Goal: Task Accomplishment & Management: Manage account settings

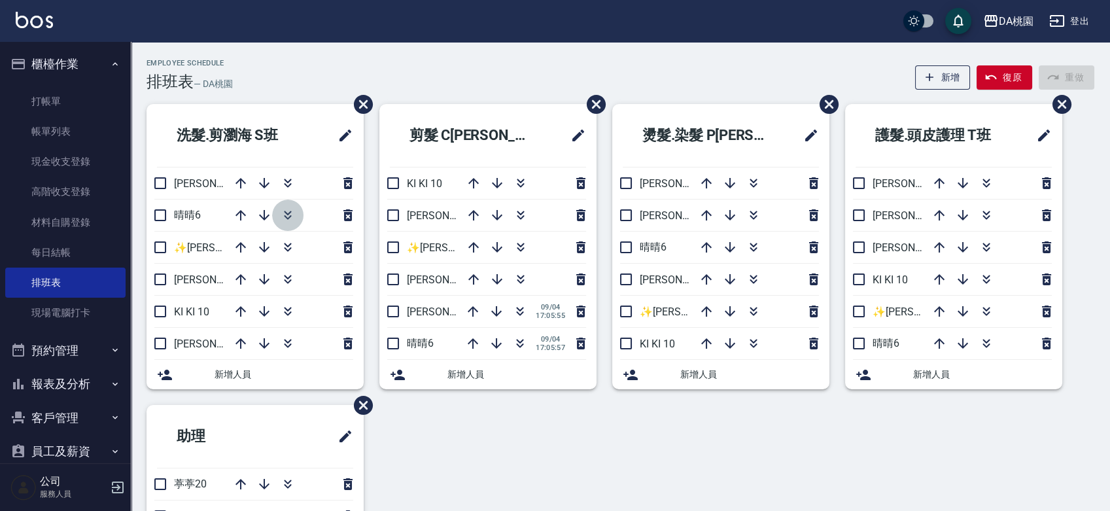
click at [286, 208] on icon "button" at bounding box center [288, 215] width 16 height 16
click at [523, 318] on icon "button" at bounding box center [520, 311] width 16 height 16
click at [455, 69] on div "Employee Schedule 排班表 — DA桃園 新增 復原 重做" at bounding box center [621, 75] width 948 height 32
click at [1088, 21] on button "登出" at bounding box center [1069, 21] width 50 height 24
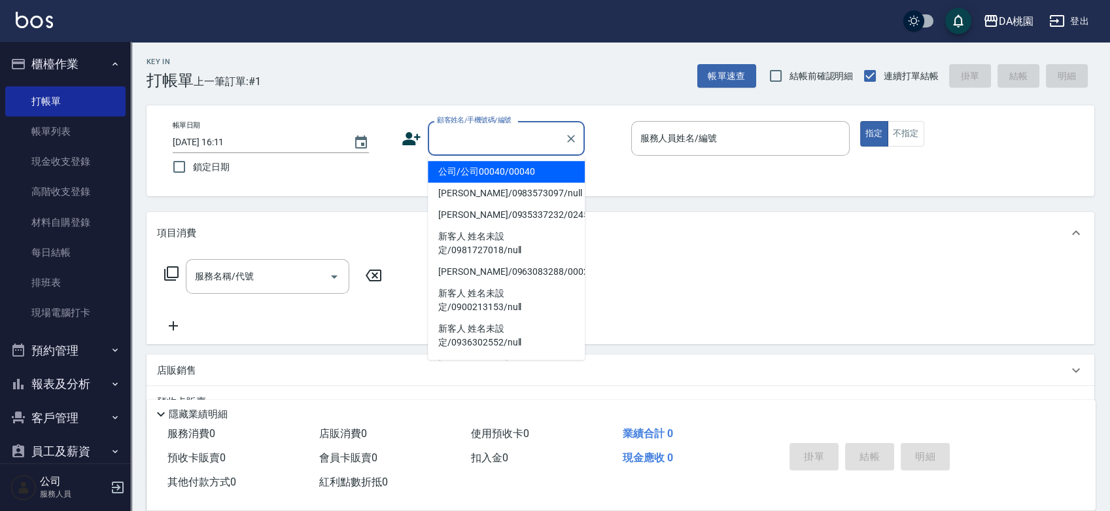
click at [537, 140] on input "顧客姓名/手機號碼/編號" at bounding box center [497, 138] width 126 height 23
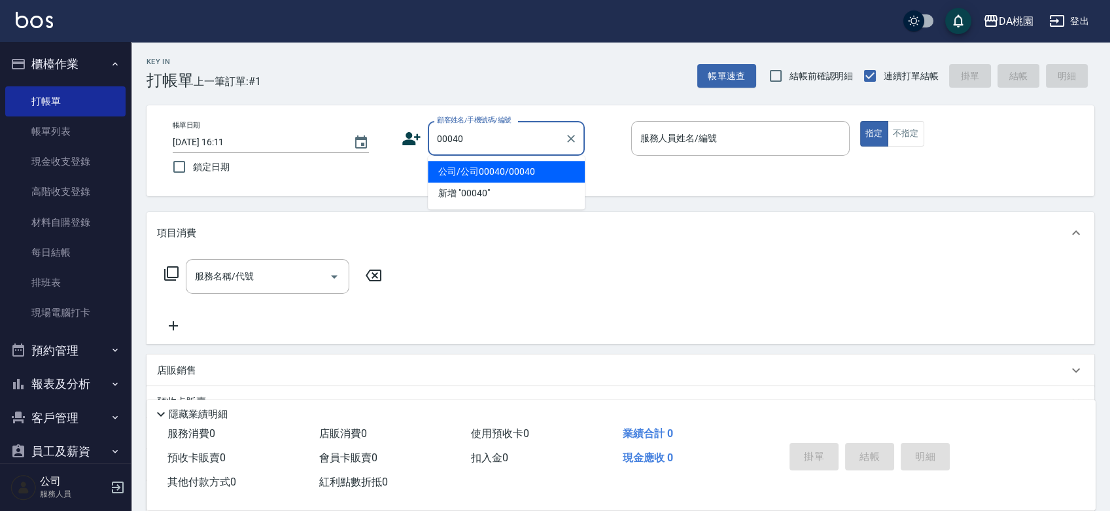
type input "00040"
type input "2"
type input "公司/公司00040/00040"
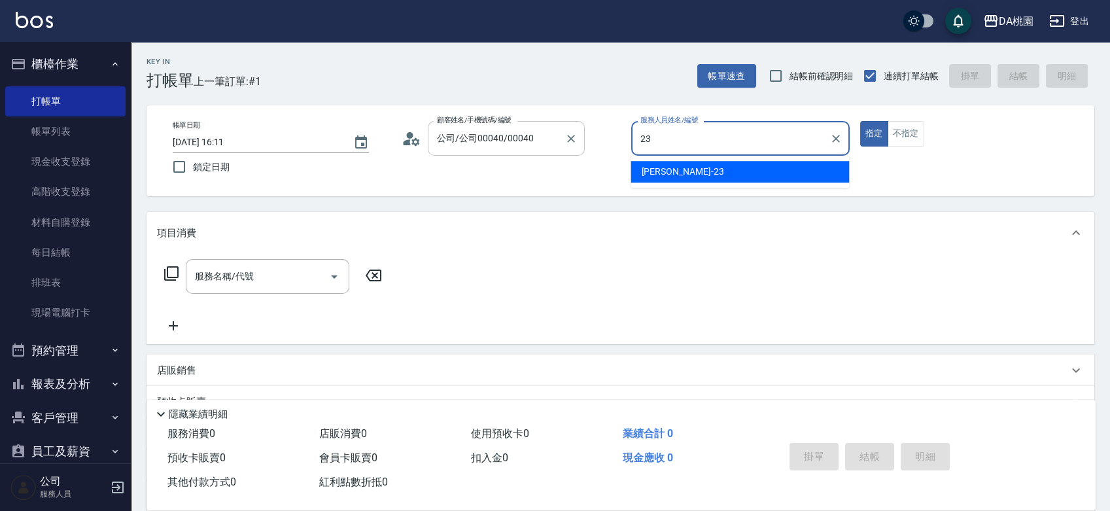
type input "[PERSON_NAME] -23"
type button "true"
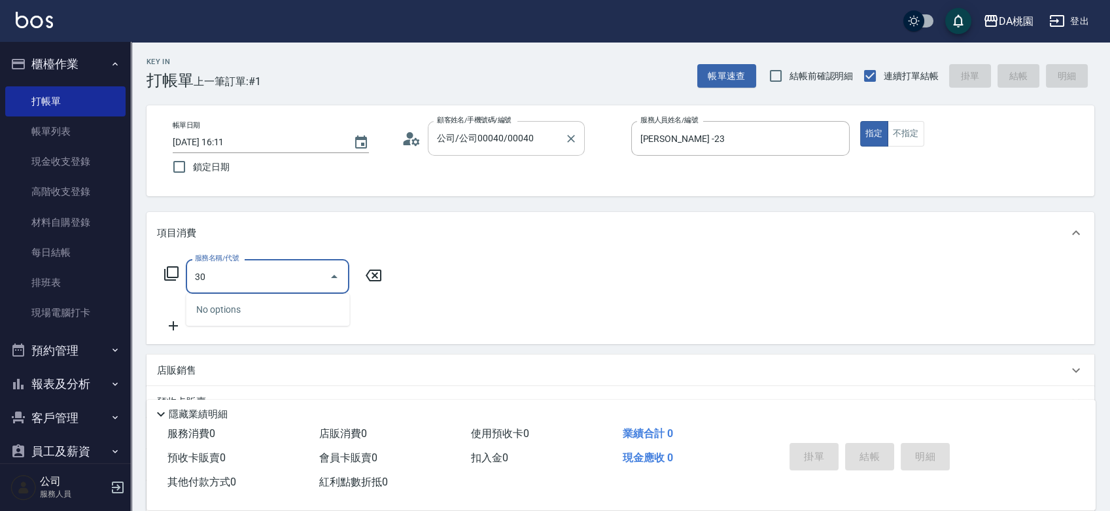
type input "303"
type input "30"
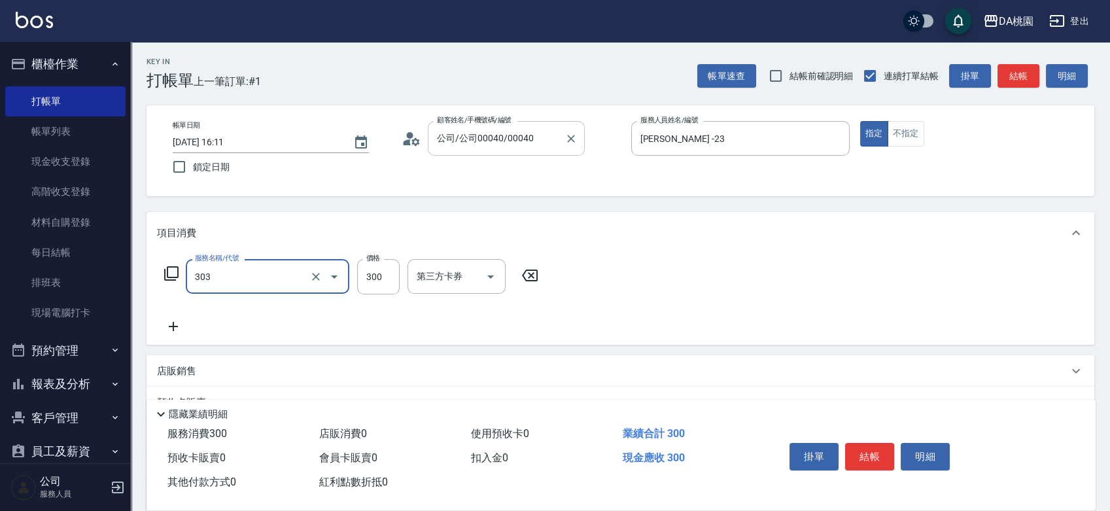
type input "A級剪髮(303)"
type input "4"
type input "0"
type input "45"
type input "40"
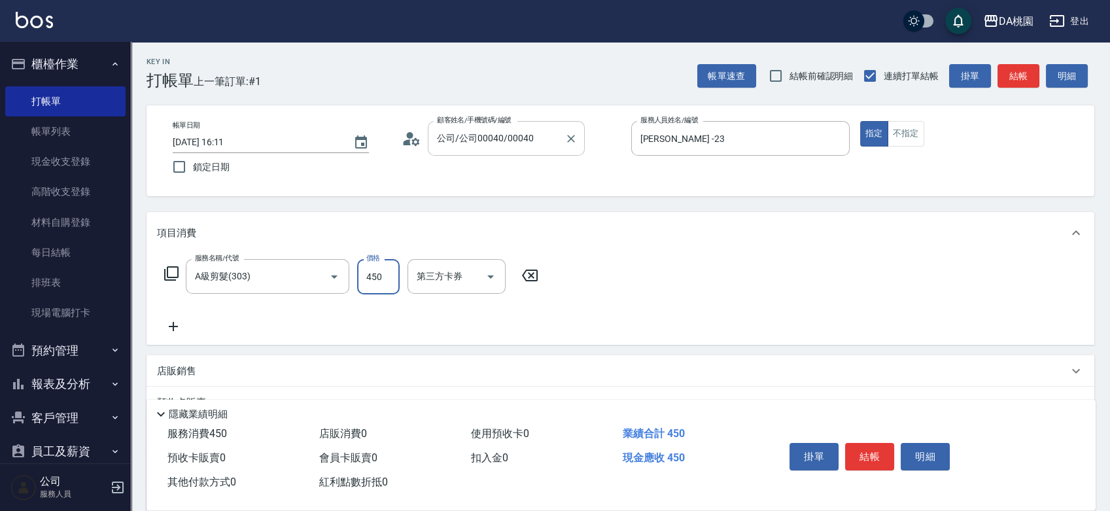
type input "450"
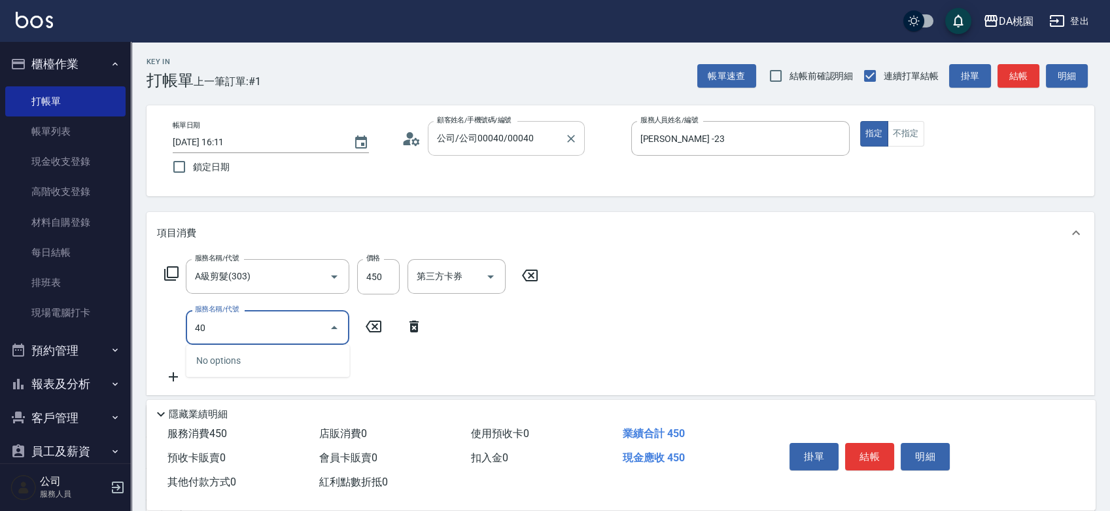
type input "400"
type input "190"
type input "40"
type input "500"
type input "60"
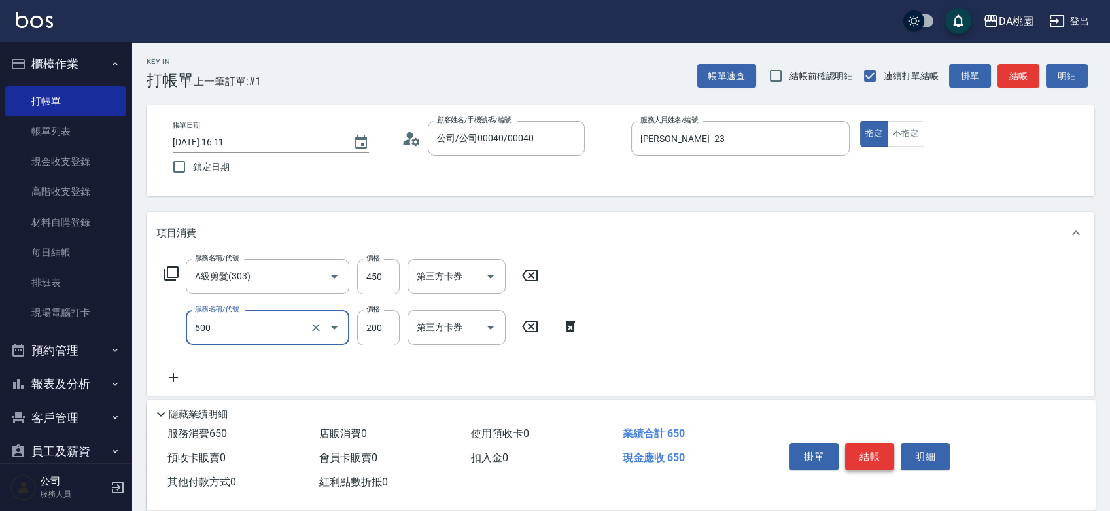
type input "洗髮(500)"
click at [871, 449] on button "結帳" at bounding box center [869, 456] width 49 height 27
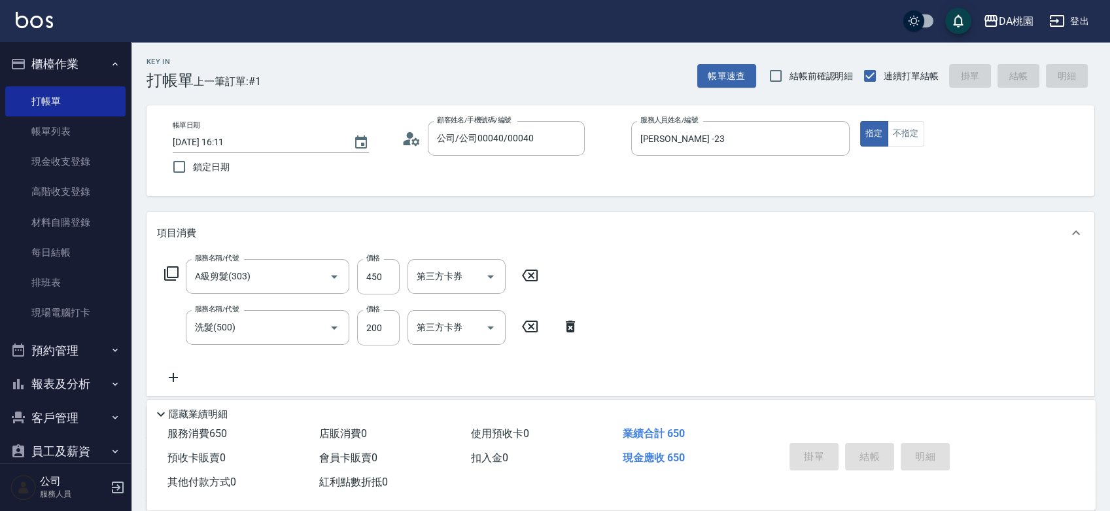
type input "2025/09/04 17:45"
type input "0"
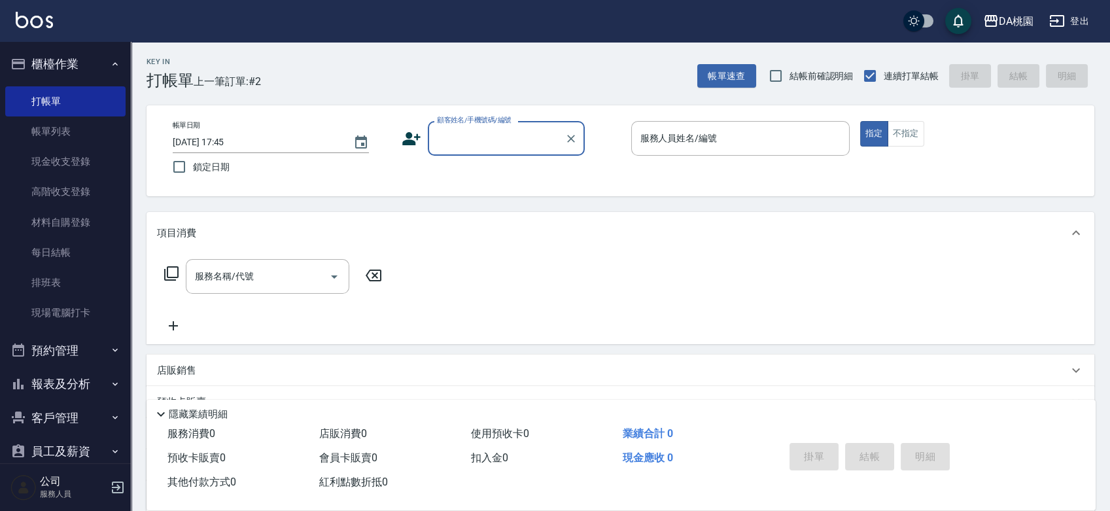
click at [500, 142] on input "顧客姓名/手機號碼/編號" at bounding box center [497, 138] width 126 height 23
type input "0908982517"
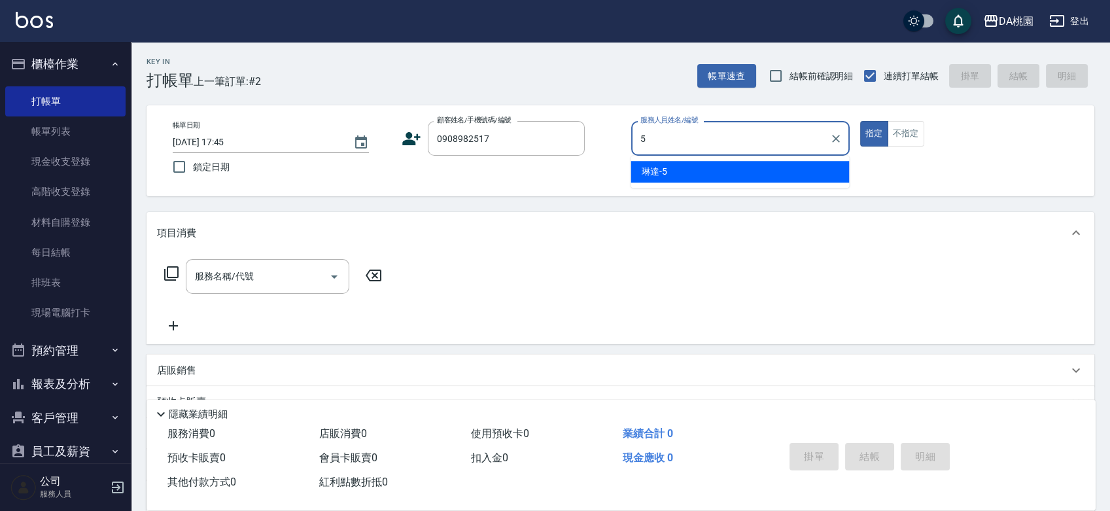
type input "琳達-5"
type button "true"
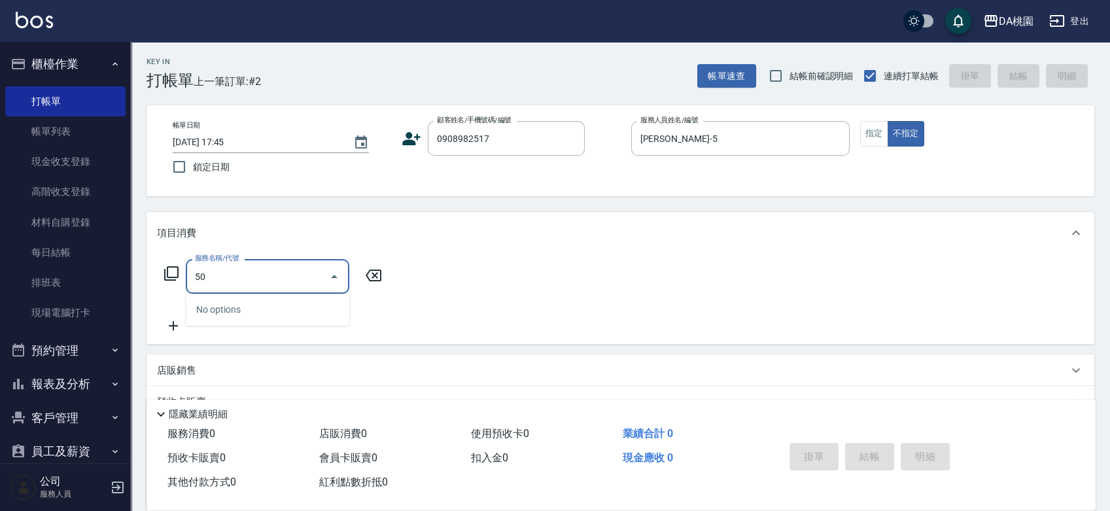
type input "500"
type input "20"
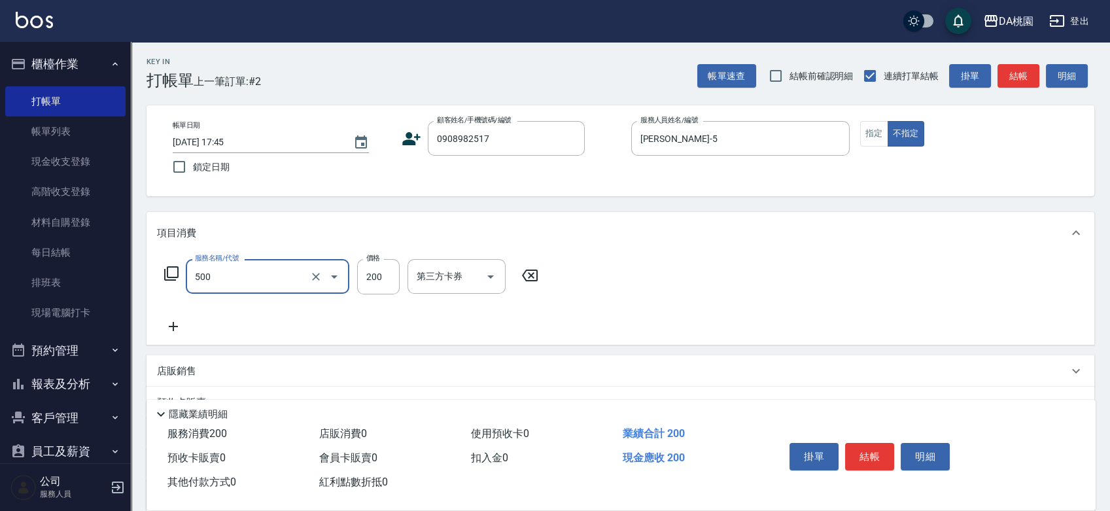
type input "洗髮(500)"
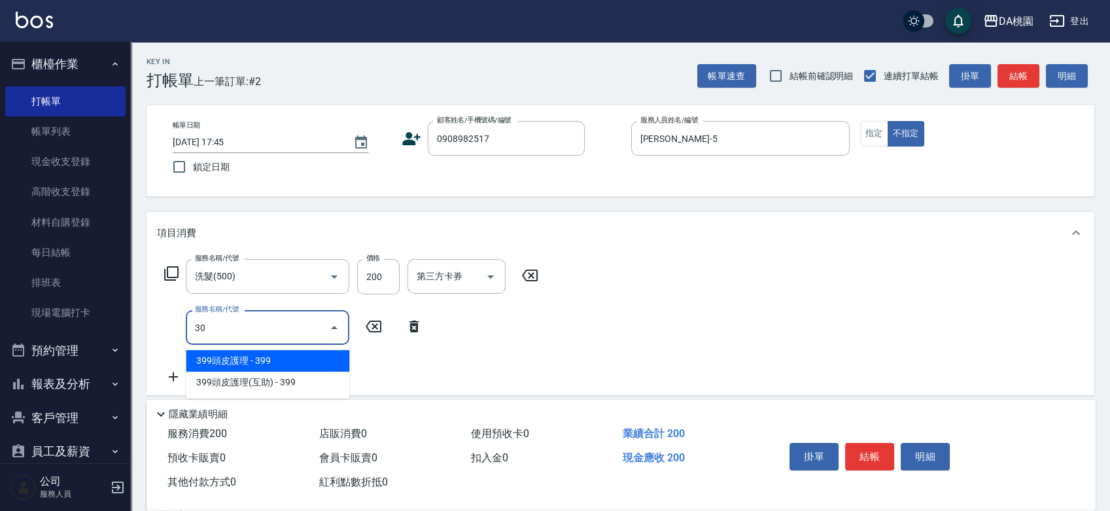
type input "303"
type input "50"
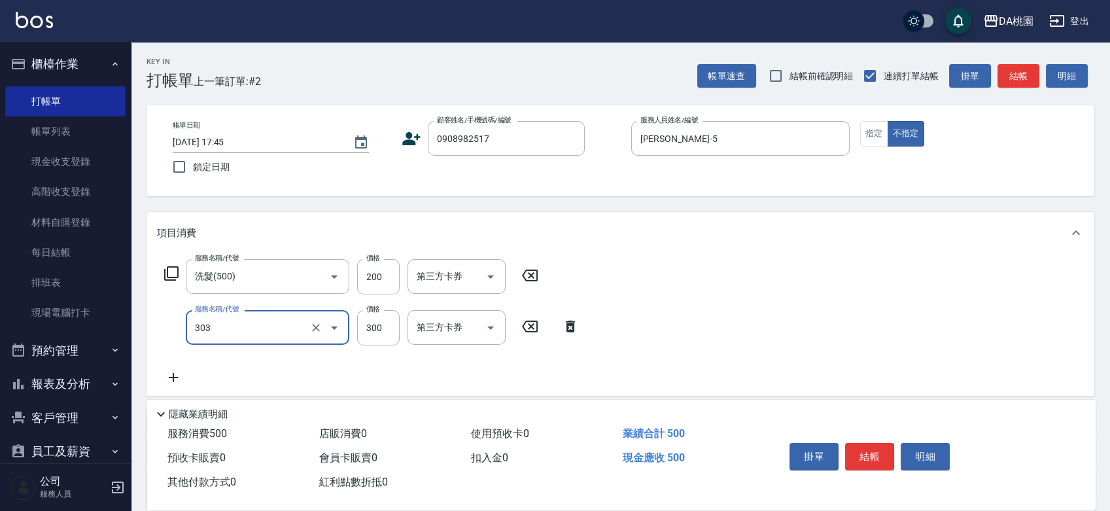
type input "A級剪髮(303)"
type input "20"
type input "35"
type input "50"
type input "350"
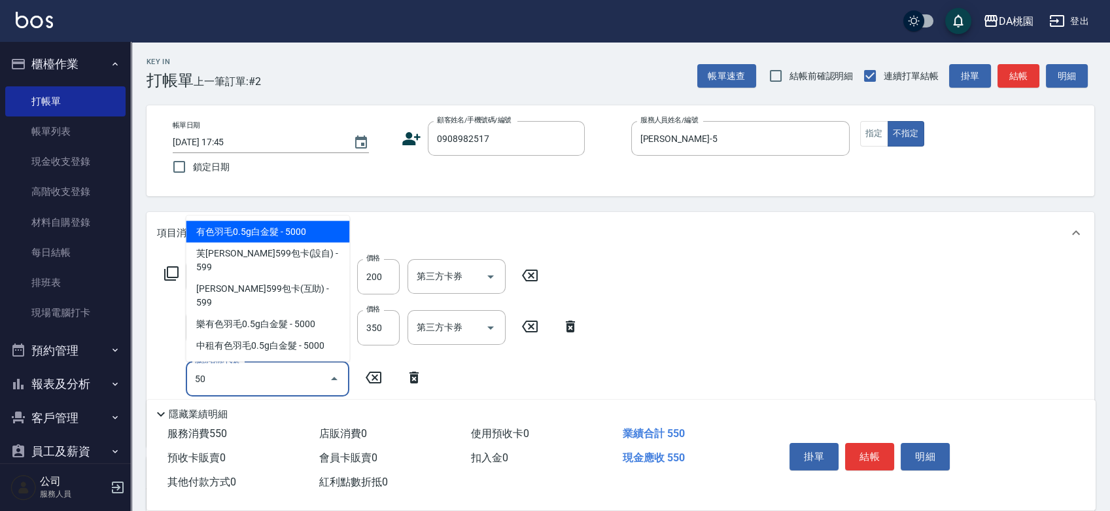
type input "504"
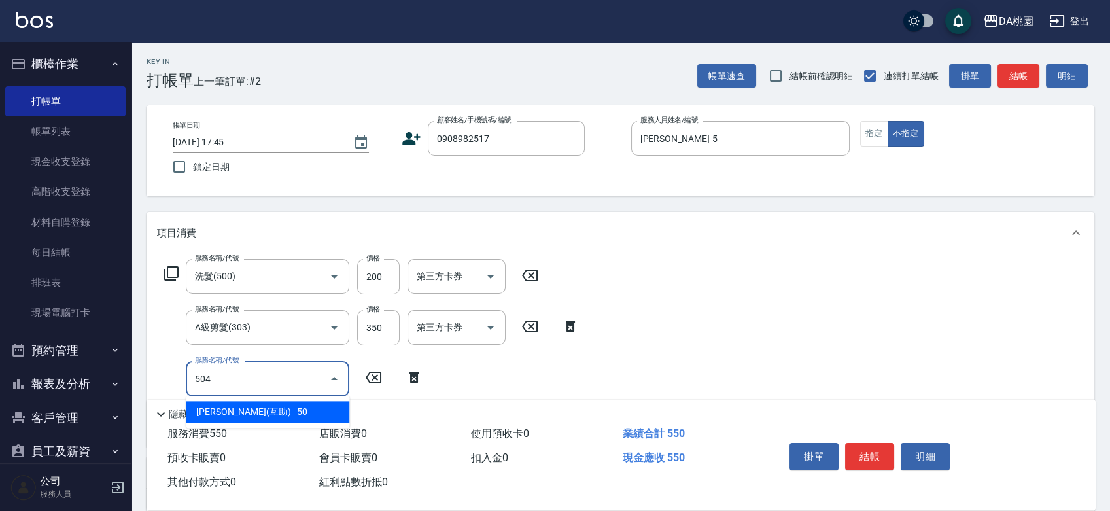
type input "60"
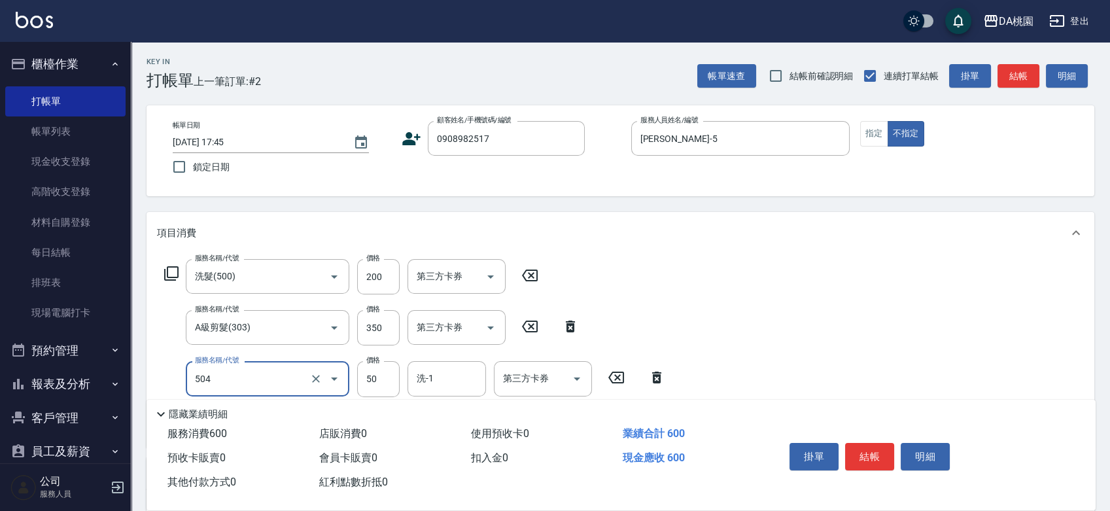
type input "潤絲(互助)(504)"
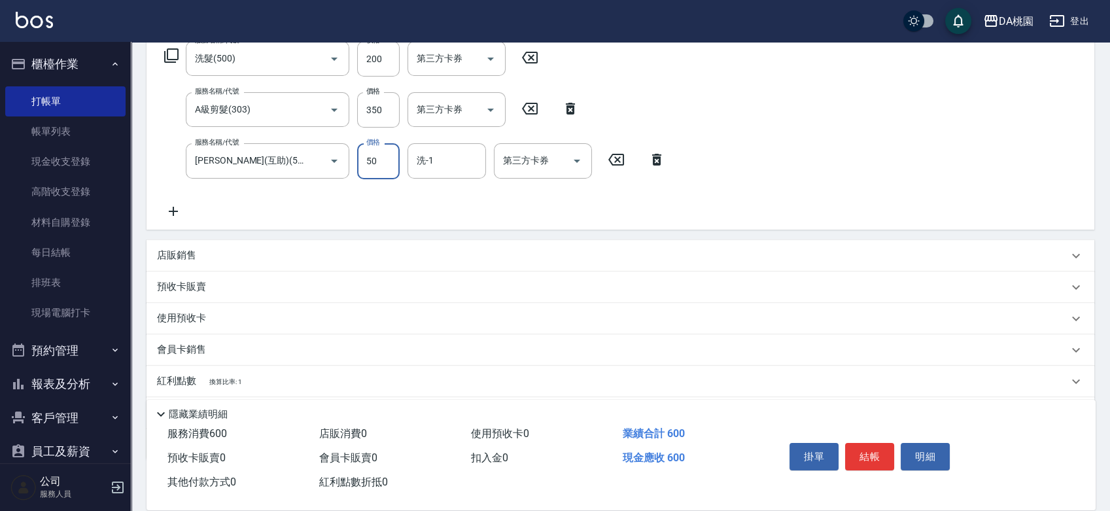
scroll to position [290, 0]
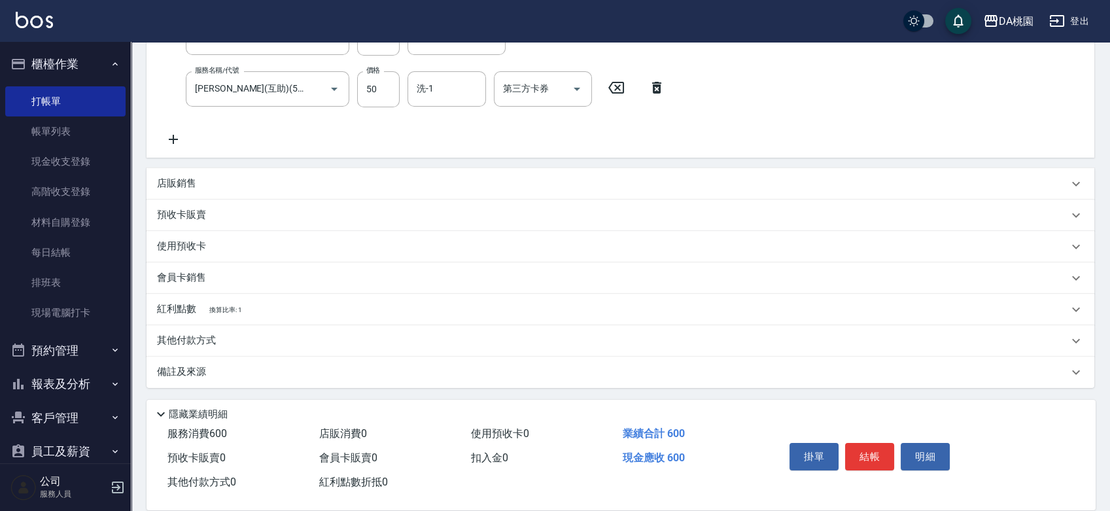
click at [299, 347] on div "其他付款方式" at bounding box center [621, 340] width 948 height 31
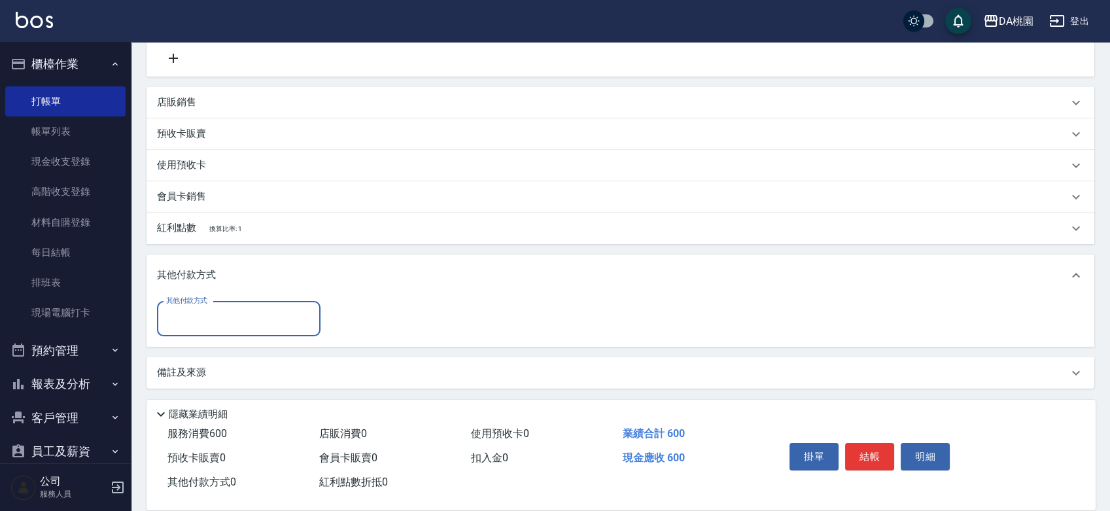
scroll to position [372, 0]
click at [203, 323] on input "其他付款方式" at bounding box center [239, 318] width 152 height 23
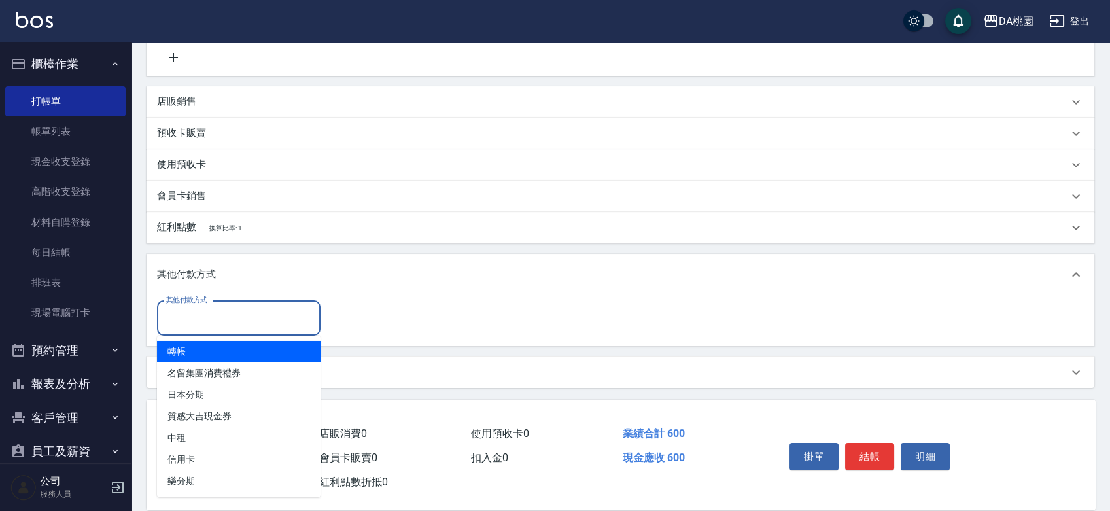
click at [194, 350] on span "轉帳" at bounding box center [239, 352] width 164 height 22
type input "轉帳"
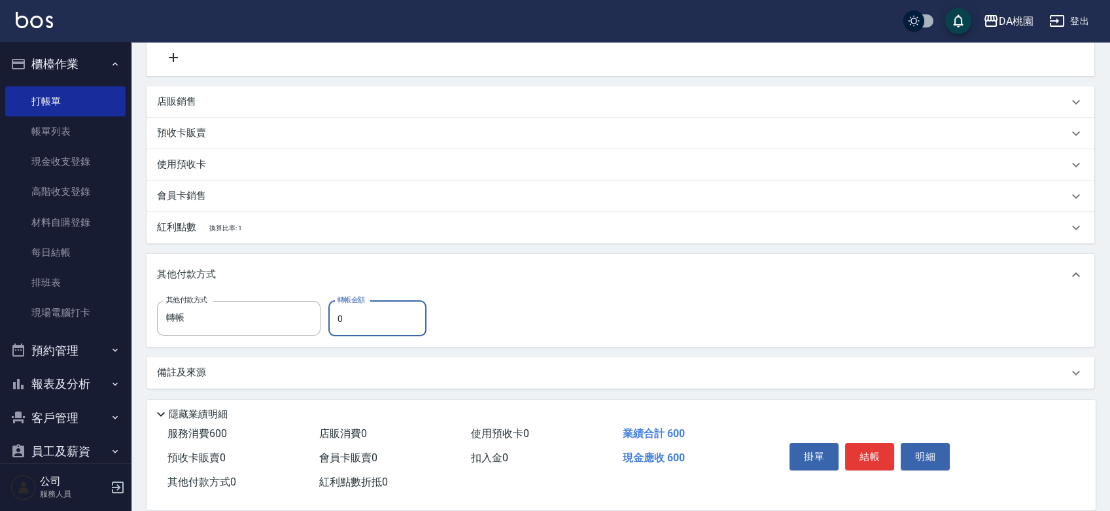
type input "60"
type input "50"
type input "600"
type input "0"
type input "600"
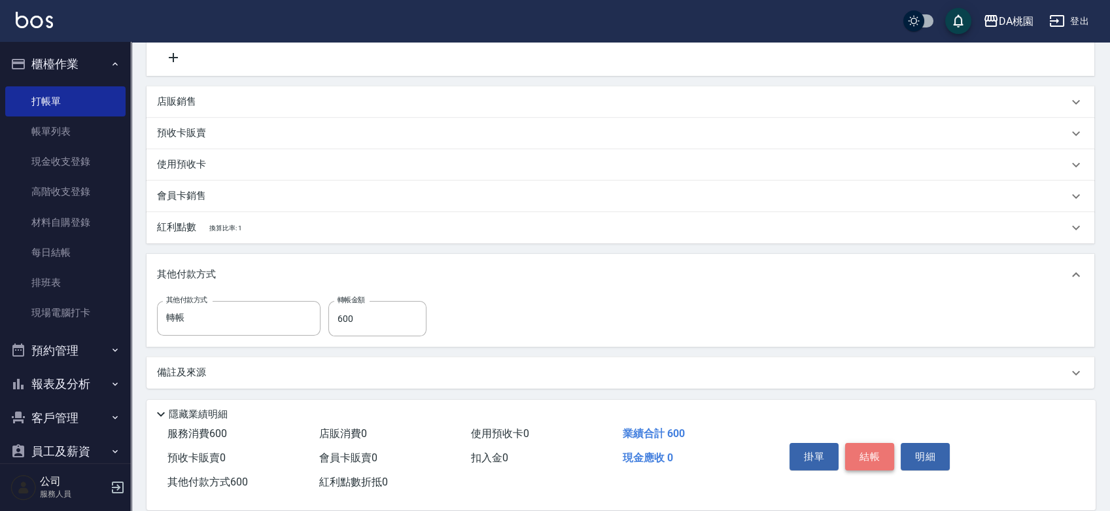
click at [867, 448] on button "結帳" at bounding box center [869, 456] width 49 height 27
type input "2025/09/04 18:30"
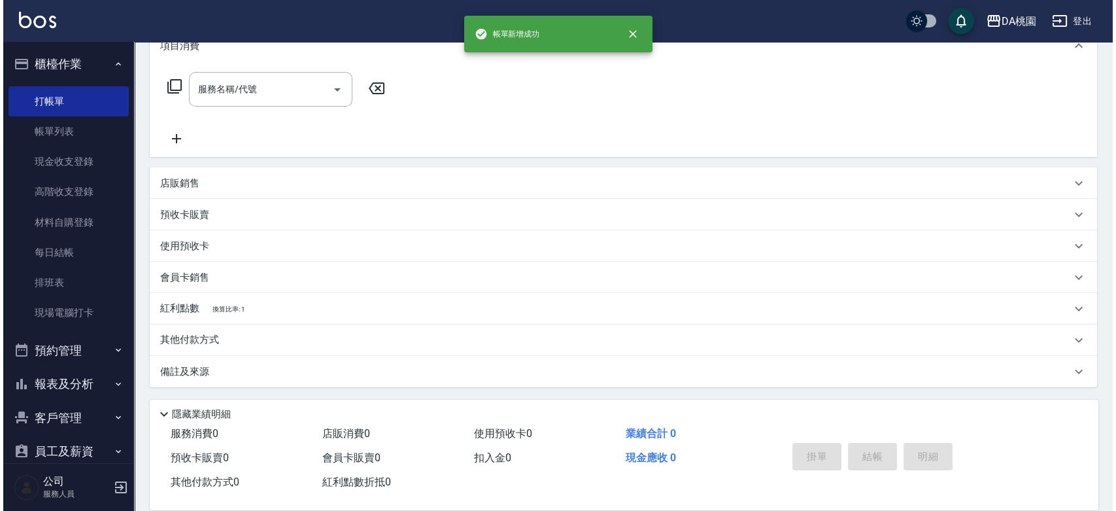
scroll to position [0, 0]
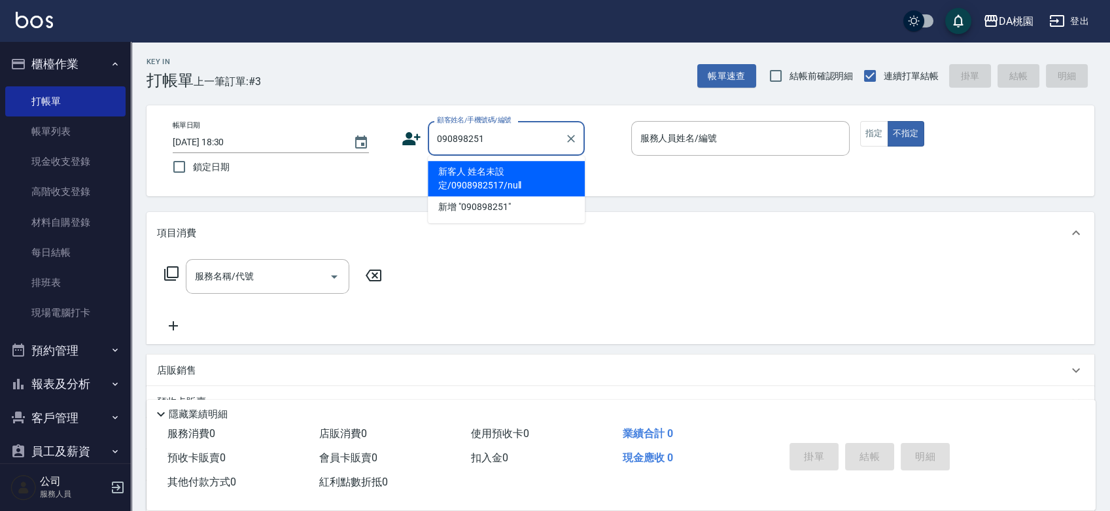
type input "0908982517"
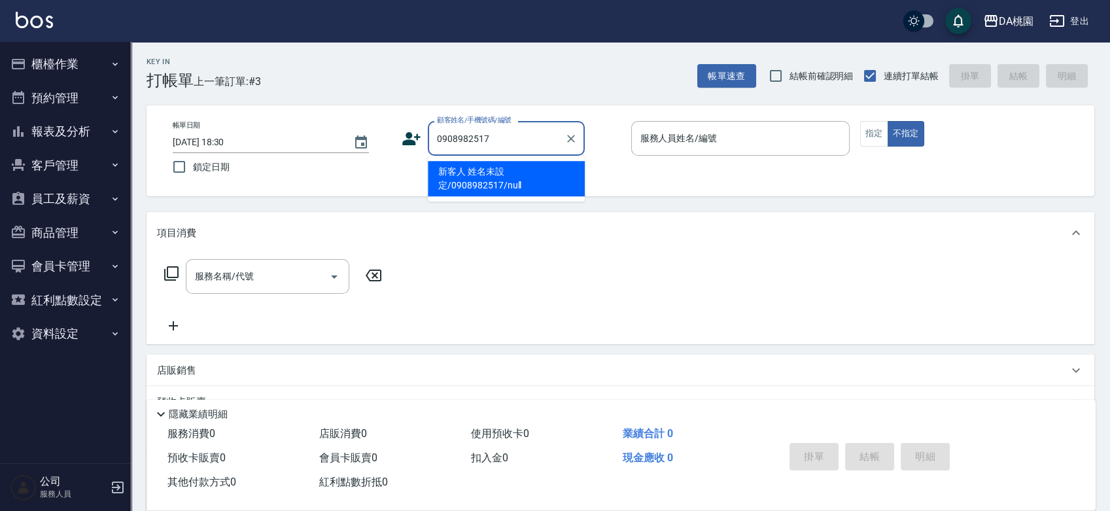
type input "新客人 姓名未設定/0908982517/null"
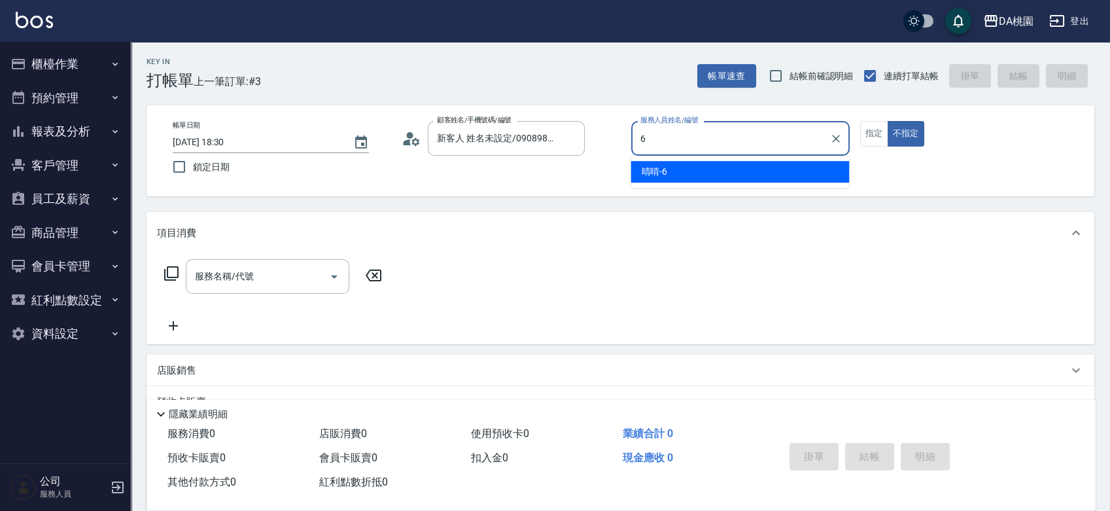
type input "晴晴-6"
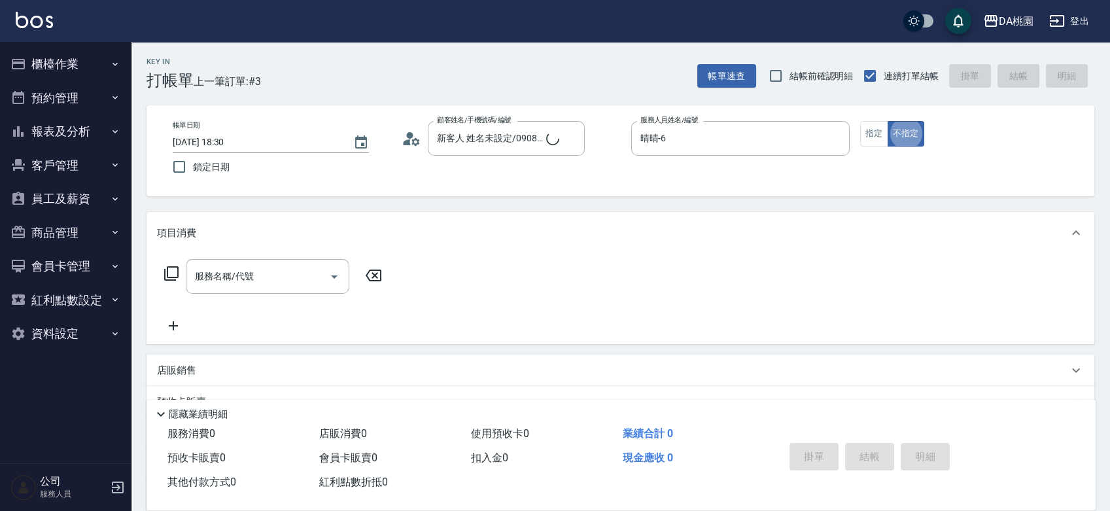
type button "false"
type input "500"
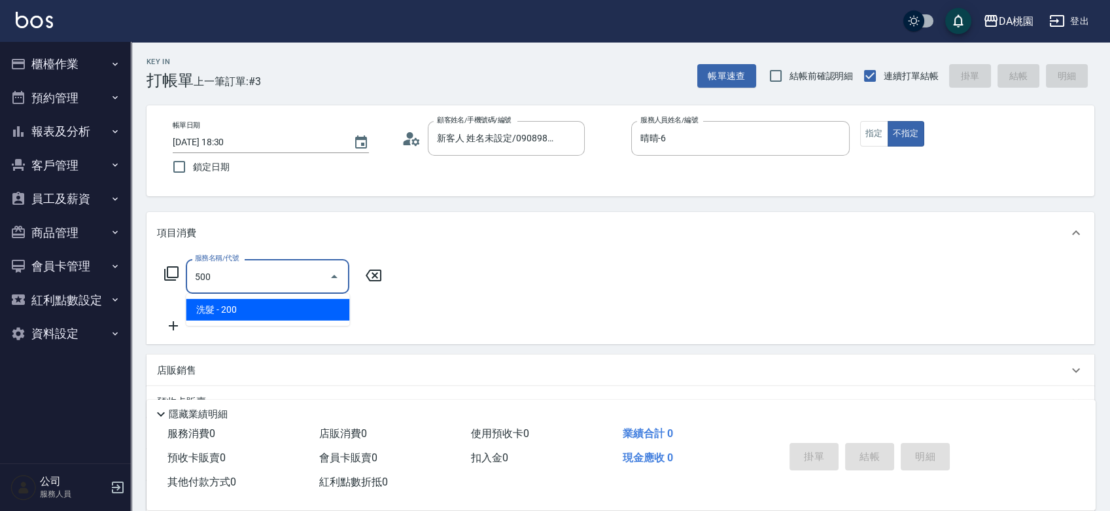
type input "20"
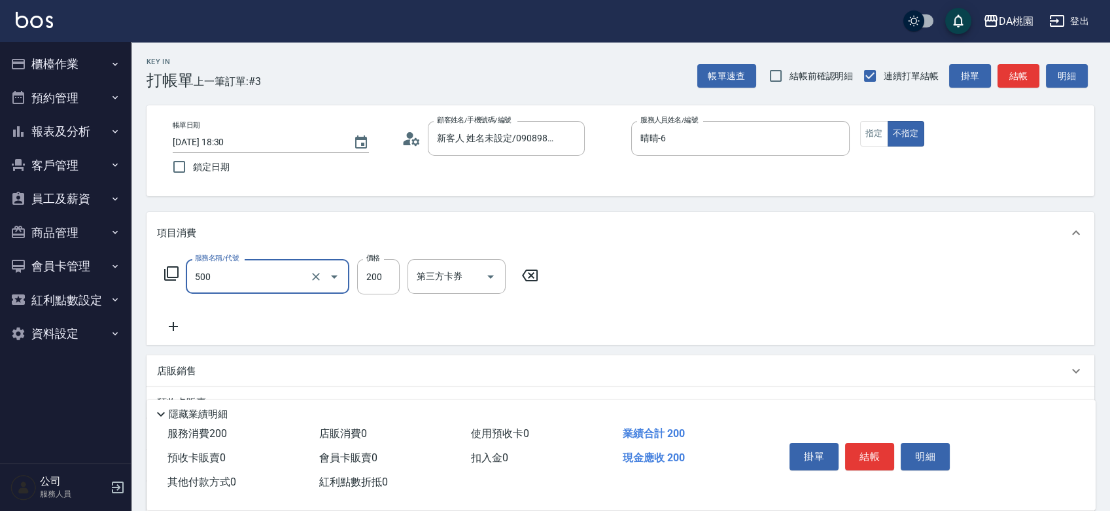
type input "洗髮(500)"
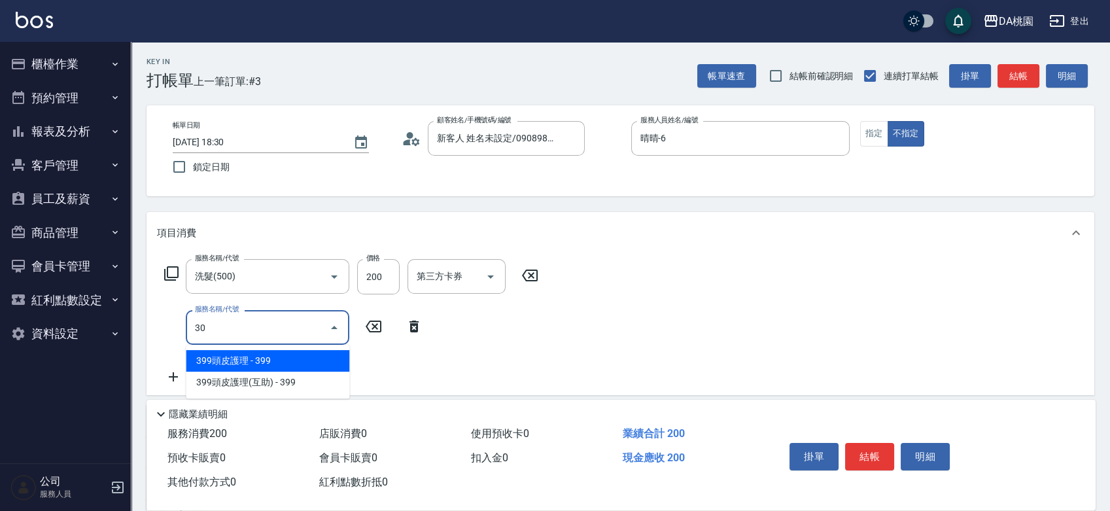
type input "303"
type input "50"
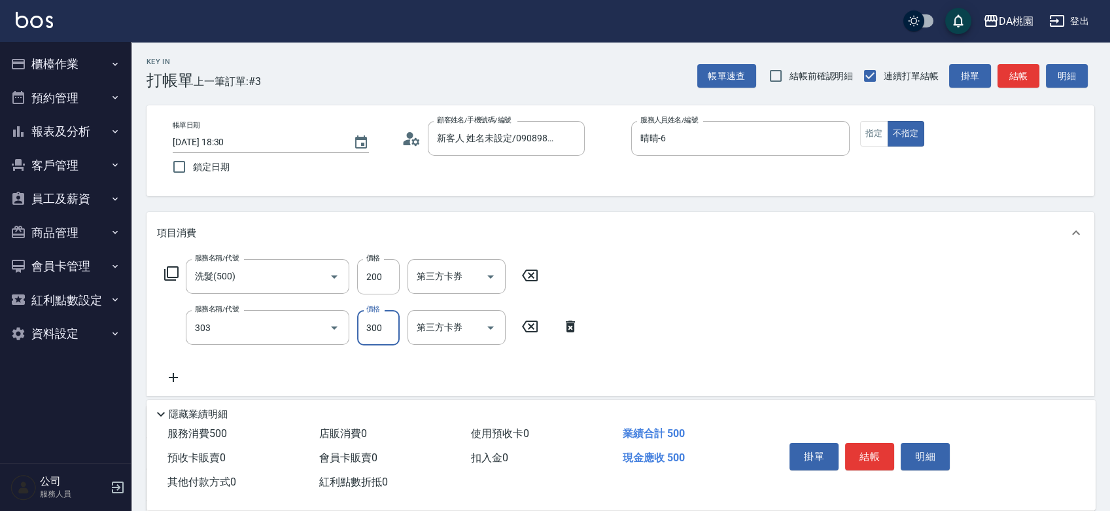
type input "A級剪髮(303)"
type input "20"
type input "35"
type input "50"
type input "350"
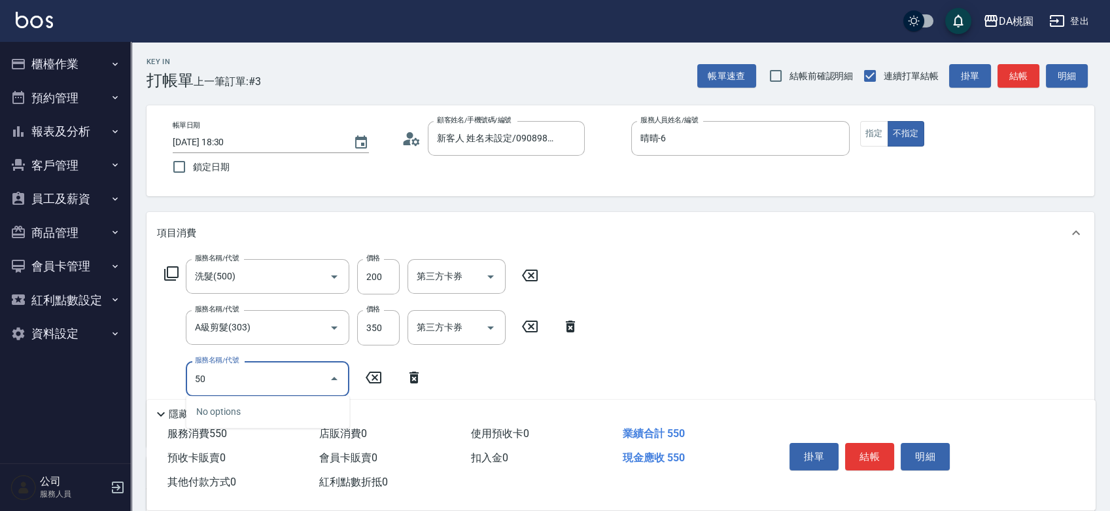
type input "504"
type input "60"
type input "潤絲(互助)(504)"
click at [871, 450] on button "結帳" at bounding box center [869, 456] width 49 height 27
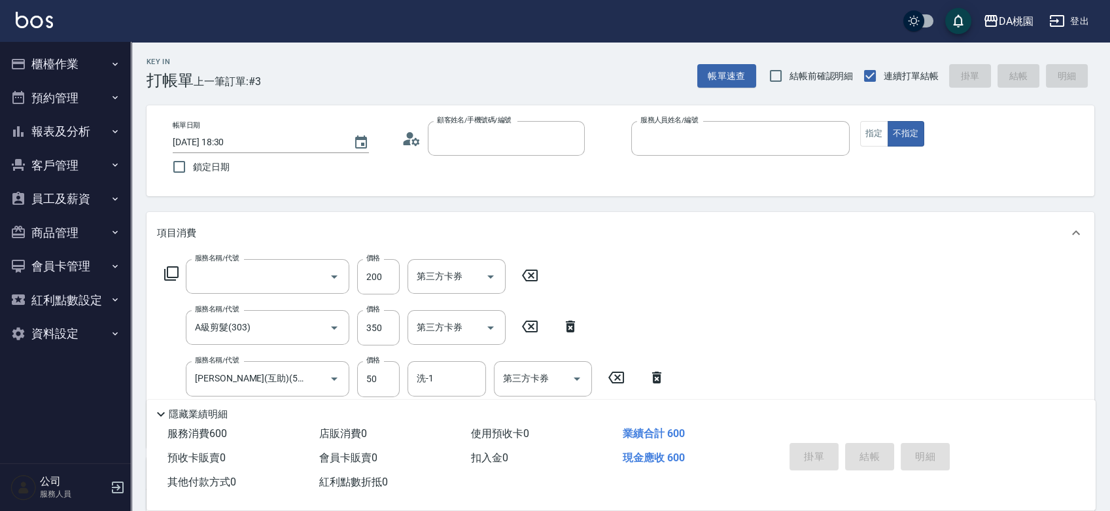
type input "0"
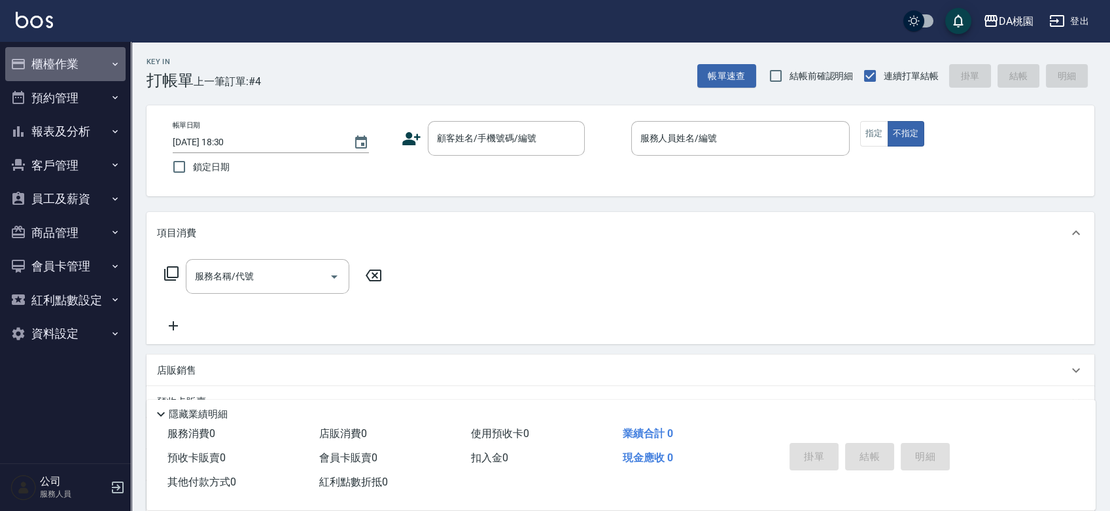
click at [67, 63] on button "櫃檯作業" at bounding box center [65, 64] width 120 height 34
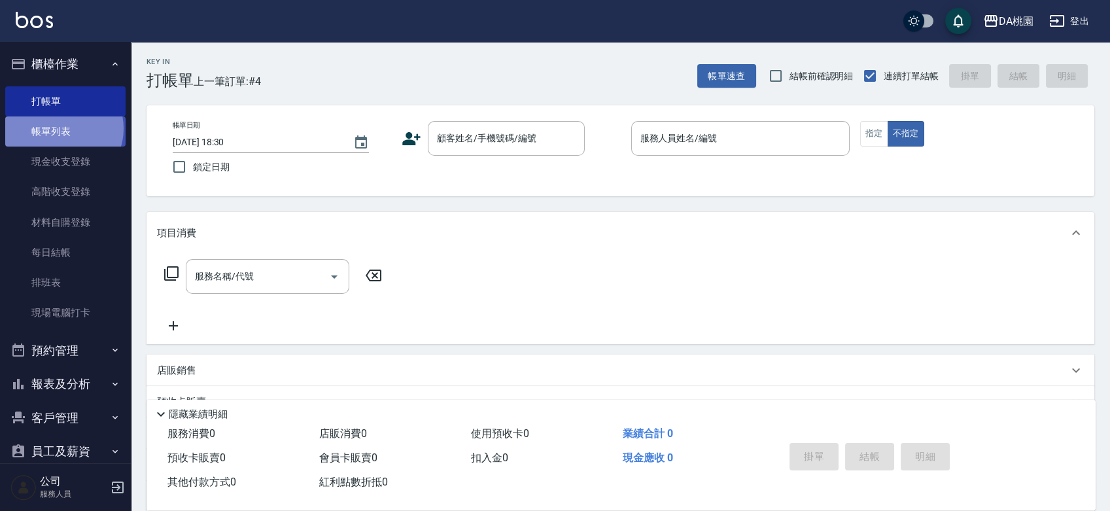
click at [63, 129] on link "帳單列表" at bounding box center [65, 131] width 120 height 30
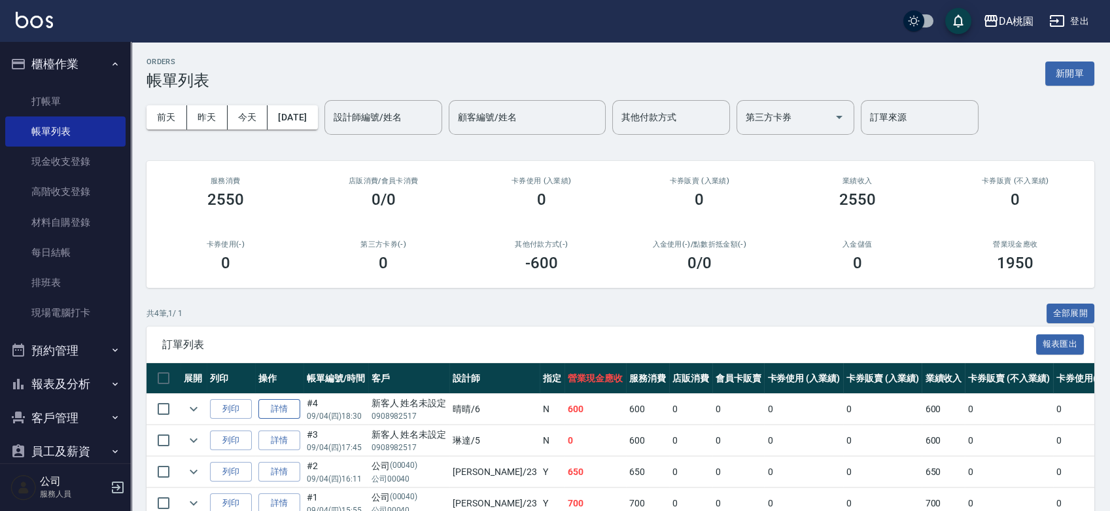
click at [279, 409] on link "詳情" at bounding box center [279, 409] width 42 height 20
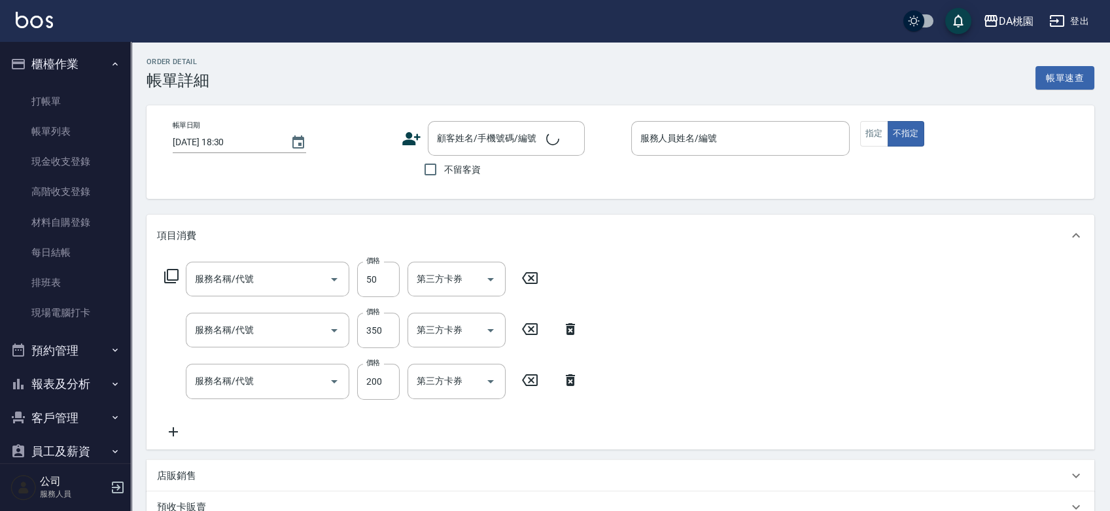
type input "晴晴-6"
type input "60"
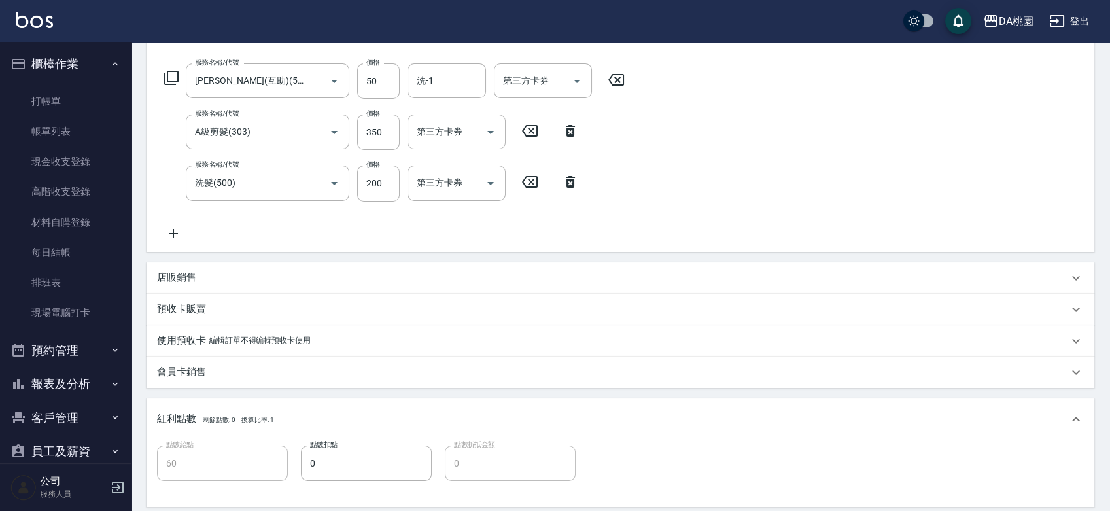
type input "潤絲(互助)(504)"
type input "A級剪髮(303)"
type input "洗髮(500)"
type input "新客人 姓名未設定/0908982517/null"
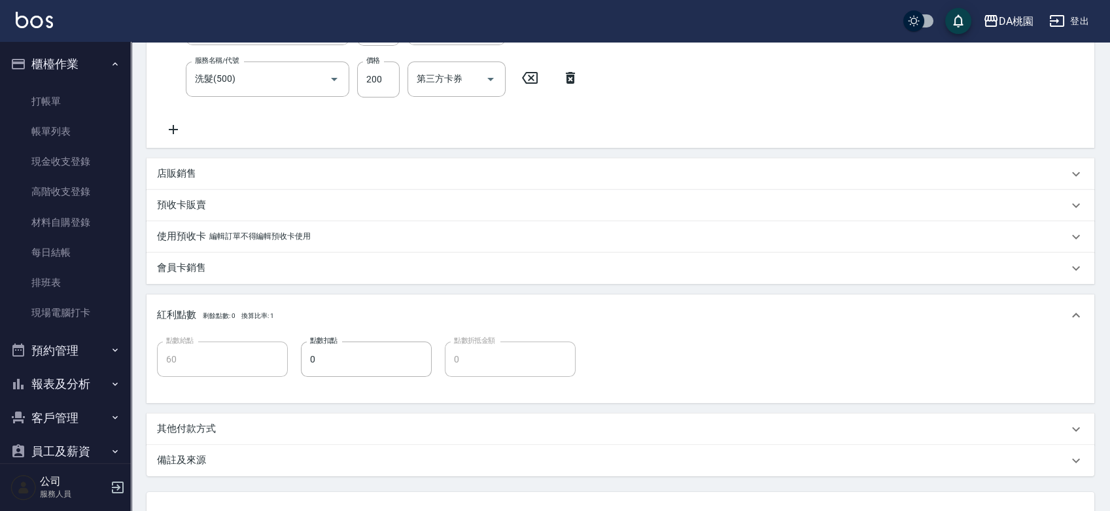
scroll to position [343, 0]
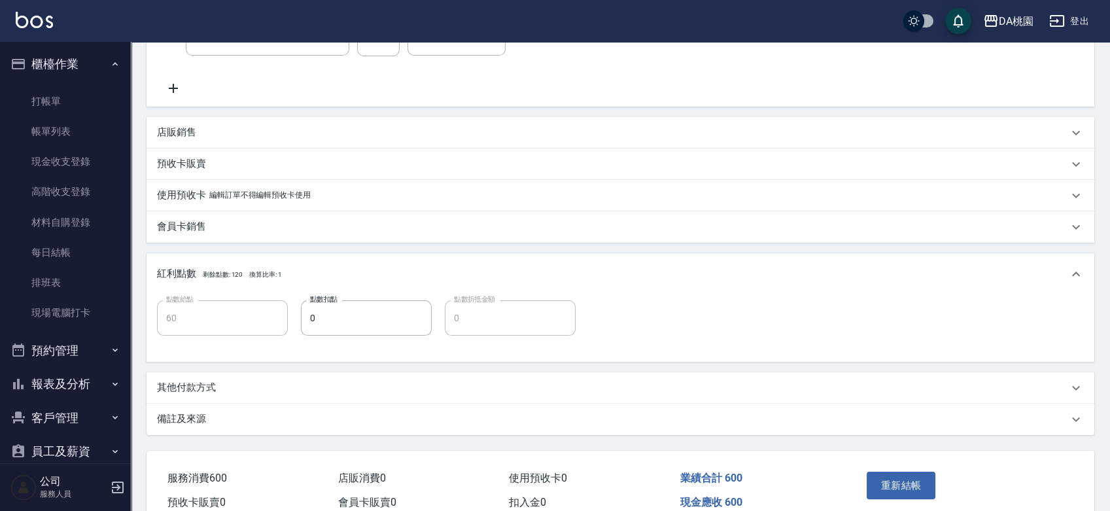
click at [232, 393] on div "其他付款方式" at bounding box center [612, 388] width 911 height 14
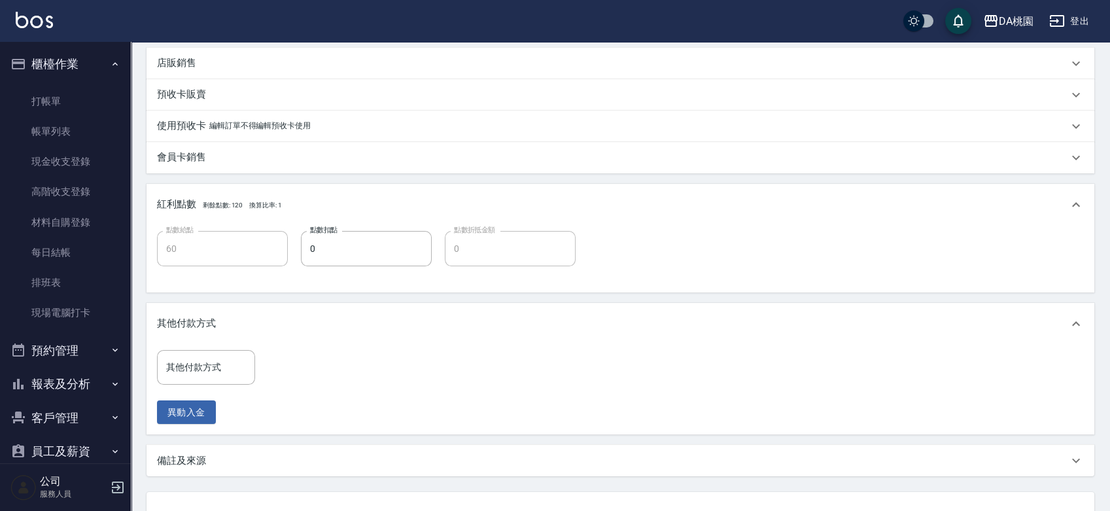
scroll to position [517, 0]
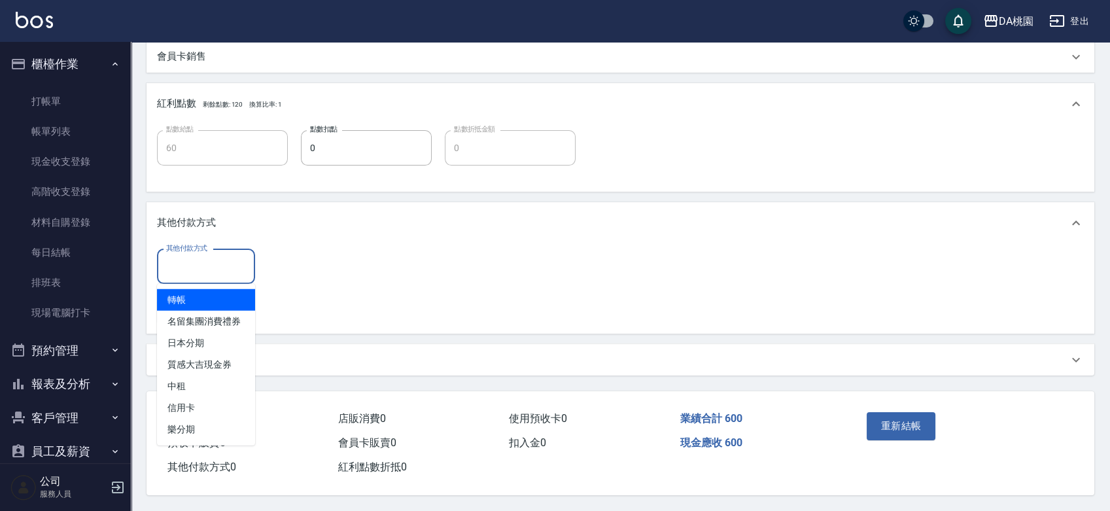
click at [226, 271] on input "其他付款方式" at bounding box center [206, 266] width 86 height 23
click at [216, 295] on span "轉帳" at bounding box center [206, 300] width 98 height 22
type input "轉帳"
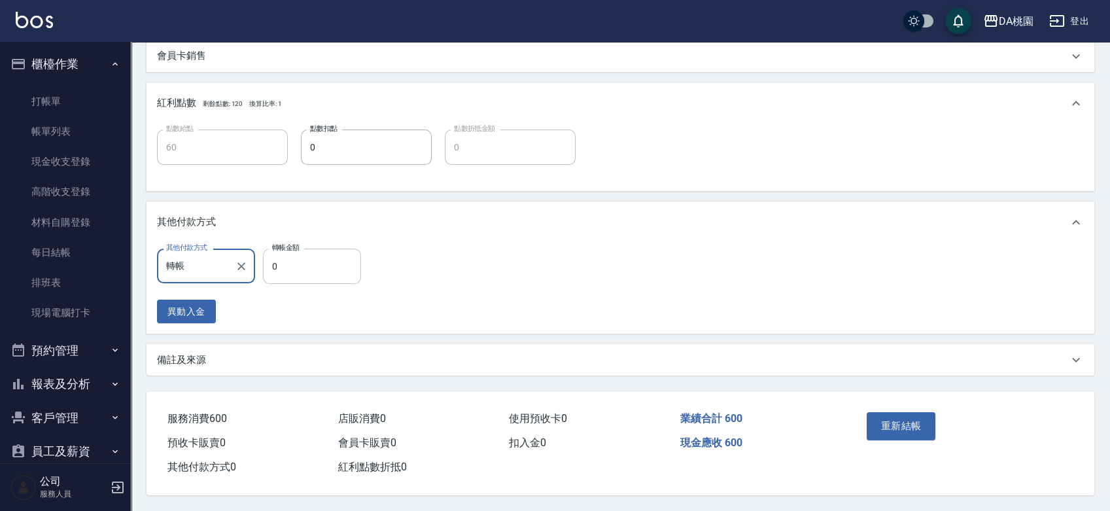
click at [268, 259] on input "0" at bounding box center [312, 266] width 98 height 35
type input "6"
type input "50"
type input "600"
type input "0"
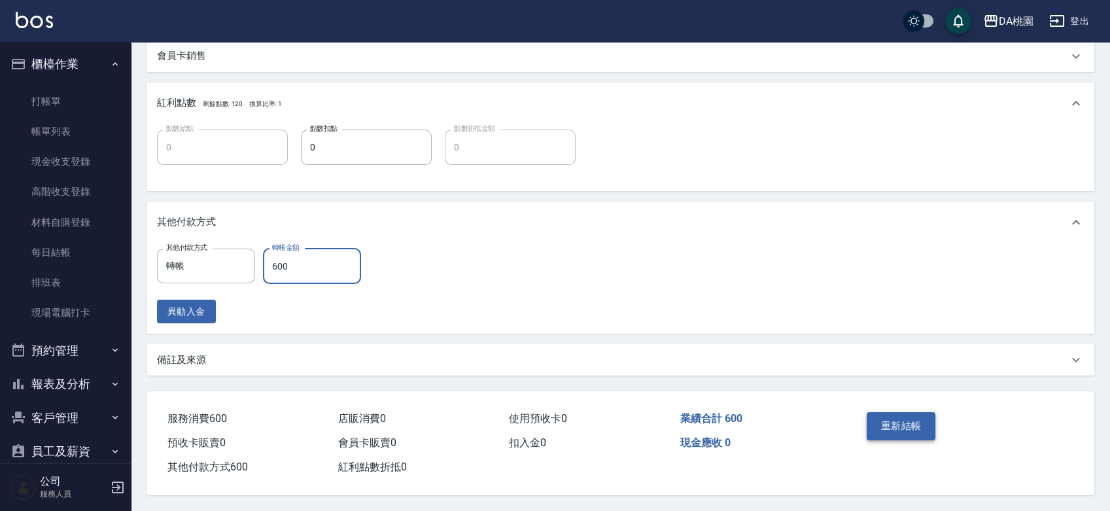
type input "600"
click at [913, 425] on button "重新結帳" at bounding box center [901, 425] width 69 height 27
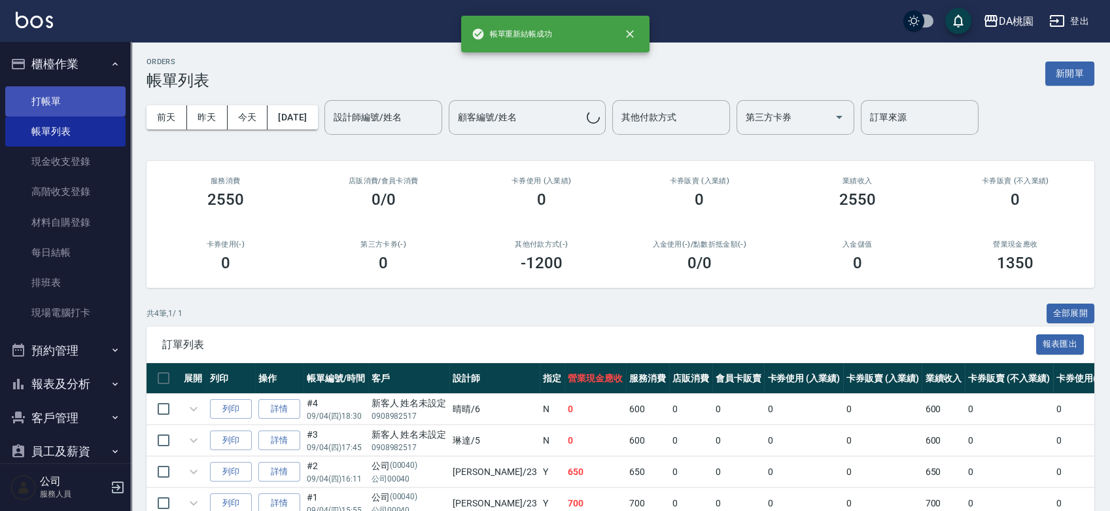
click at [74, 103] on link "打帳單" at bounding box center [65, 101] width 120 height 30
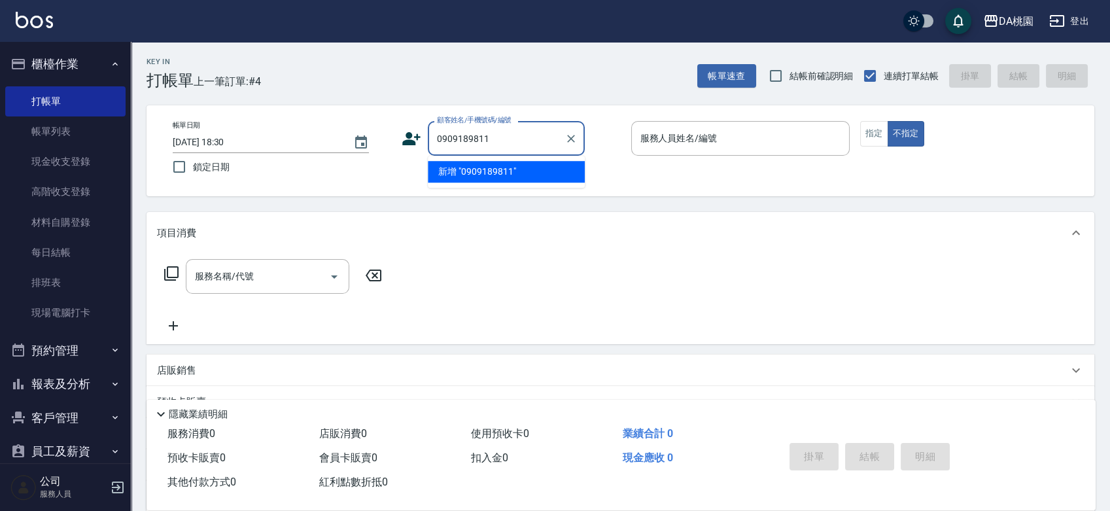
type input "0909189811"
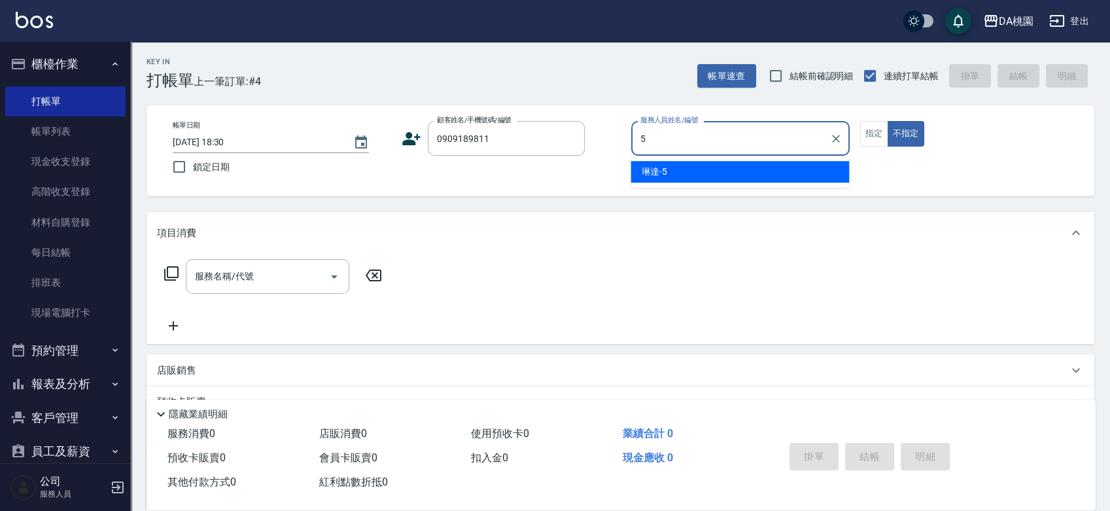
type input "琳達-5"
type button "false"
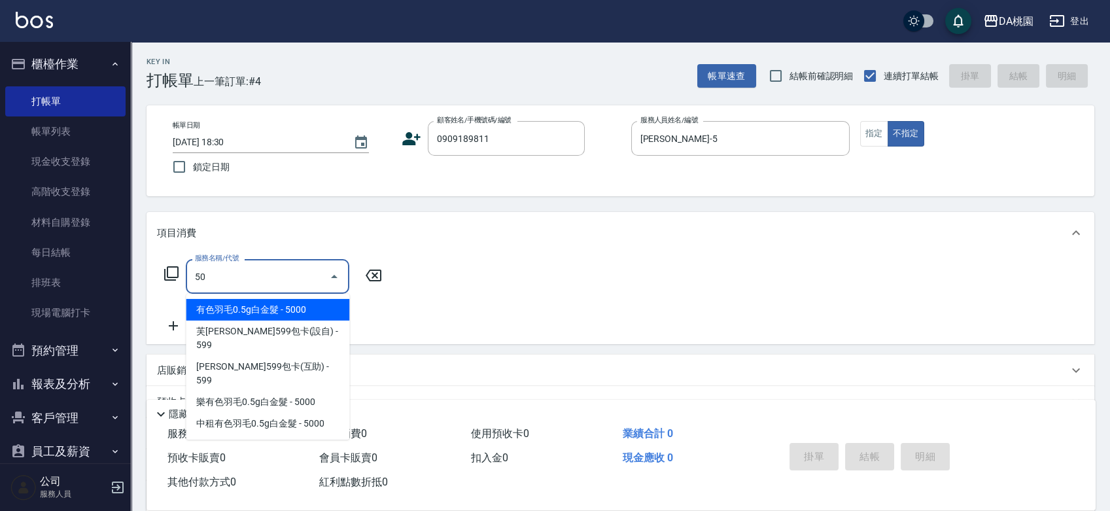
type input "500"
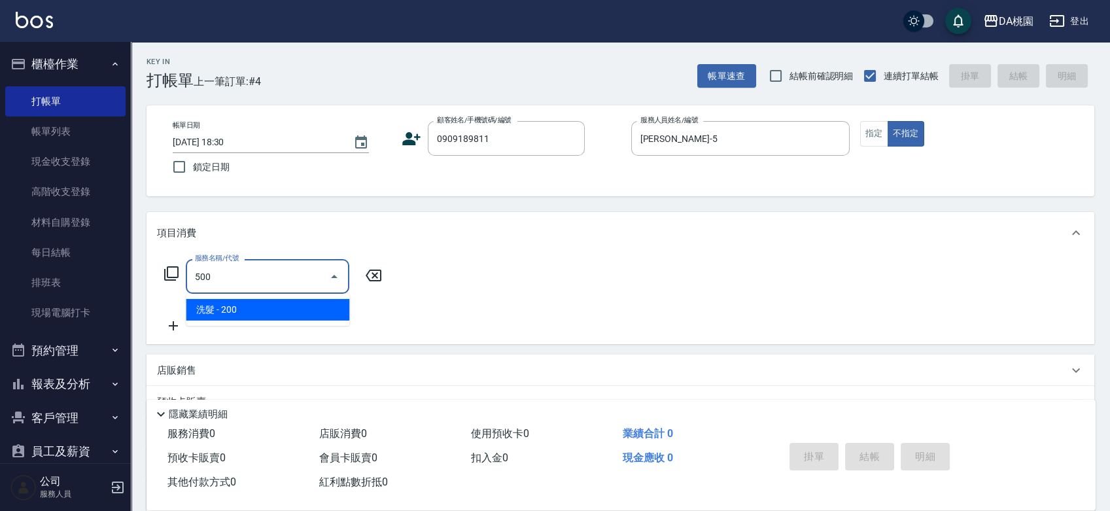
type input "20"
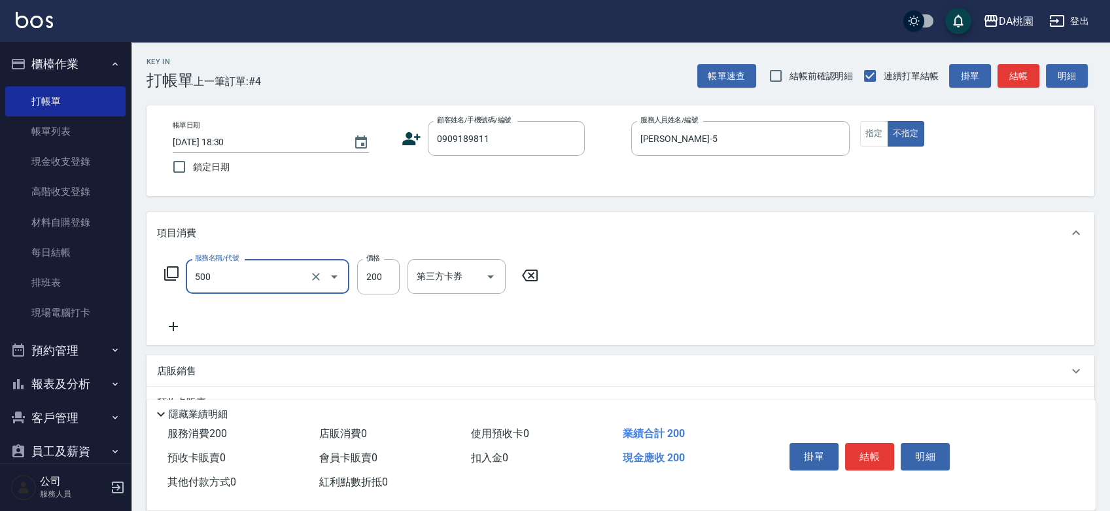
type input "洗髮(500)"
type input "0"
type input "25"
type input "20"
type input "250"
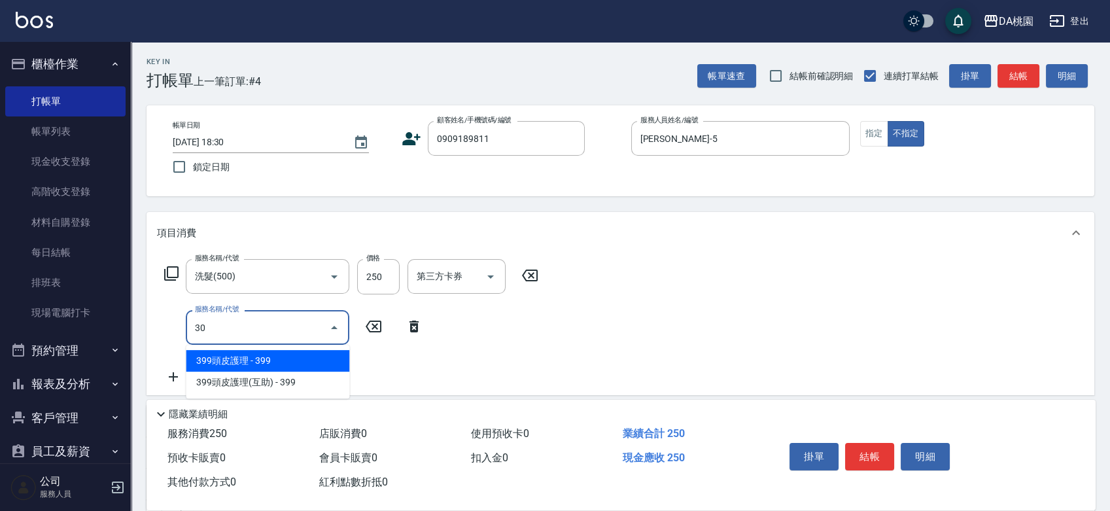
type input "303"
type input "50"
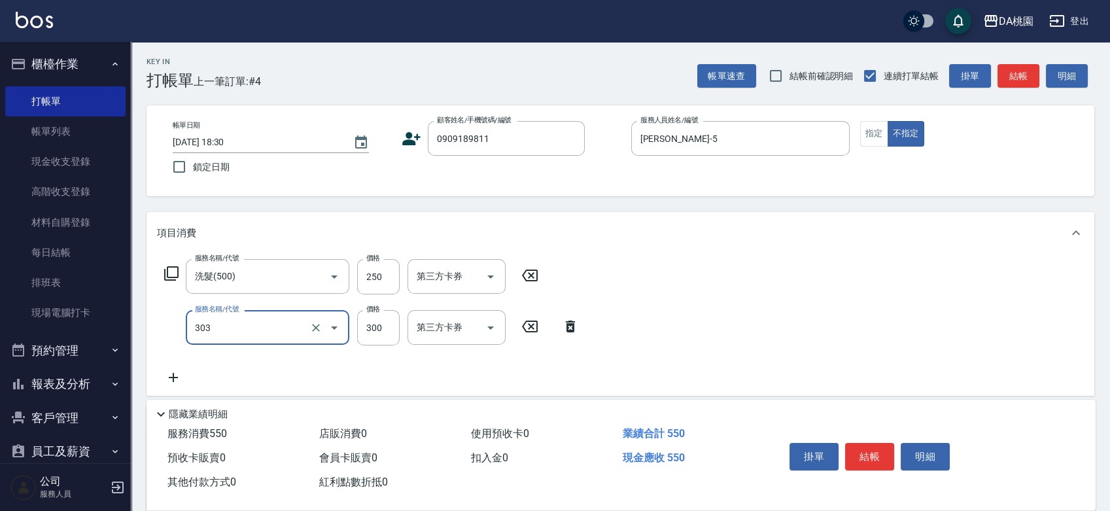
type input "A級剪髮(303)"
type input "20"
type input "35"
type input "60"
type input "350"
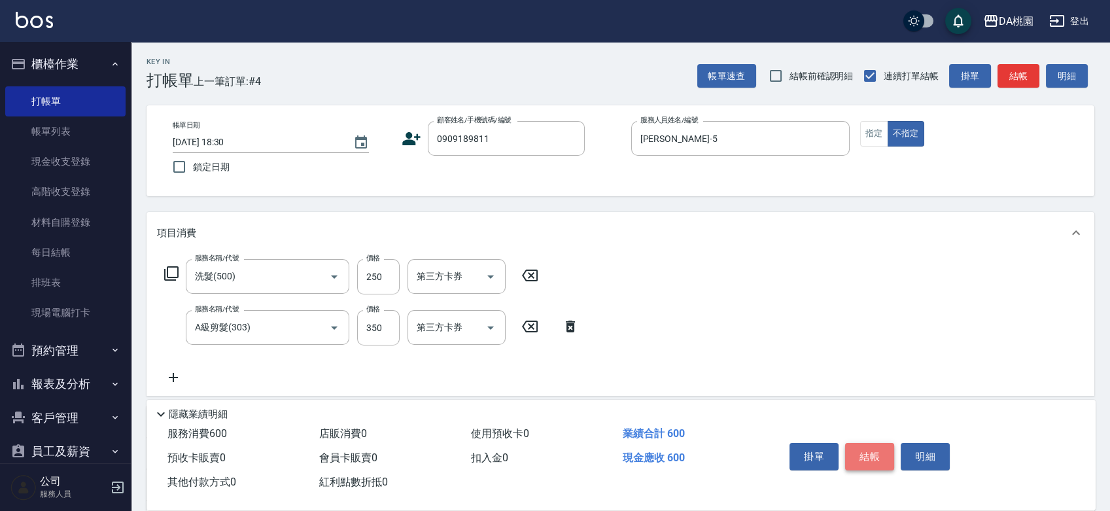
click at [859, 448] on button "結帳" at bounding box center [869, 456] width 49 height 27
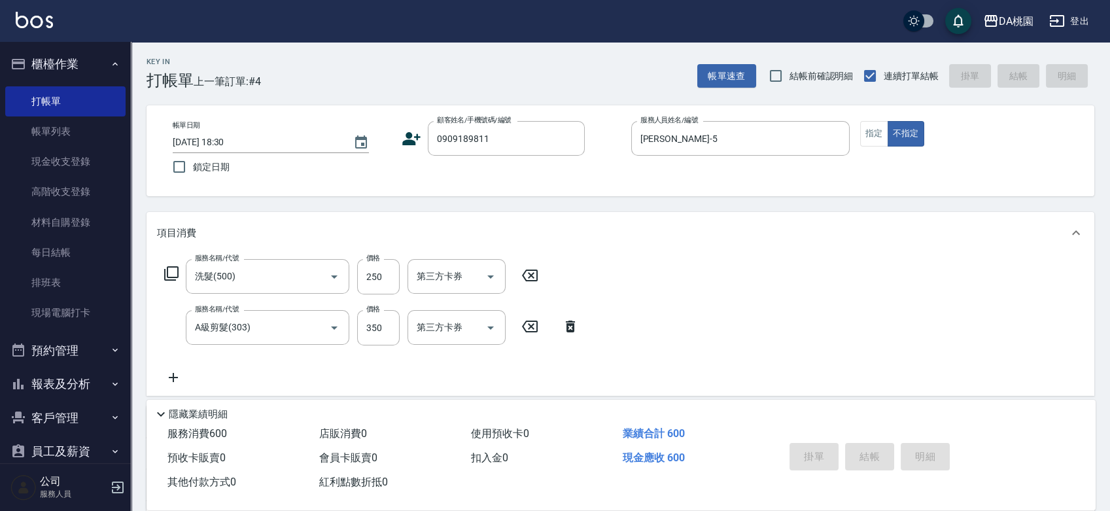
type input "2025/09/04 18:35"
type input "0"
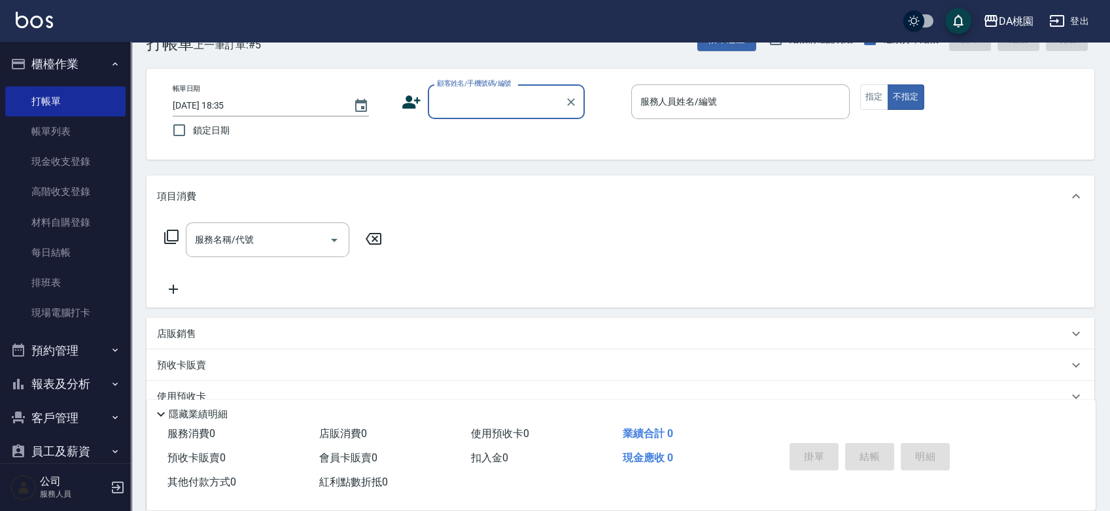
scroll to position [73, 0]
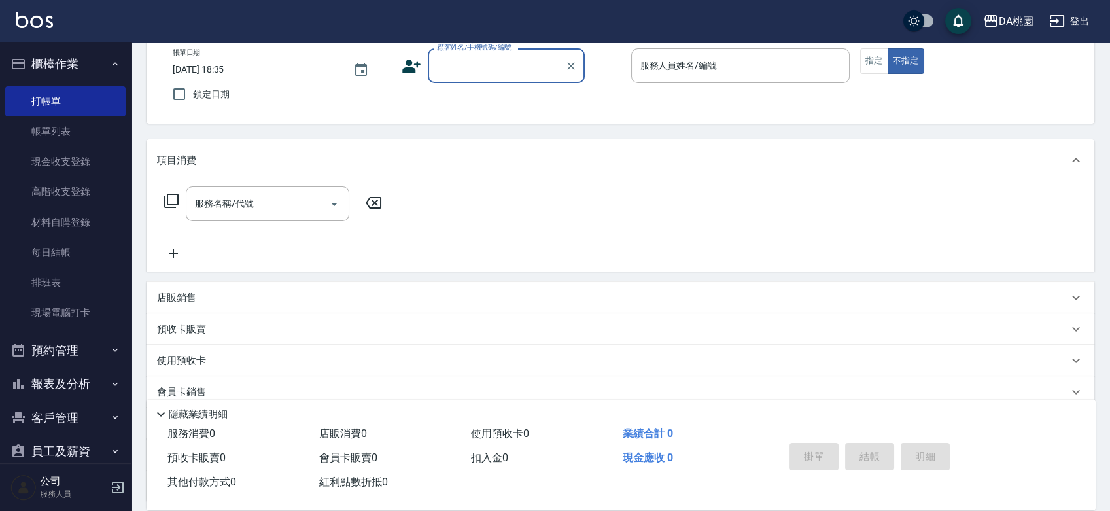
click at [472, 68] on input "顧客姓名/手機號碼/編號" at bounding box center [497, 65] width 126 height 23
type input "0916315098"
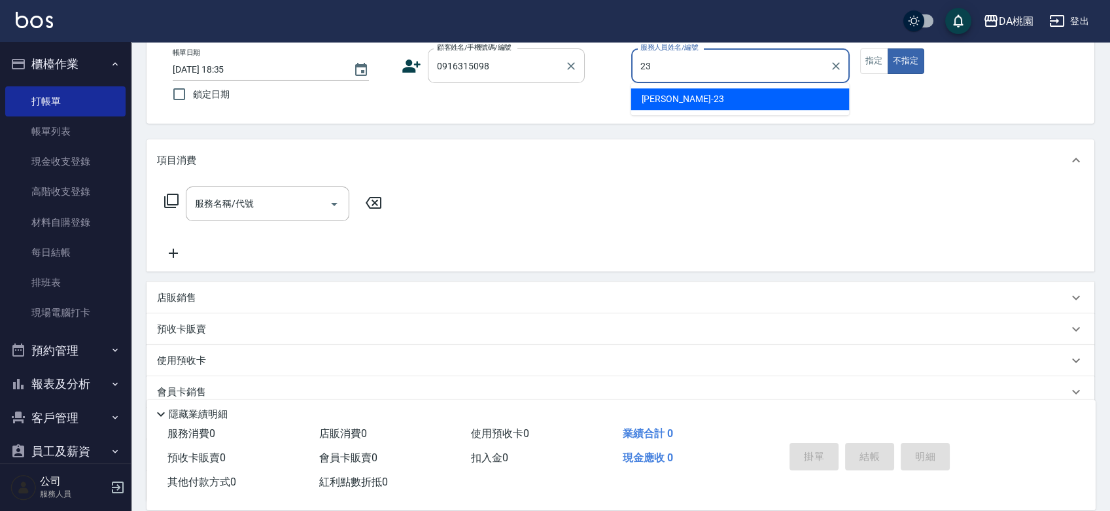
type input "亞瑟 -23"
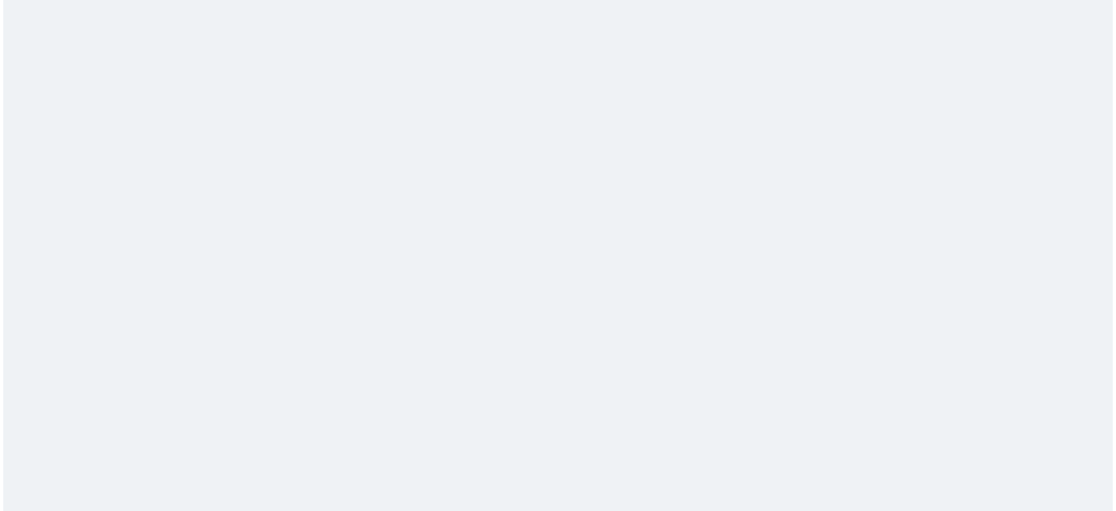
scroll to position [0, 0]
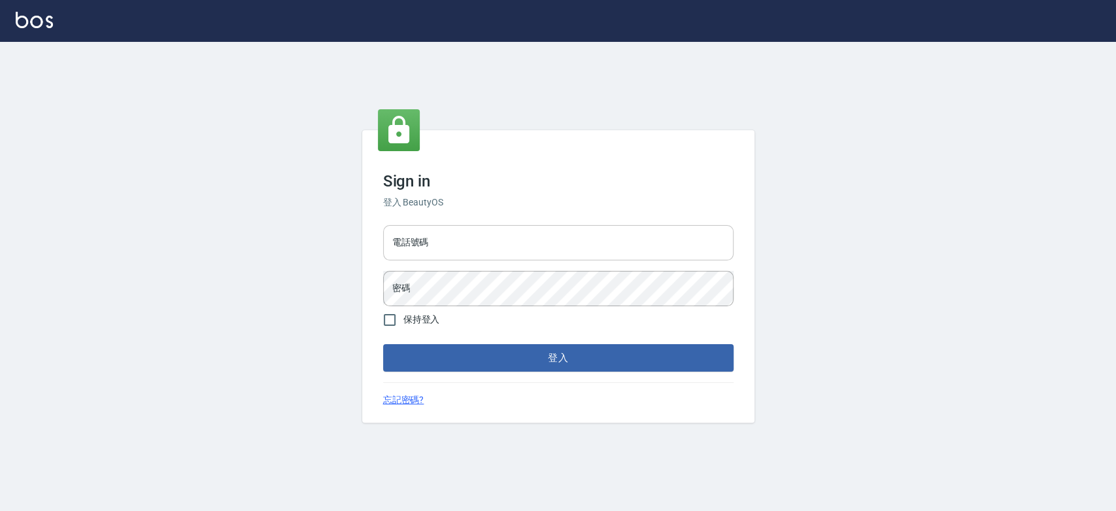
click at [532, 232] on input "電話號碼" at bounding box center [558, 242] width 351 height 35
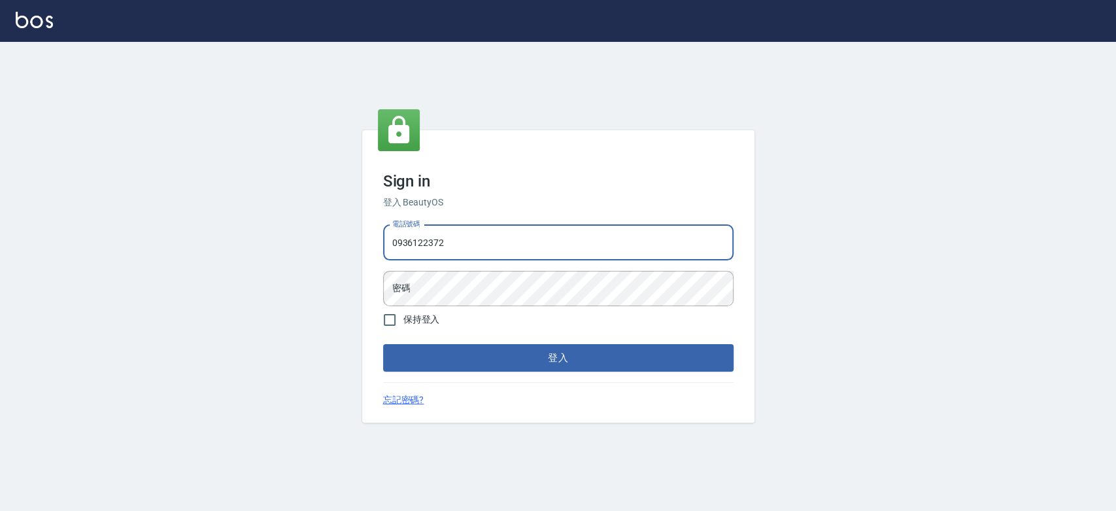
type input "0936122372"
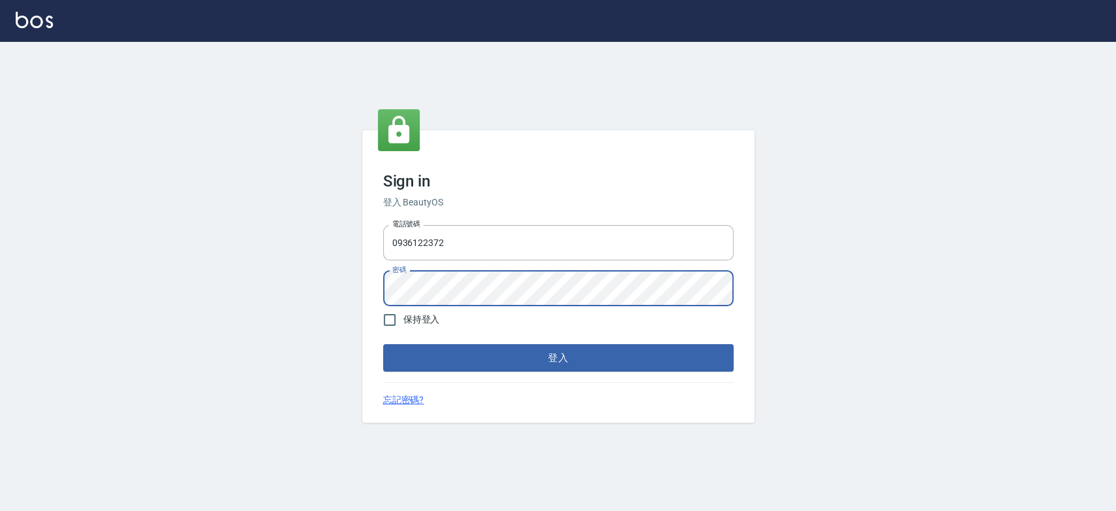
click at [383, 344] on button "登入" at bounding box center [558, 357] width 351 height 27
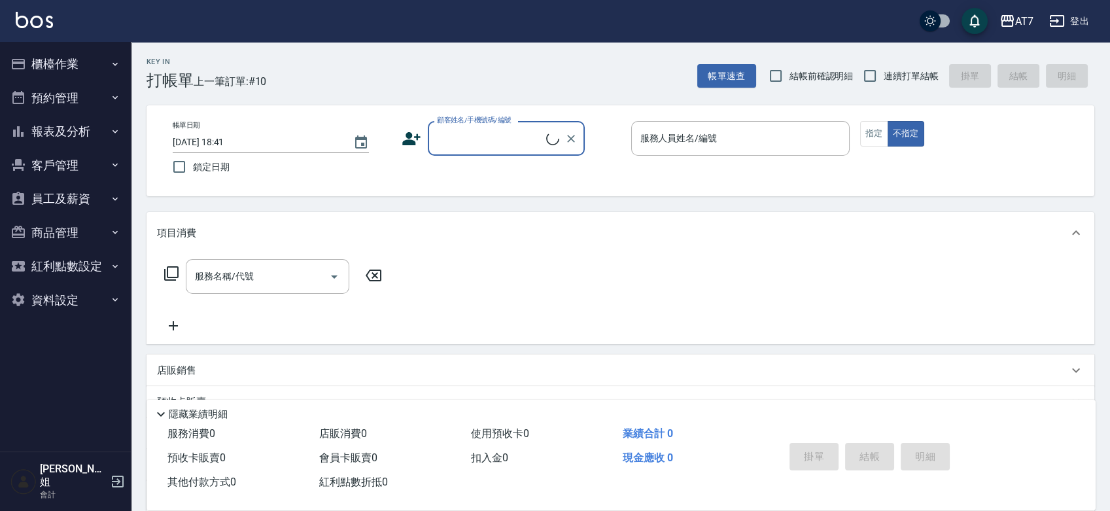
click at [85, 137] on button "報表及分析" at bounding box center [65, 131] width 120 height 34
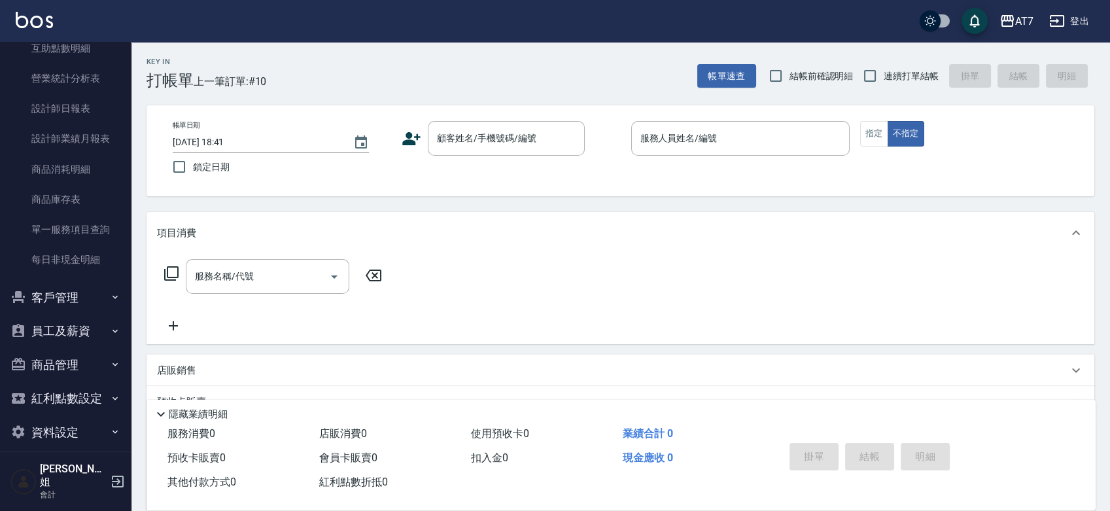
scroll to position [242, 0]
click at [78, 331] on button "員工及薪資" at bounding box center [65, 330] width 120 height 34
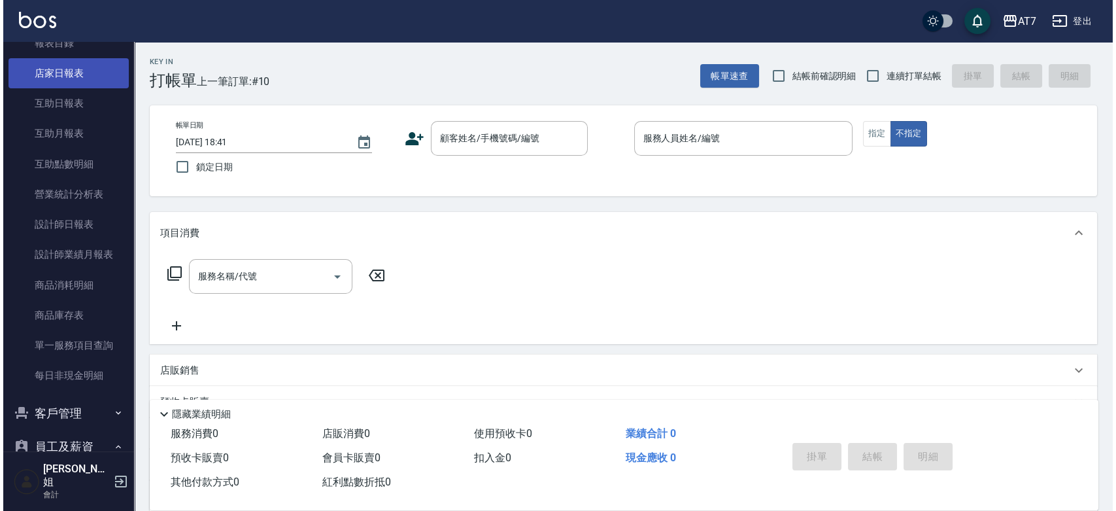
scroll to position [0, 0]
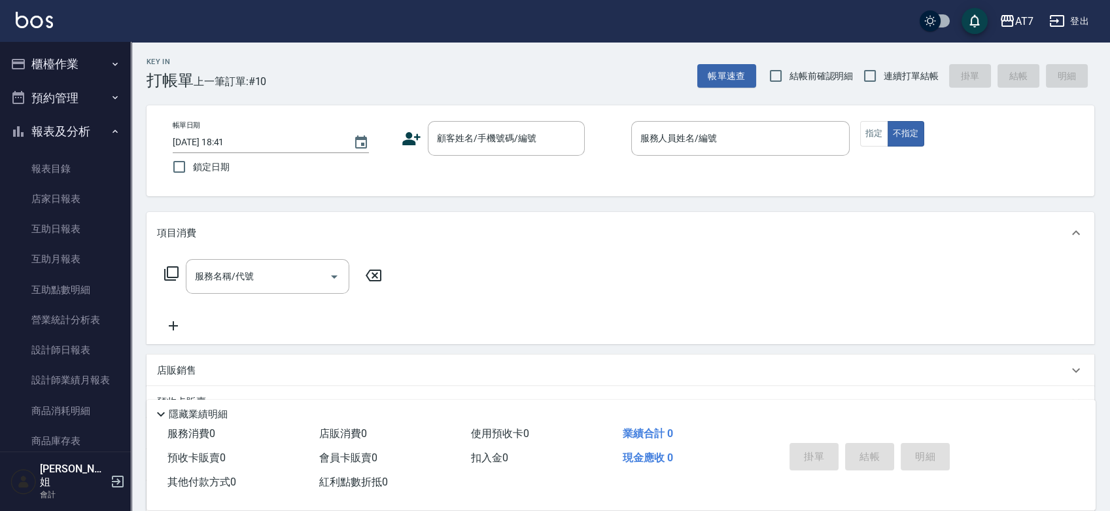
click at [1039, 20] on div "AT7 登出" at bounding box center [555, 21] width 1110 height 42
click at [1027, 20] on div "AT7" at bounding box center [1024, 21] width 18 height 16
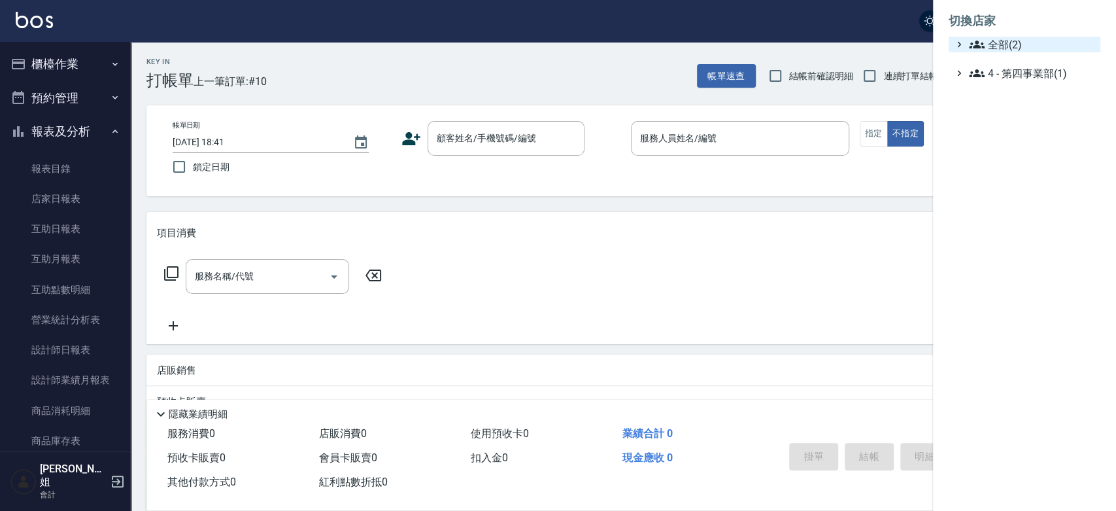
click at [1002, 37] on span "全部(2)" at bounding box center [1032, 45] width 126 height 16
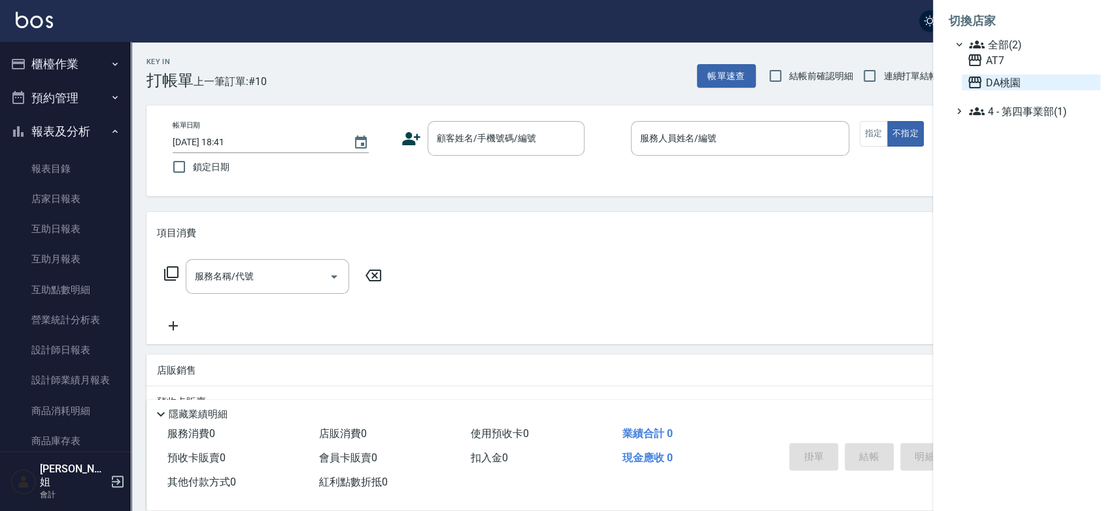
click at [994, 77] on span "DA桃園" at bounding box center [1031, 83] width 128 height 16
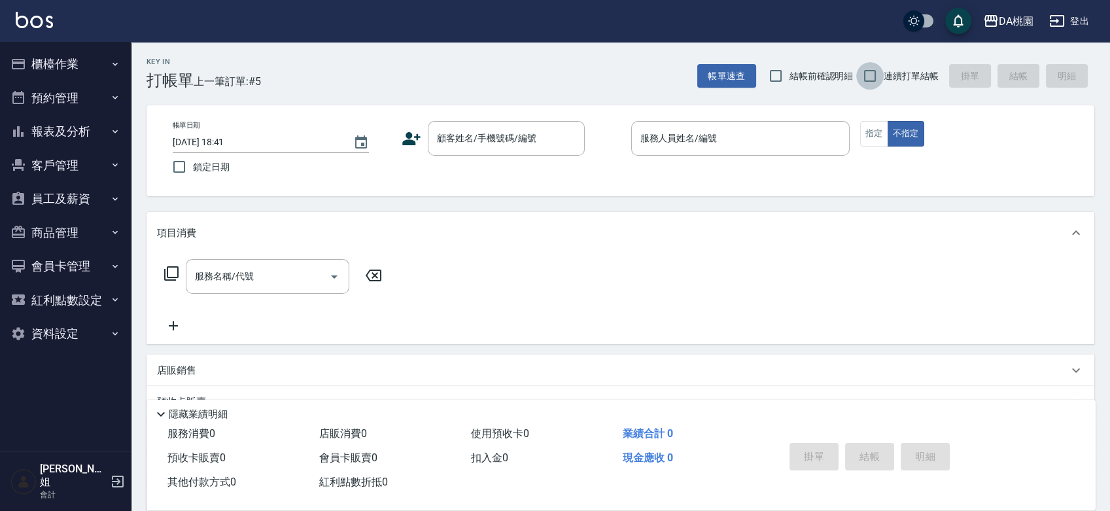
click at [874, 74] on input "連續打單結帳" at bounding box center [869, 75] width 27 height 27
checkbox input "true"
click at [459, 140] on input "顧客姓名/手機號碼/編號" at bounding box center [497, 138] width 126 height 23
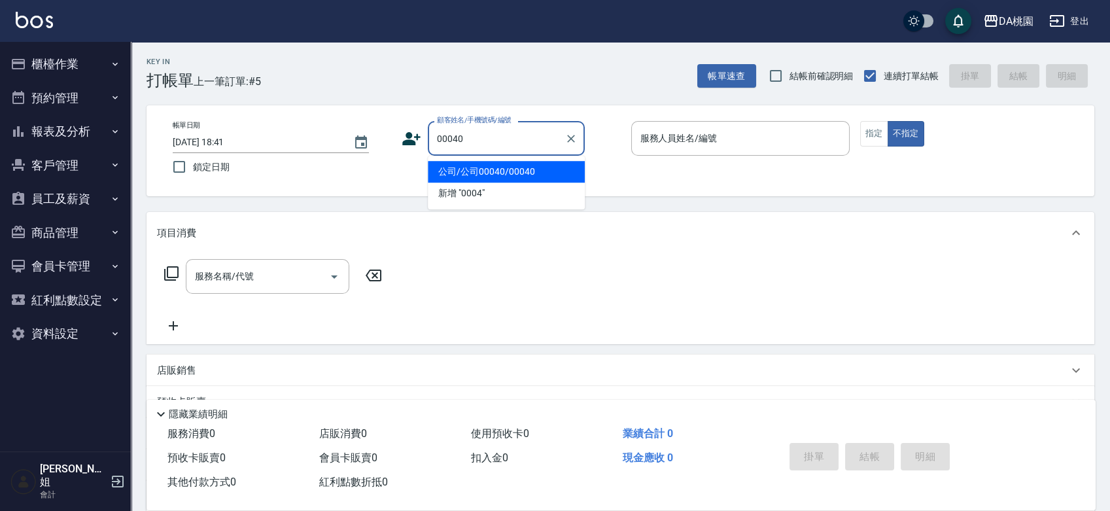
type input "公司/公司00040/00040"
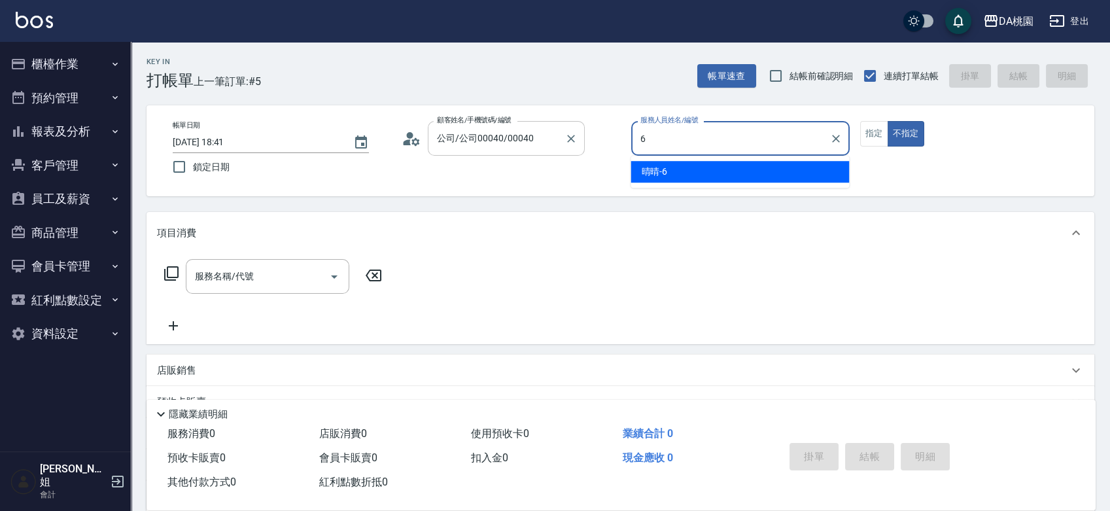
type input "晴晴-6"
type button "false"
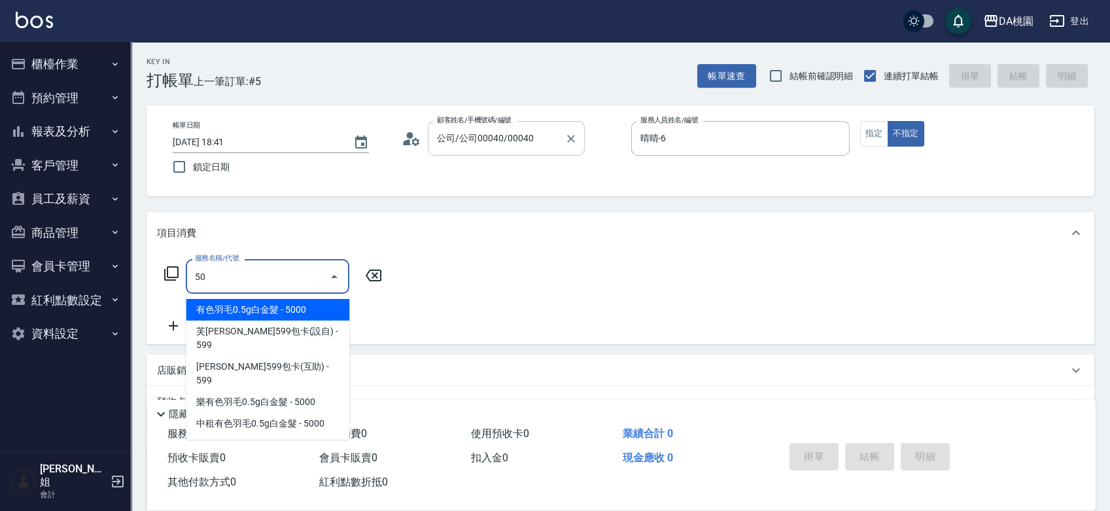
type input "508"
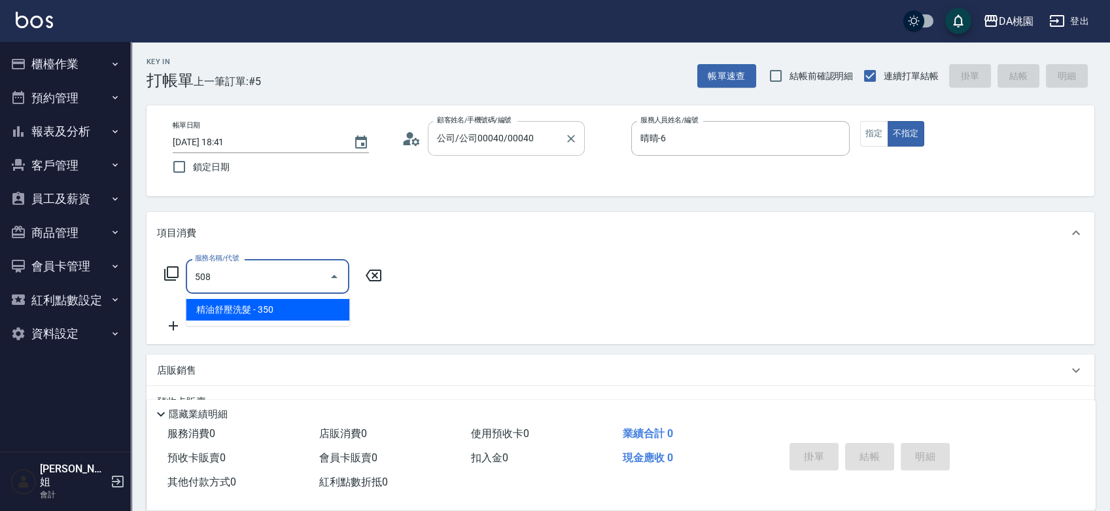
type input "30"
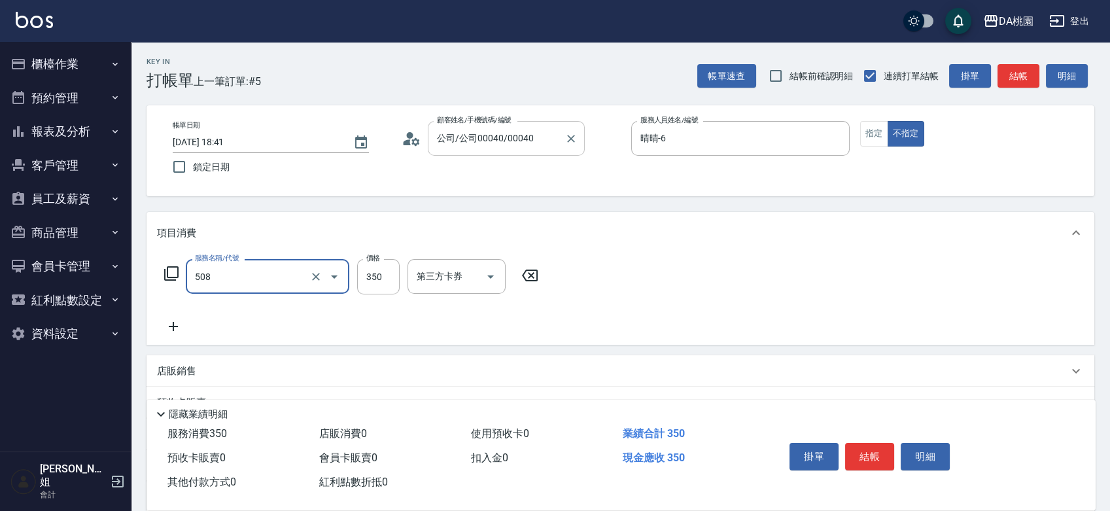
type input "精油舒壓洗髮(508)"
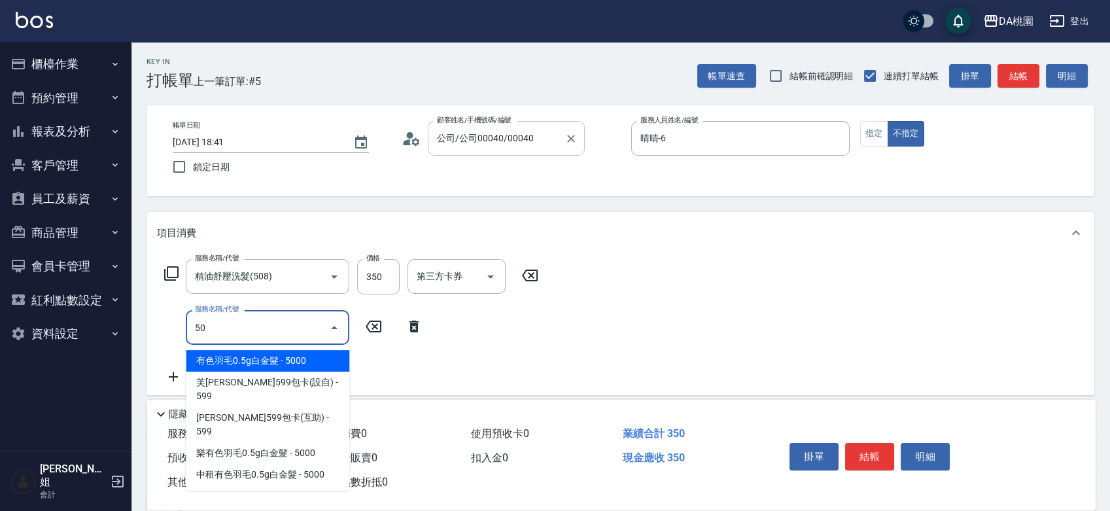
type input "504"
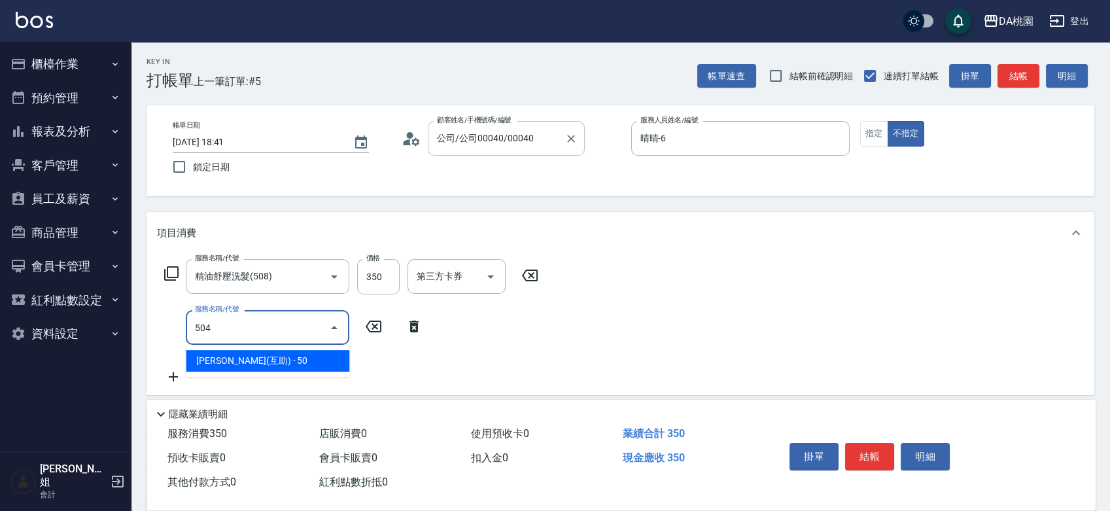
type input "40"
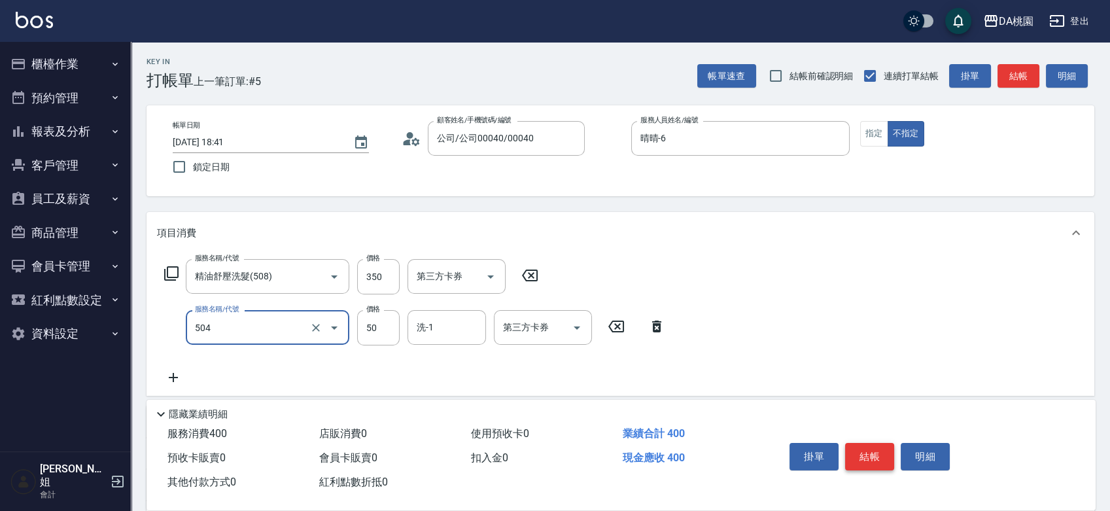
type input "[PERSON_NAME](互助)(504)"
click at [871, 455] on button "結帳" at bounding box center [869, 456] width 49 height 27
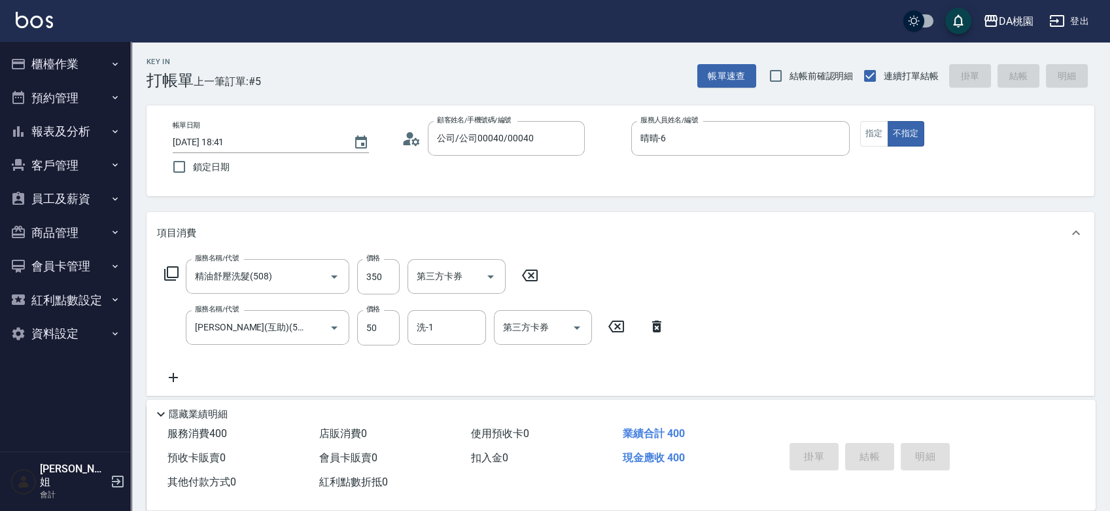
type input "0"
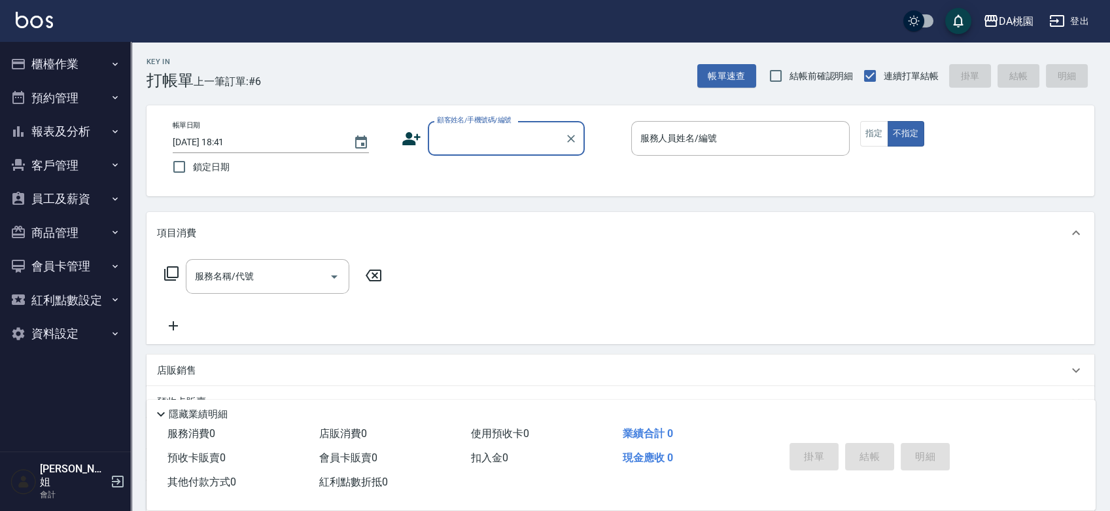
click at [83, 62] on button "櫃檯作業" at bounding box center [65, 64] width 120 height 34
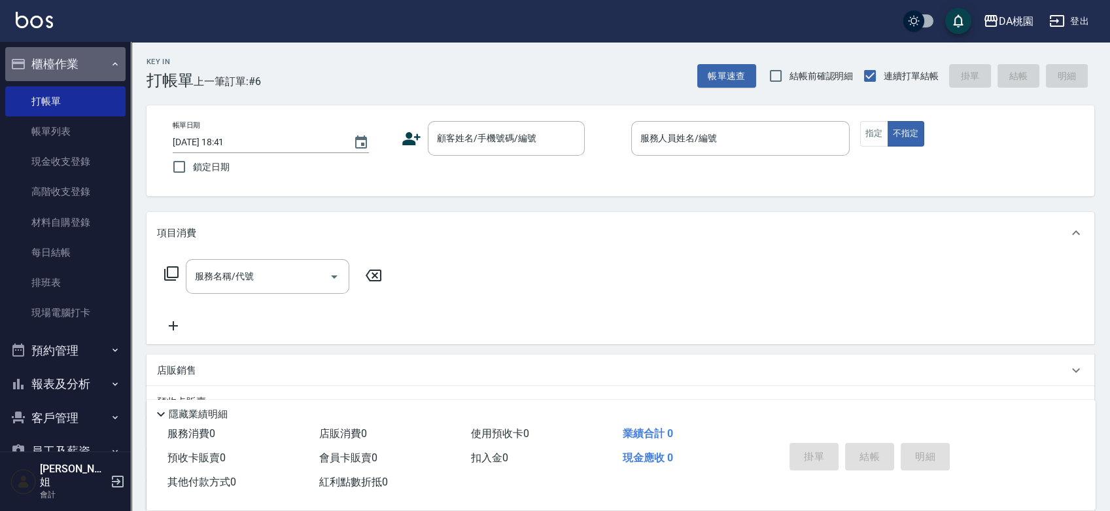
click at [83, 62] on button "櫃檯作業" at bounding box center [65, 64] width 120 height 34
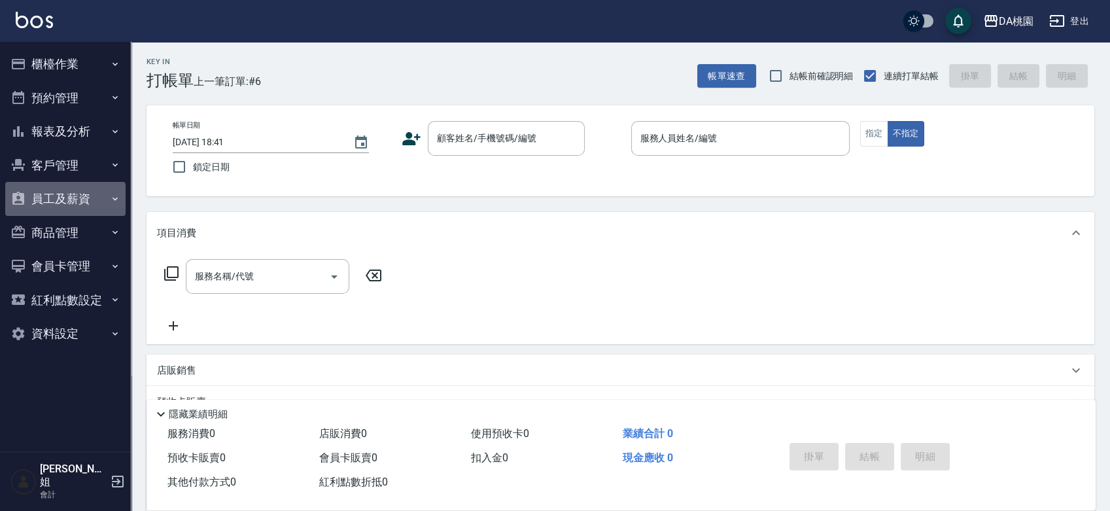
click at [91, 196] on button "員工及薪資" at bounding box center [65, 199] width 120 height 34
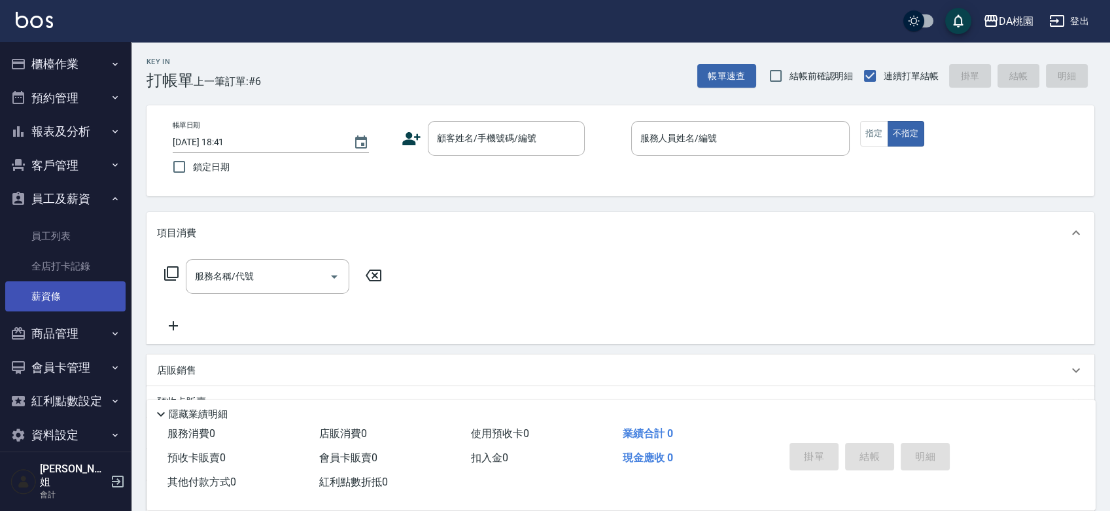
click at [103, 304] on link "薪資條" at bounding box center [65, 296] width 120 height 30
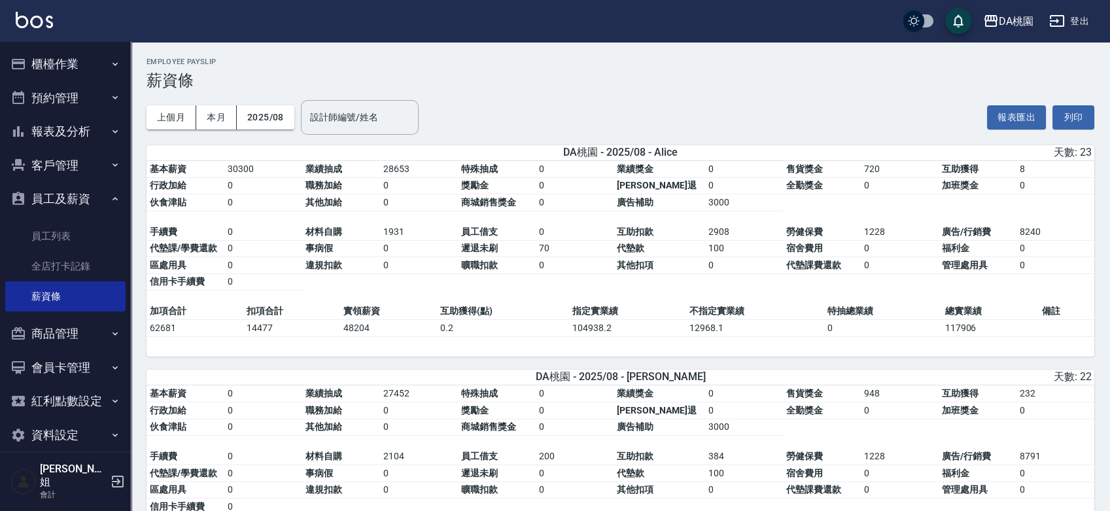
click at [63, 60] on button "櫃檯作業" at bounding box center [65, 64] width 120 height 34
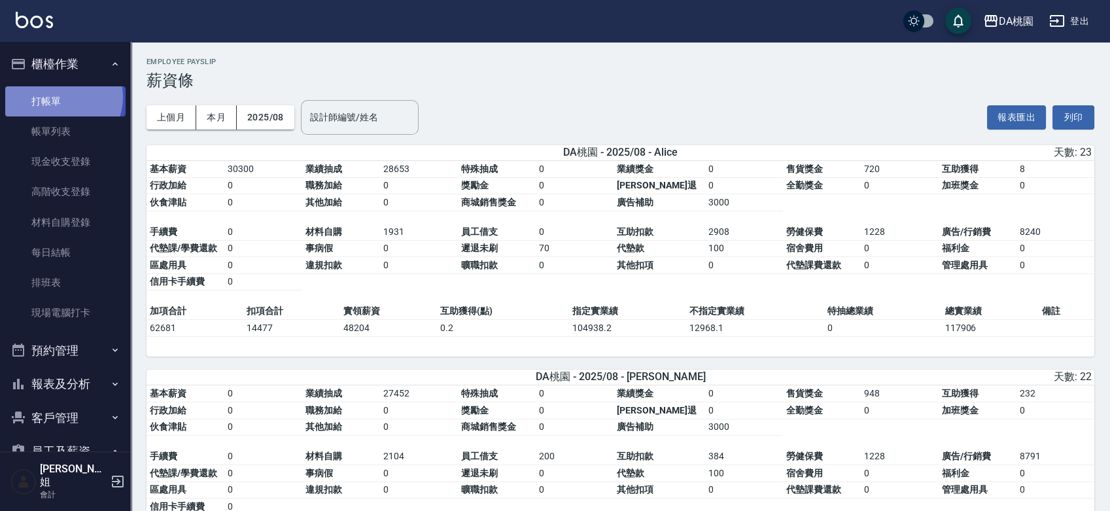
click at [59, 97] on link "打帳單" at bounding box center [65, 101] width 120 height 30
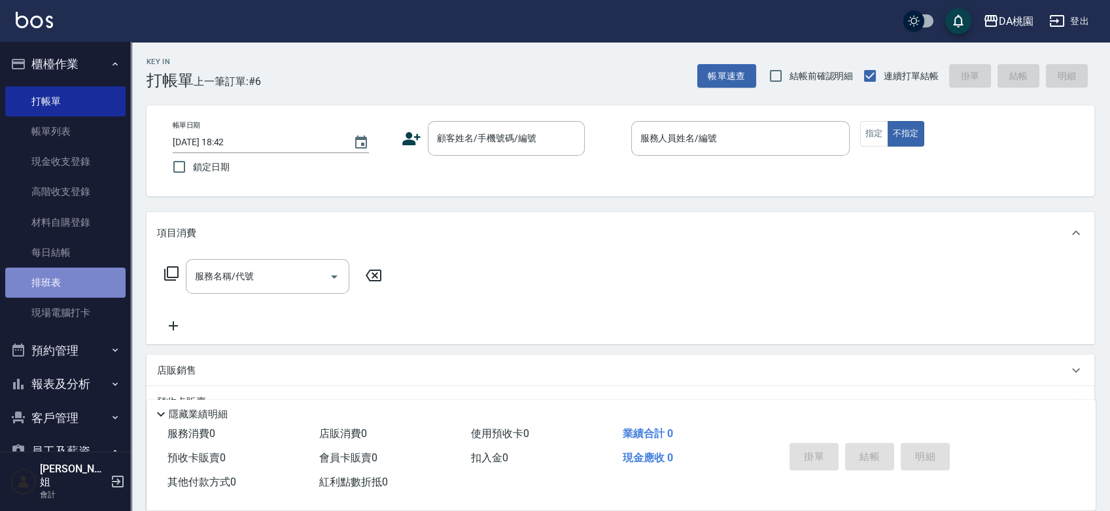
click at [66, 284] on link "排班表" at bounding box center [65, 283] width 120 height 30
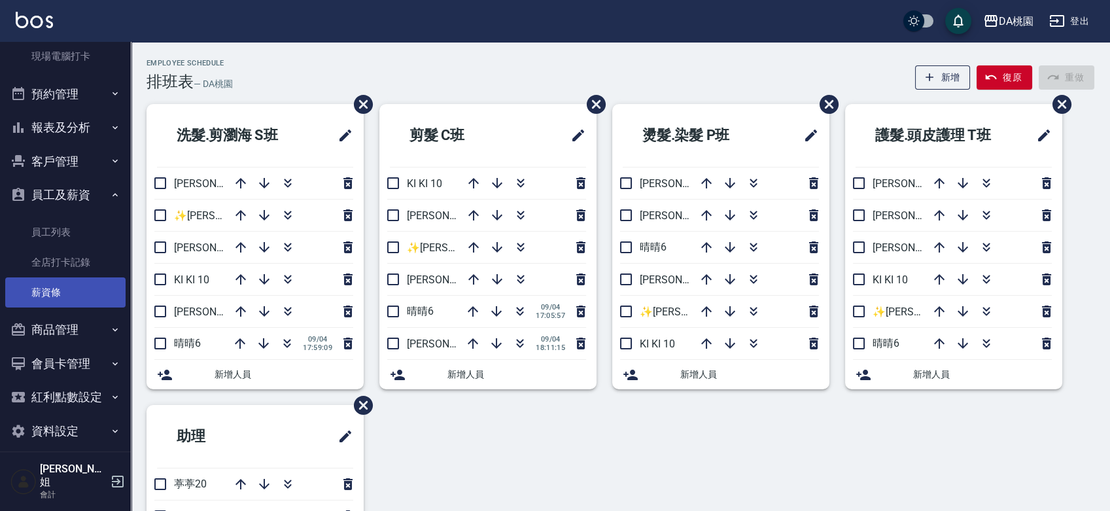
click at [73, 295] on link "薪資條" at bounding box center [65, 292] width 120 height 30
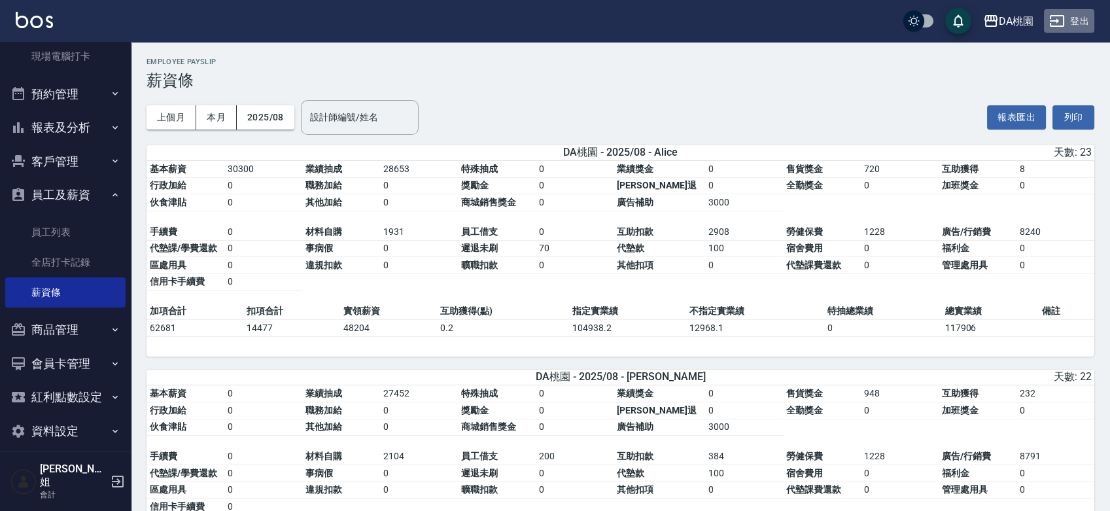
click at [1073, 22] on button "登出" at bounding box center [1069, 21] width 50 height 24
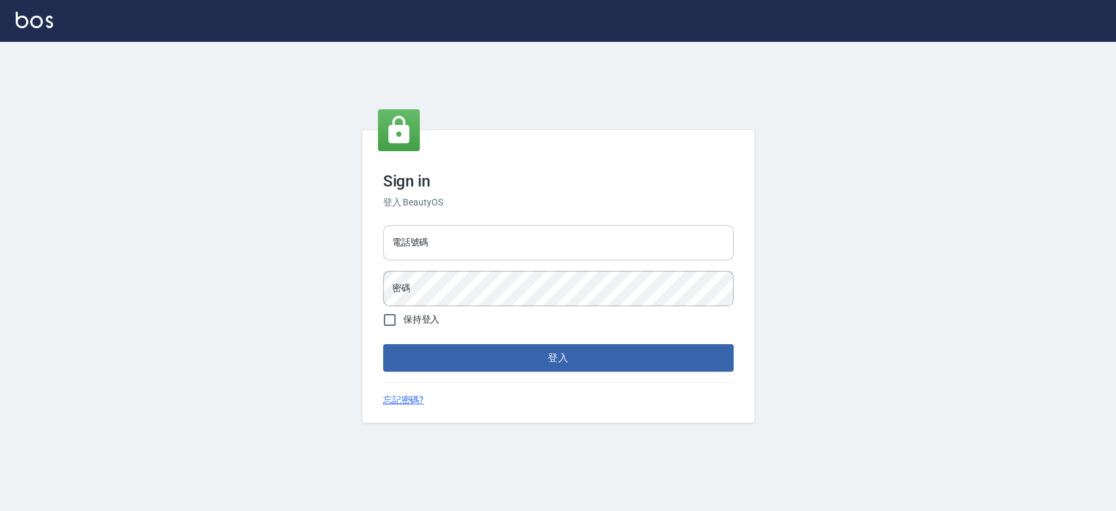
click at [455, 240] on input "電話號碼" at bounding box center [558, 242] width 351 height 35
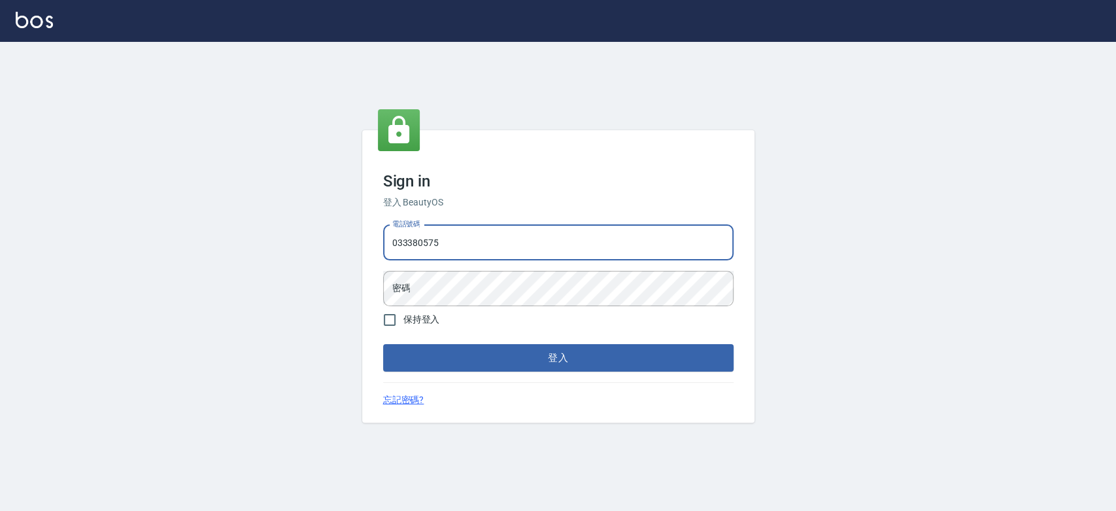
type input "033380575"
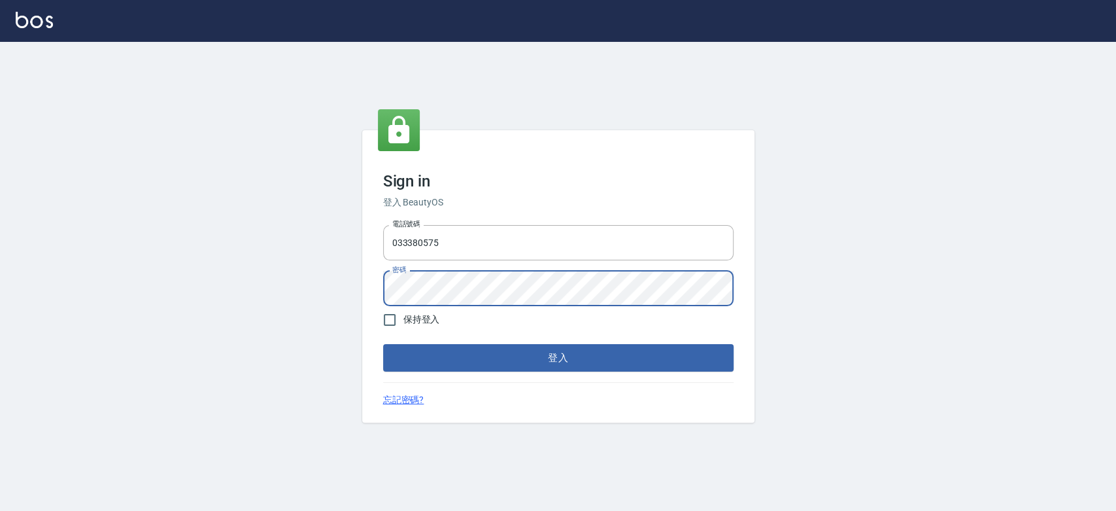
click at [383, 344] on button "登入" at bounding box center [558, 357] width 351 height 27
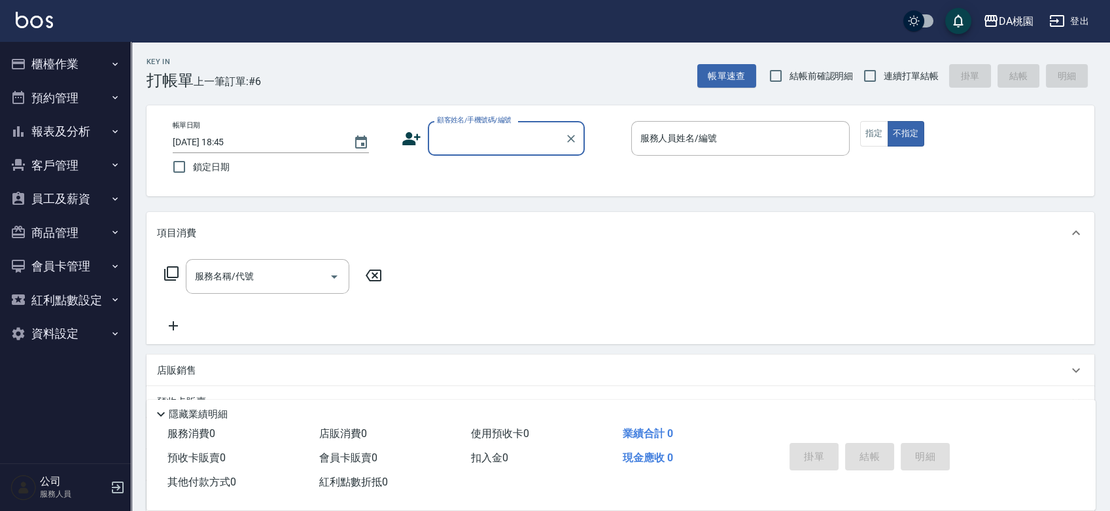
click at [78, 66] on button "櫃檯作業" at bounding box center [65, 64] width 120 height 34
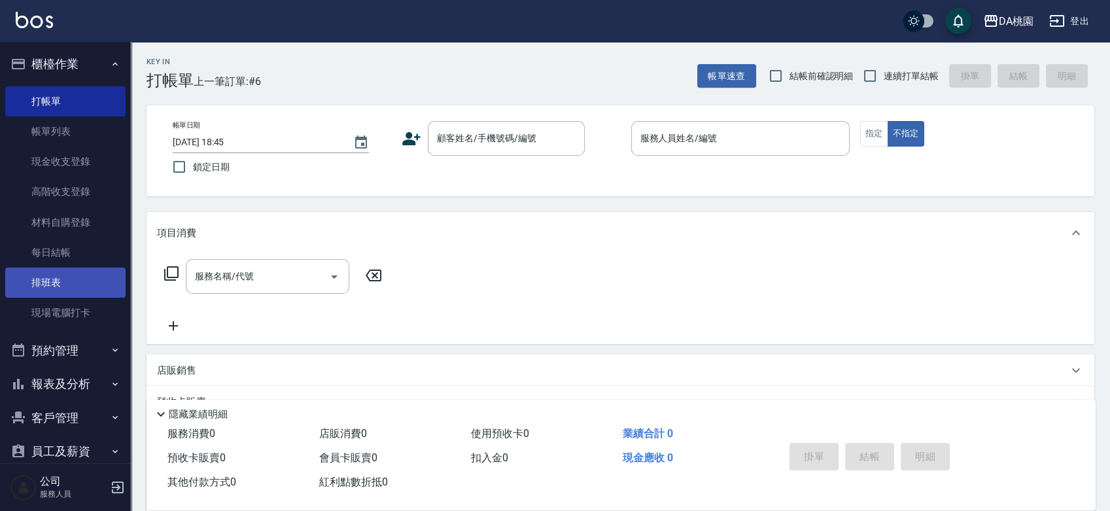
click at [58, 285] on link "排班表" at bounding box center [65, 283] width 120 height 30
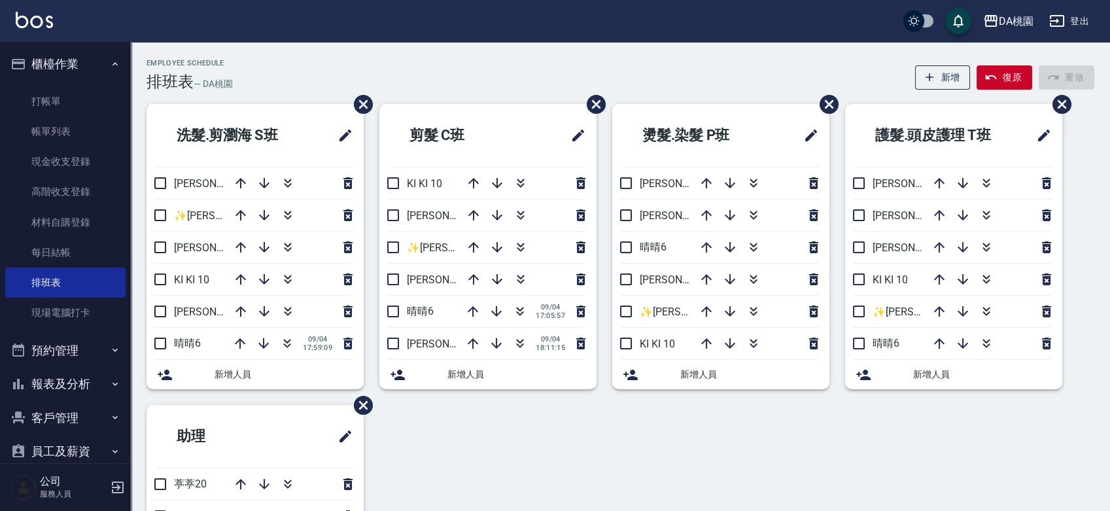
click at [502, 470] on div "洗髮.剪瀏海 S[PERSON_NAME]3 ✨[PERSON_NAME][PERSON_NAME] ✨16 [PERSON_NAME]8 KI KI 10 …" at bounding box center [612, 389] width 963 height 570
click at [502, 470] on div "洗髮.剪瀏海 S班 愛莉絲3 ✨GARY蓋瑞 ✨16 桑妮8 KI KI 10 琳達5 晴晴6 09/04 17:59:09 新增人員 剪髮 C班 KI KI…" at bounding box center [612, 389] width 963 height 570
click at [502, 84] on div "Employee Schedule 排班表 — DA桃園 新增 復原 重做" at bounding box center [621, 75] width 948 height 32
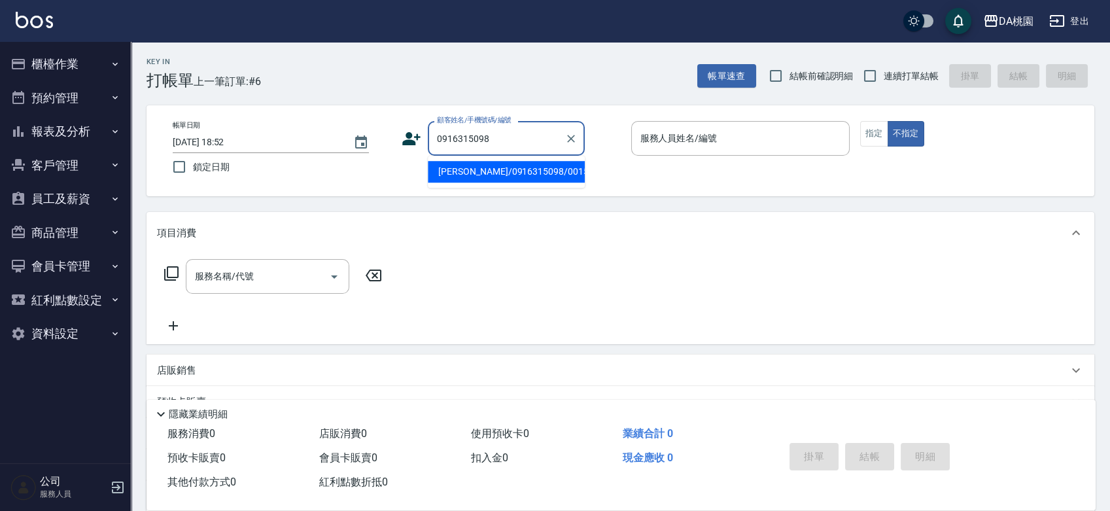
type input "[PERSON_NAME]/0916315098/00151"
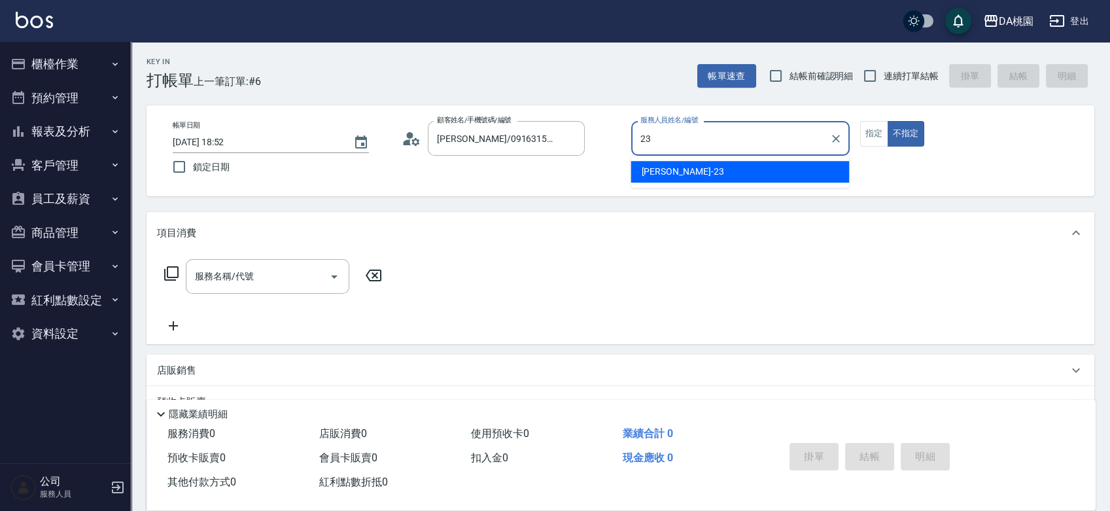
type input "[PERSON_NAME] -23"
type button "false"
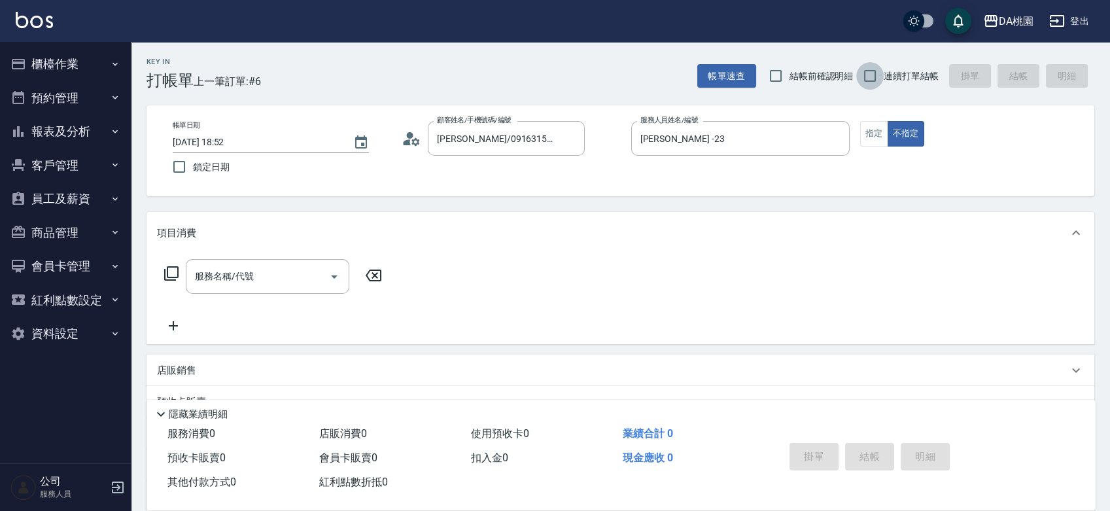
click at [867, 75] on input "連續打單結帳" at bounding box center [869, 75] width 27 height 27
checkbox input "true"
click at [875, 133] on button "指定" at bounding box center [874, 134] width 28 height 26
click at [837, 228] on div "項目消費" at bounding box center [612, 233] width 911 height 14
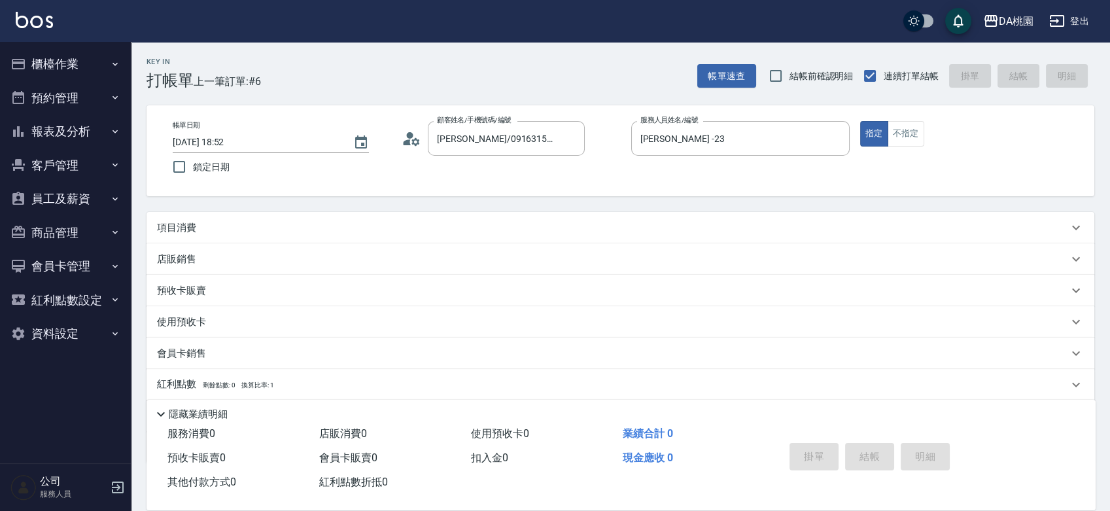
click at [837, 228] on div "項目消費" at bounding box center [612, 228] width 911 height 14
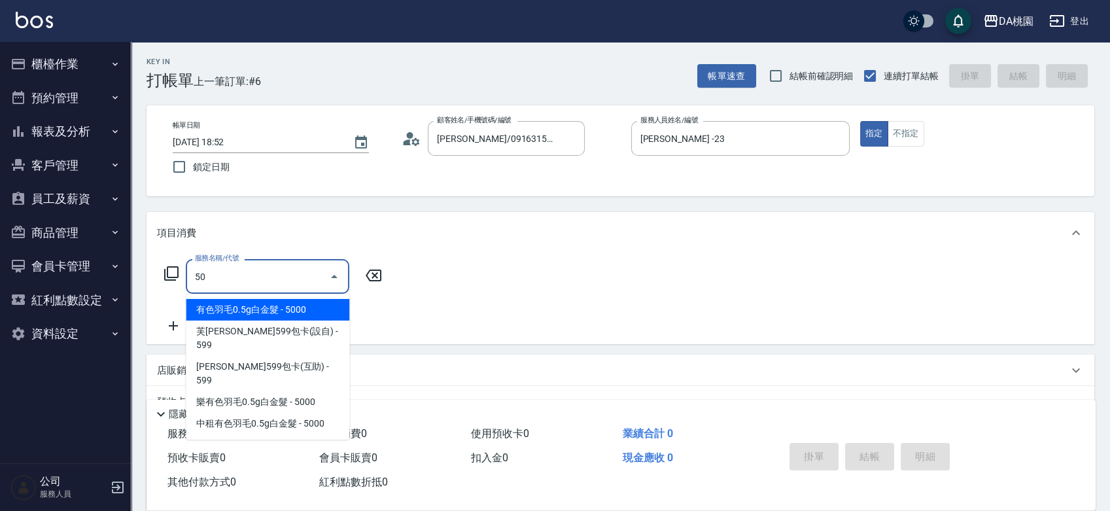
type input "501"
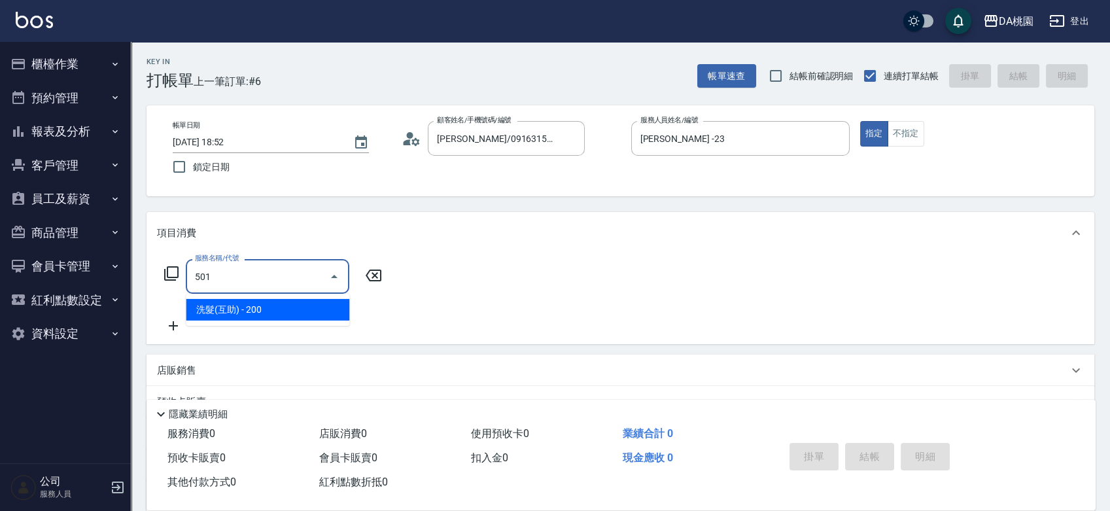
type input "20"
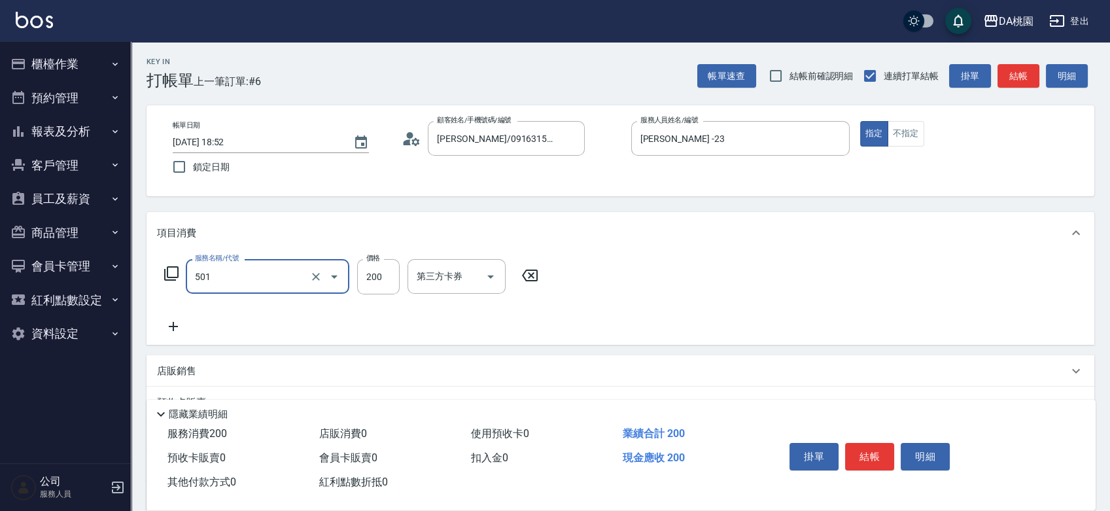
type input "洗髮(互助)(501)"
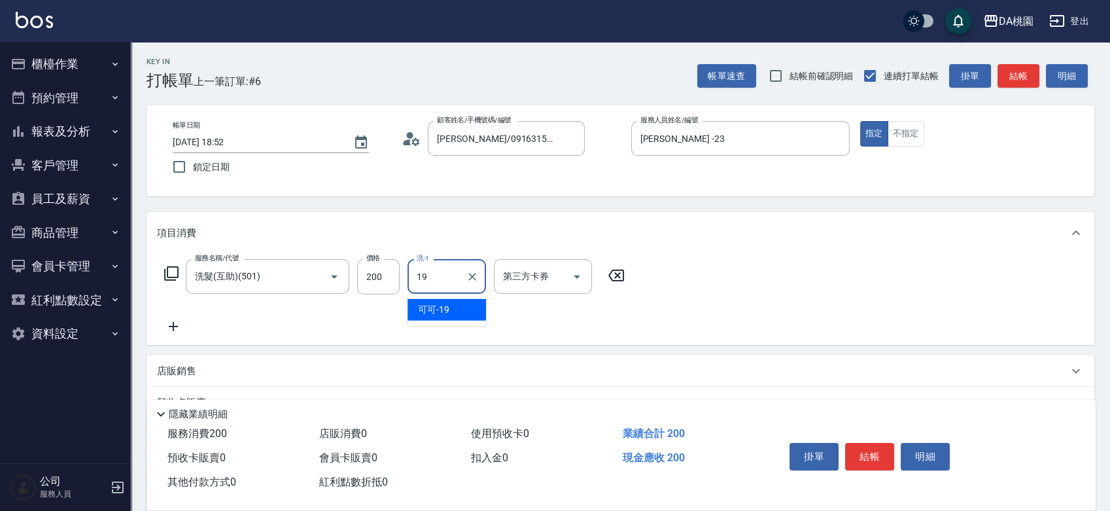
type input "可可-19"
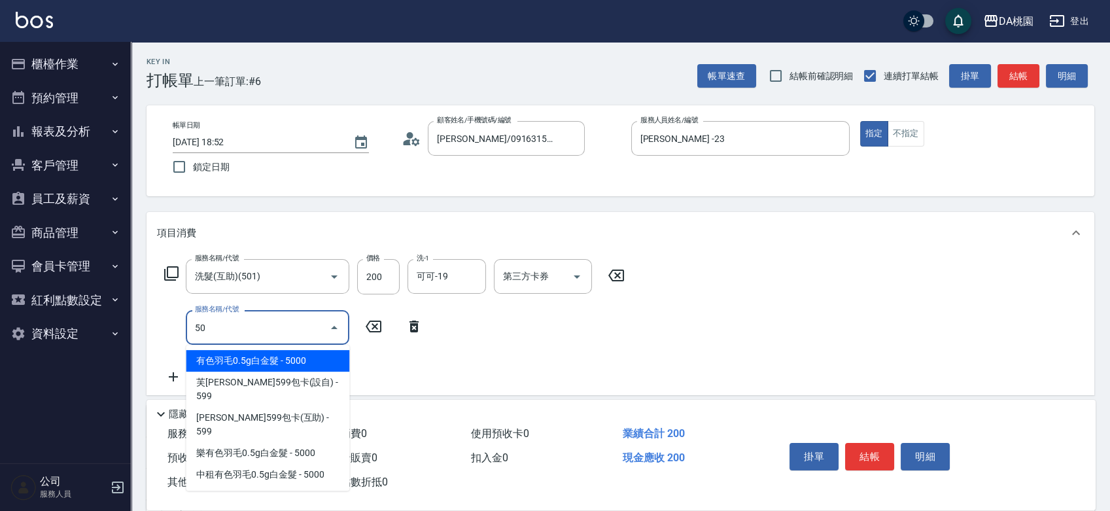
type input "503"
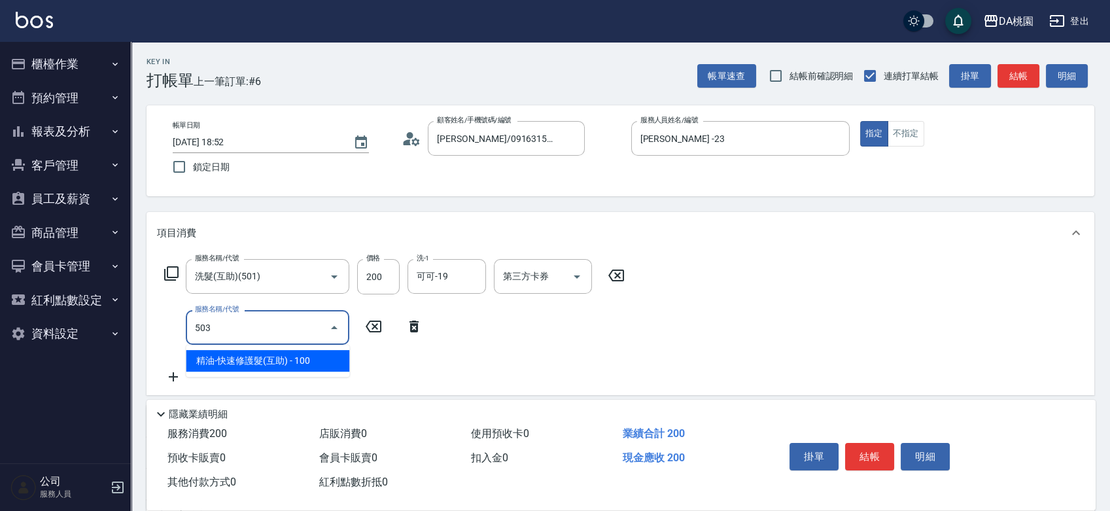
type input "30"
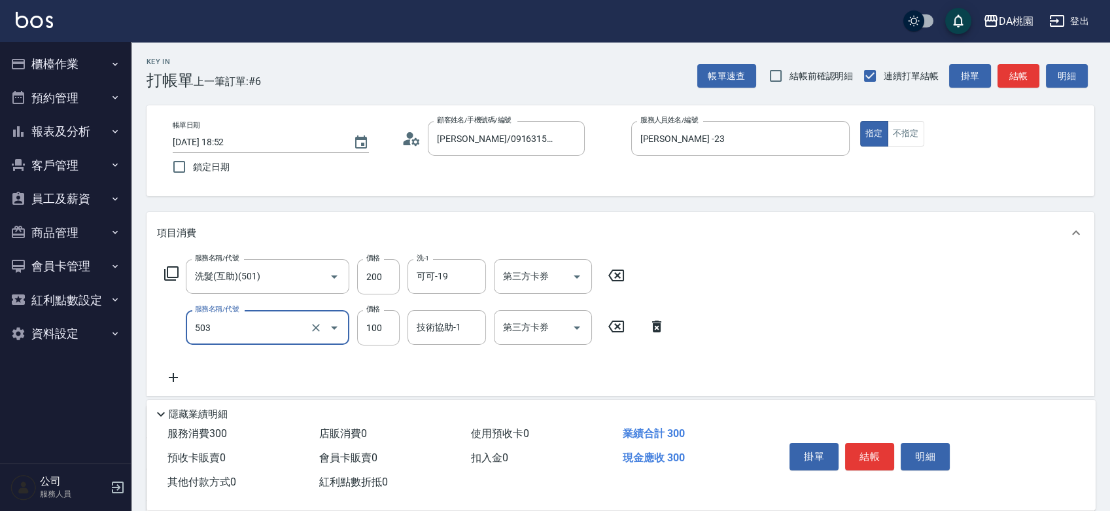
type input "精油-快速修護髮(互助)(503)"
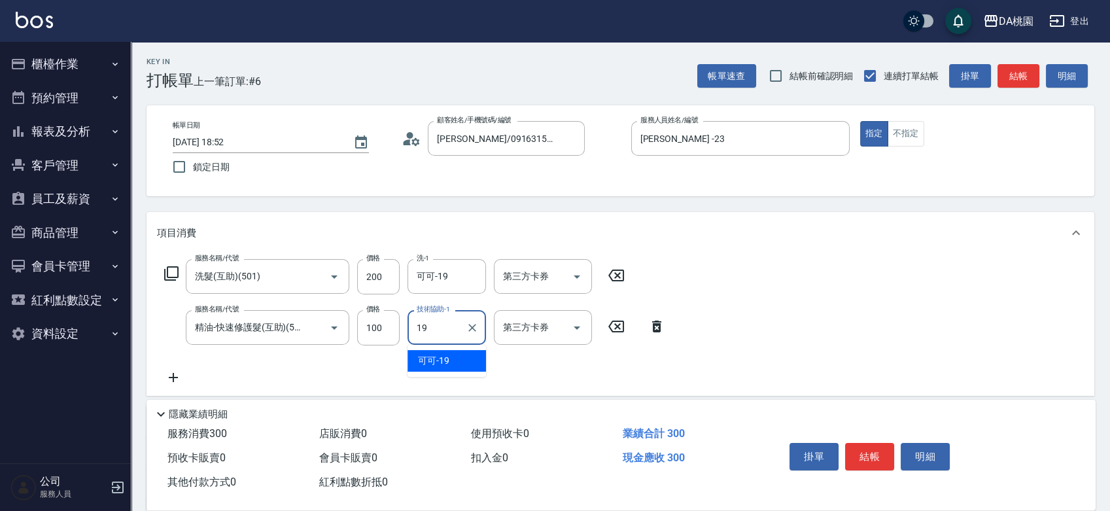
type input "可可-19"
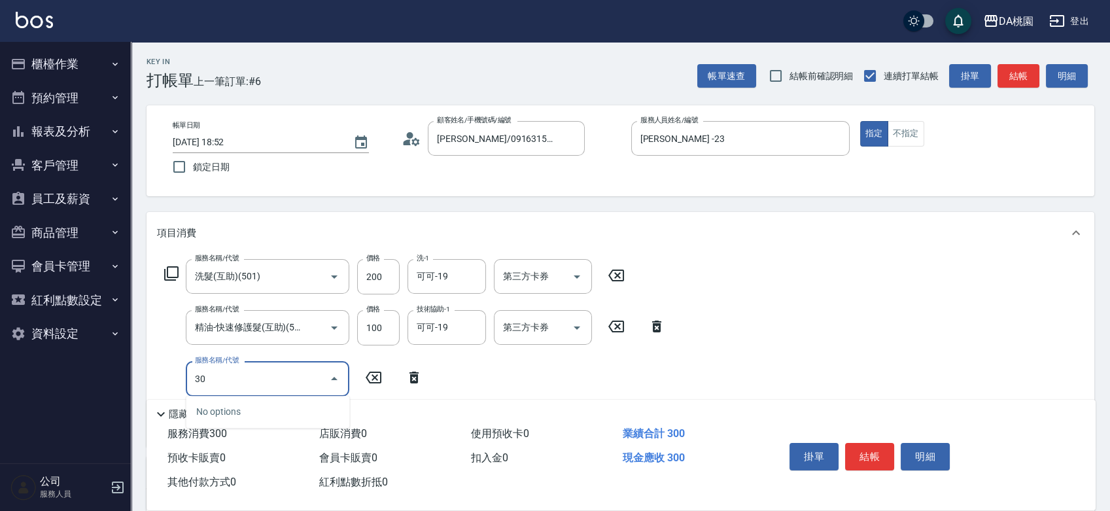
type input "303"
type input "60"
type input "A級剪髮(303)"
type input "5"
type input "30"
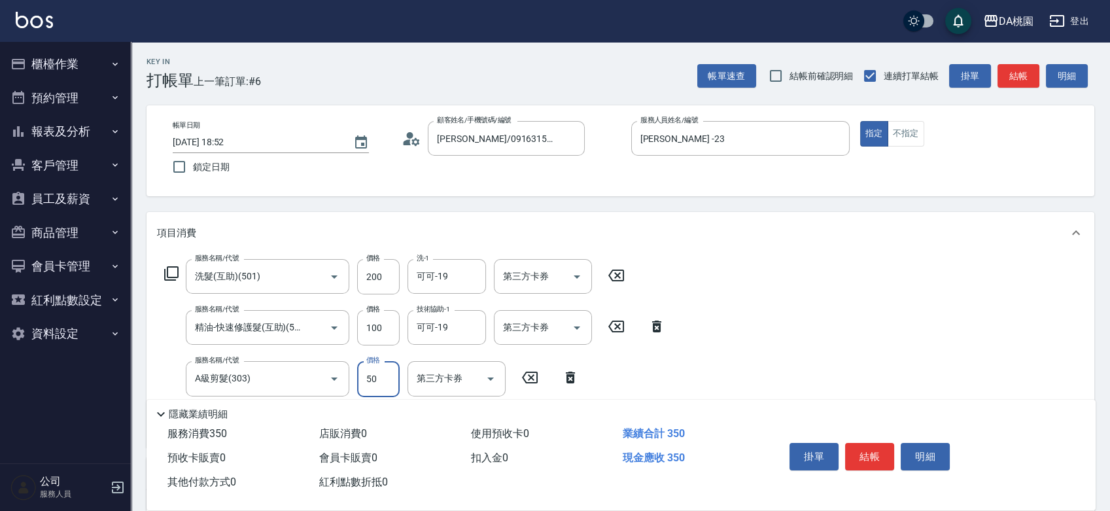
type input "500"
type input "80"
type input "500"
click at [866, 447] on button "結帳" at bounding box center [869, 456] width 49 height 27
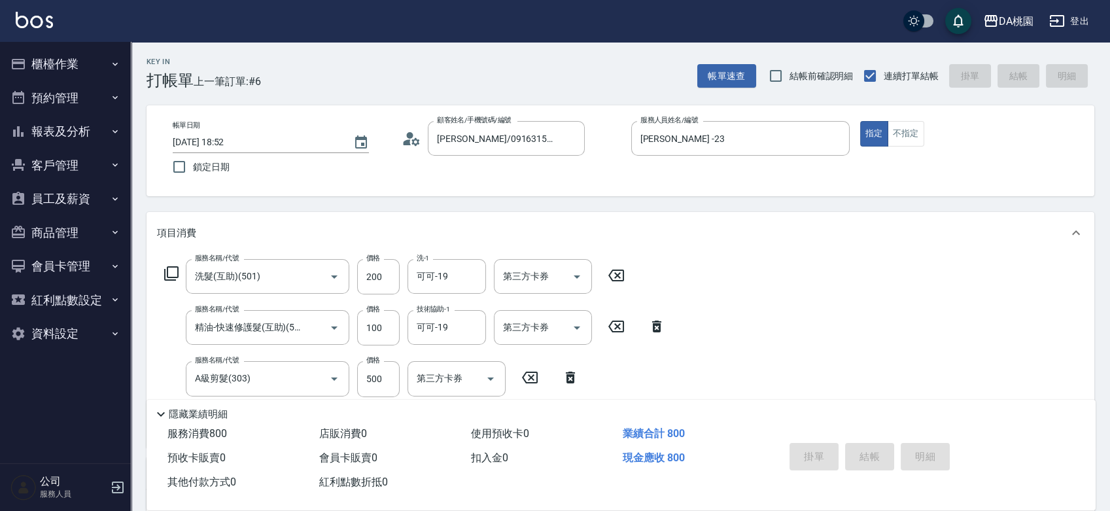
type input "0"
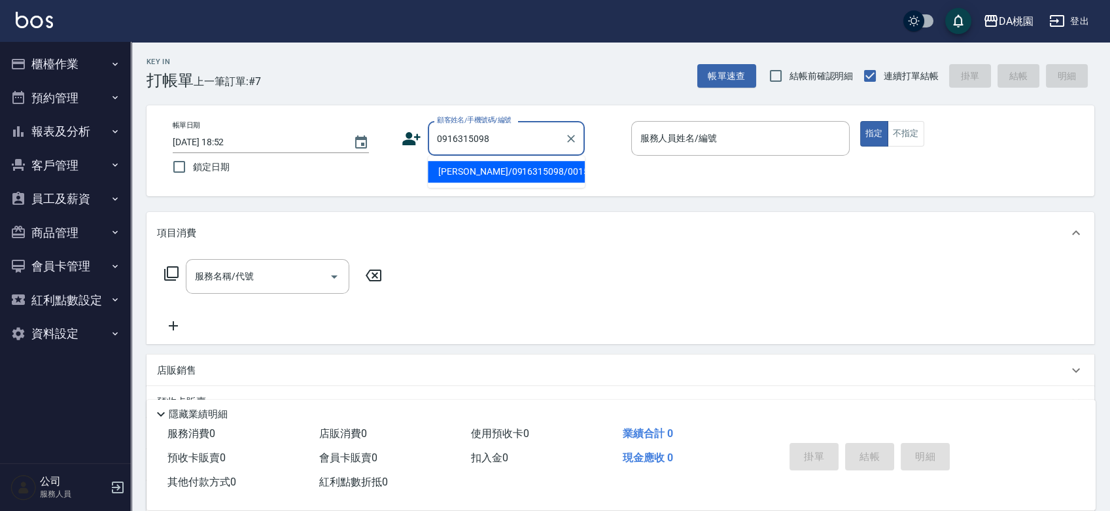
type input "曾志豪/0916315098/00151"
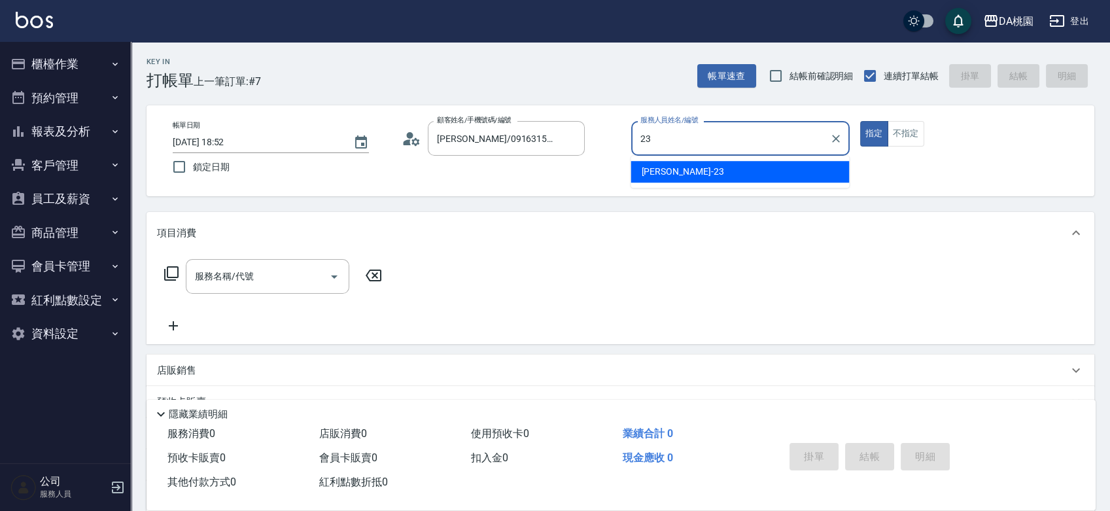
type input "亞瑟 -23"
type button "true"
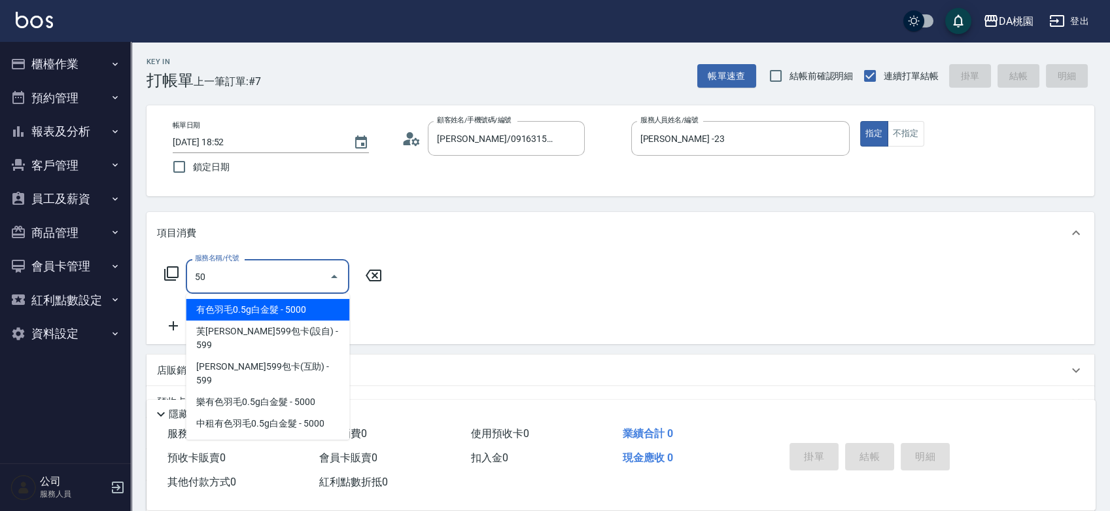
type input "501"
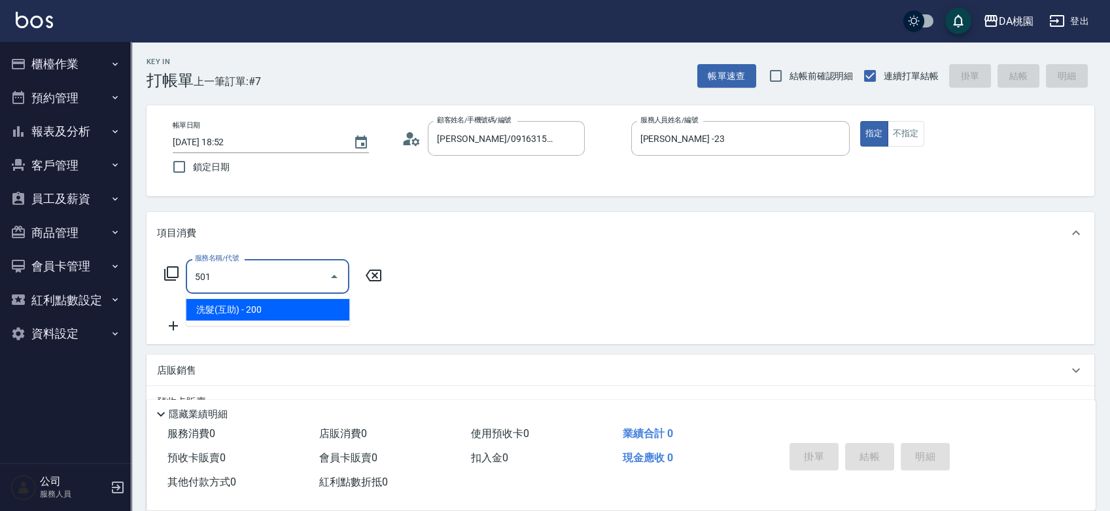
type input "20"
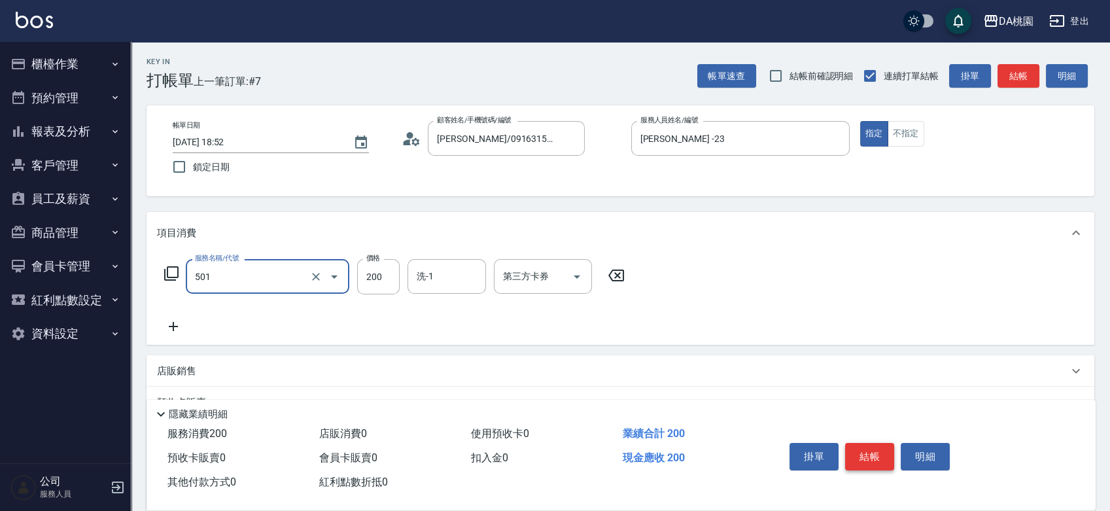
type input "洗髮(互助)(501)"
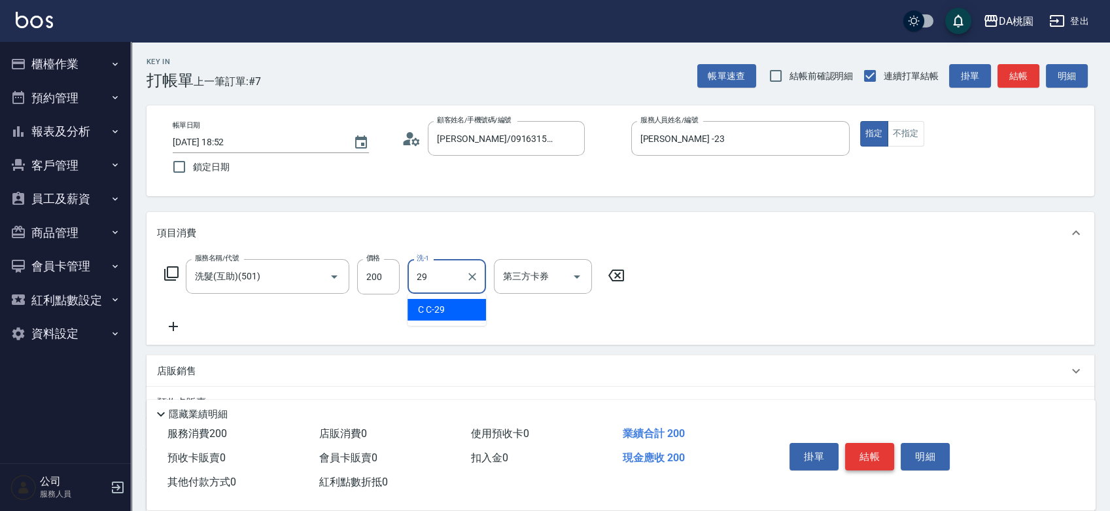
type input "C C-29"
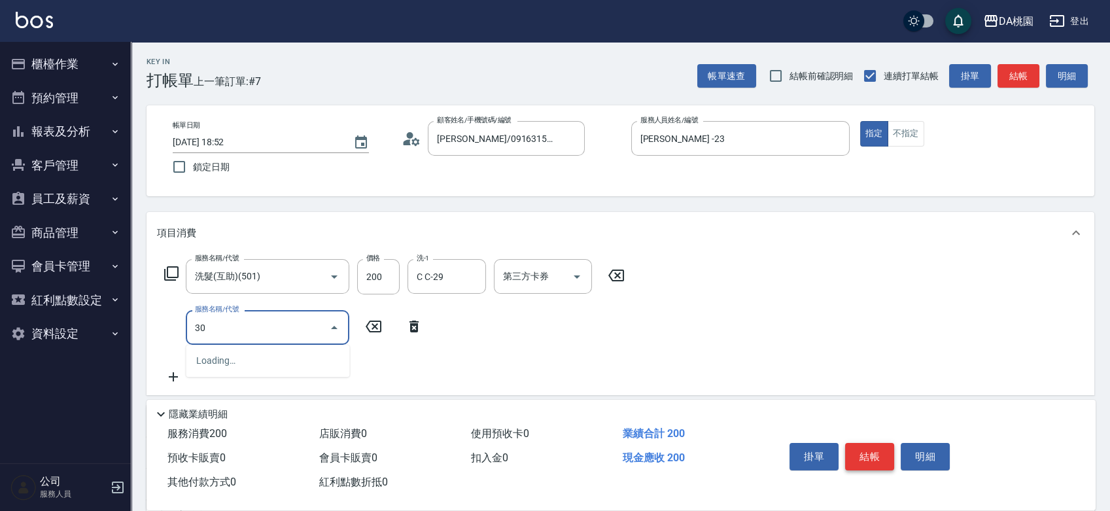
type input "303"
type input "50"
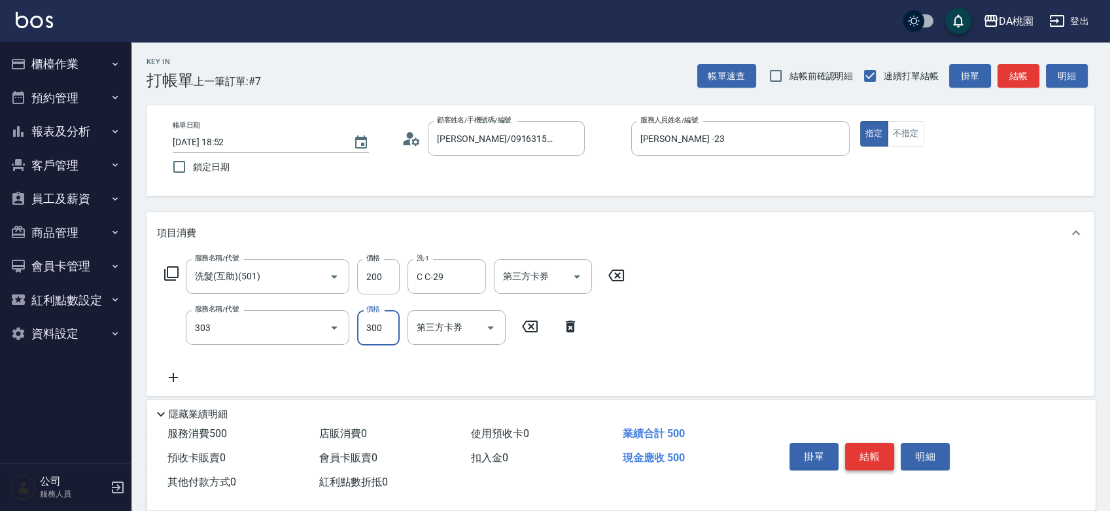
type input "A級剪髮(303)"
type input "5"
type input "20"
type input "50"
type input "70"
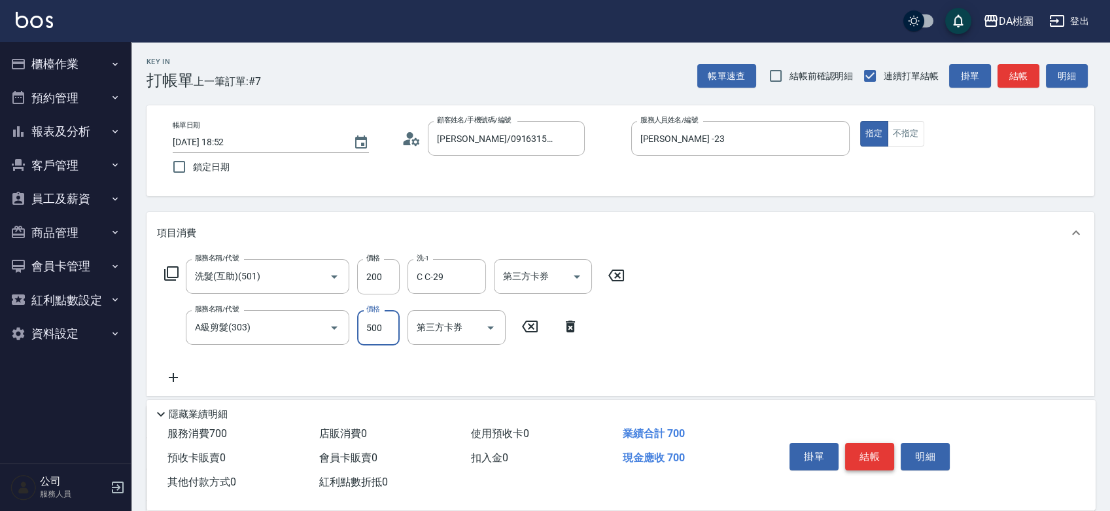
type input "500"
click at [866, 447] on button "結帳" at bounding box center [869, 456] width 49 height 27
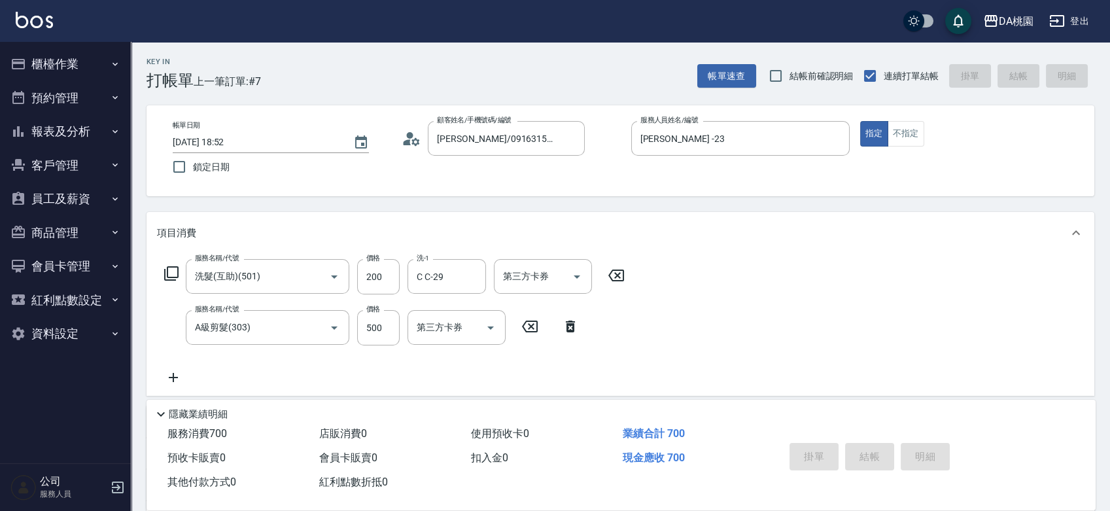
type input "0"
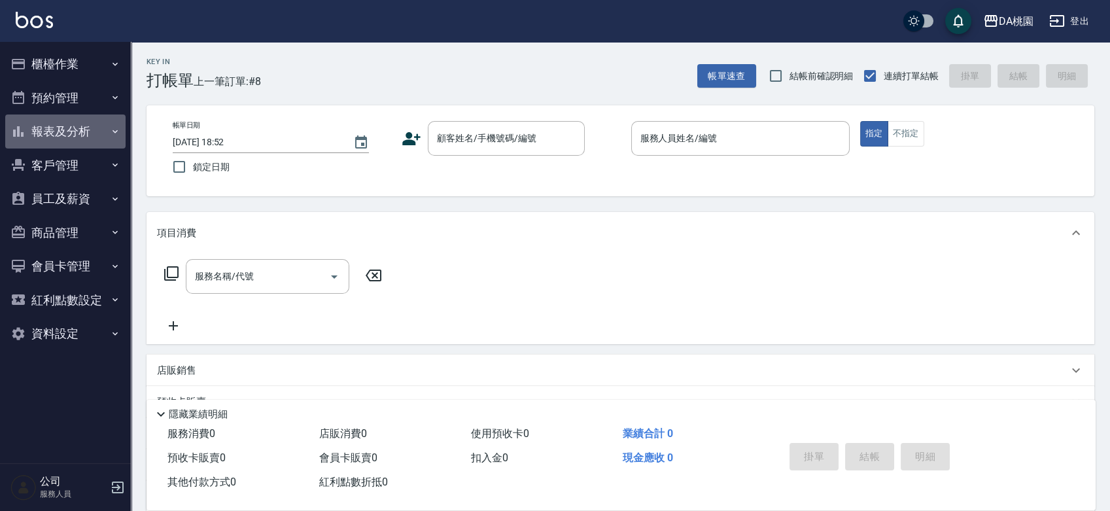
click at [73, 130] on button "報表及分析" at bounding box center [65, 131] width 120 height 34
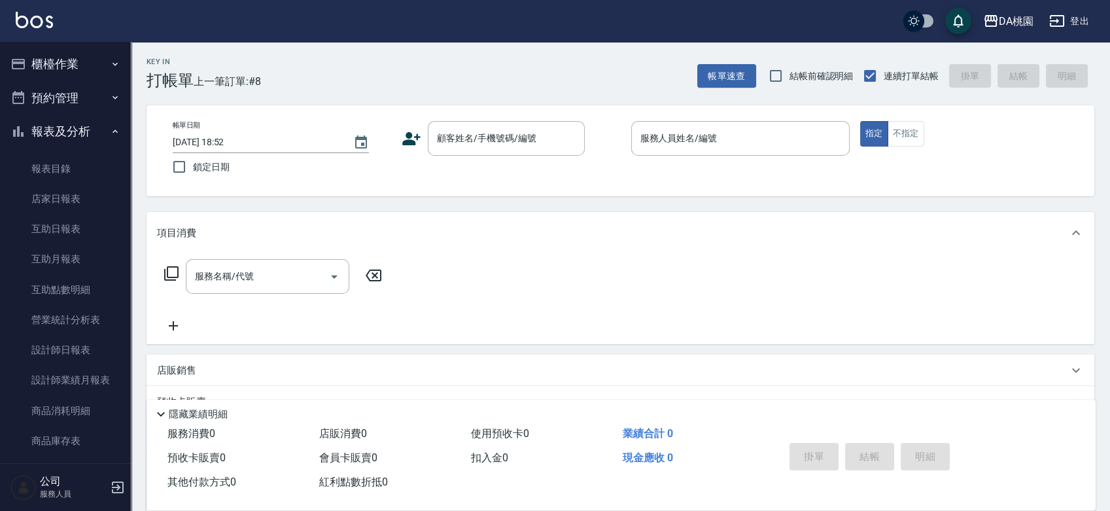
click at [73, 130] on button "報表及分析" at bounding box center [65, 131] width 120 height 34
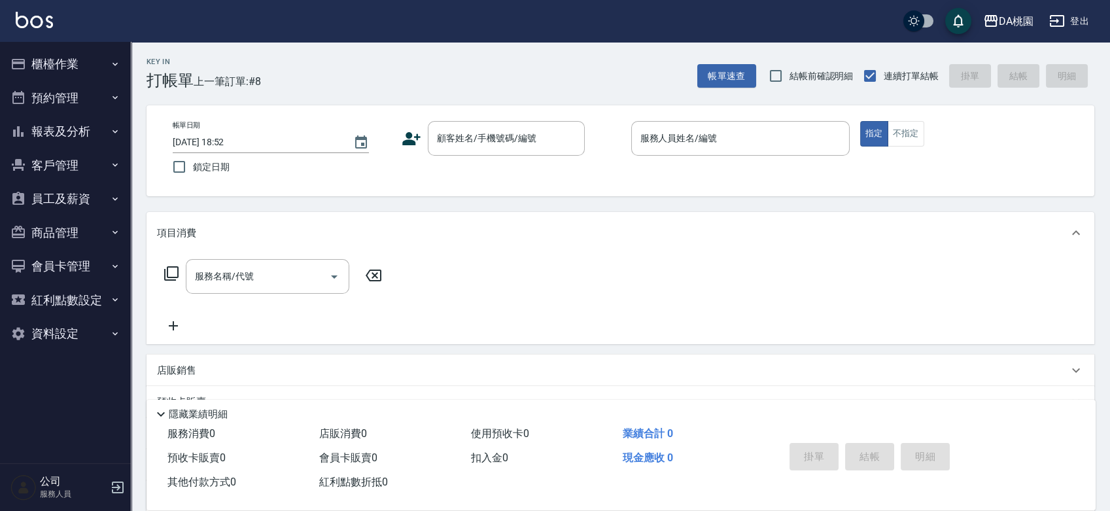
click at [604, 165] on div "帳單日期 2025/09/04 18:52 鎖定日期 顧客姓名/手機號碼/編號 顧客姓名/手機號碼/編號 服務人員姓名/編號 服務人員姓名/編號 指定 不指定" at bounding box center [620, 151] width 916 height 60
click at [466, 140] on input "顧客姓名/手機號碼/編號" at bounding box center [497, 138] width 126 height 23
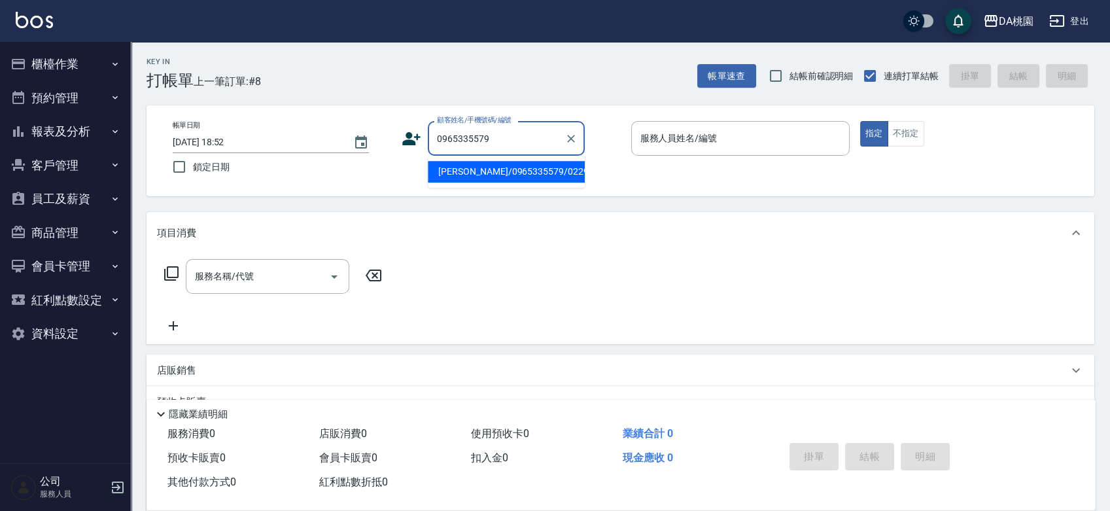
type input "白昊宸/0965335579/02292"
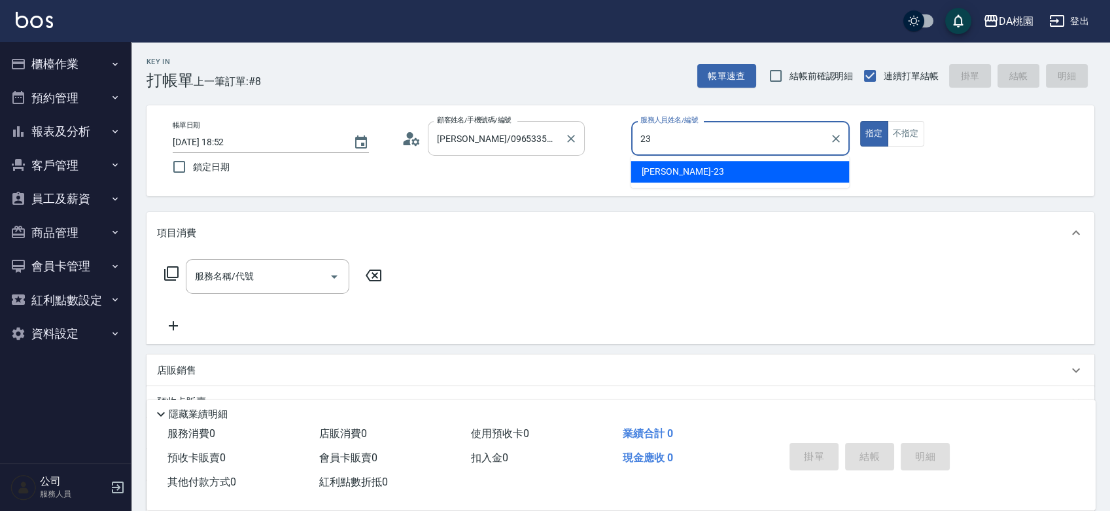
type input "亞瑟 -23"
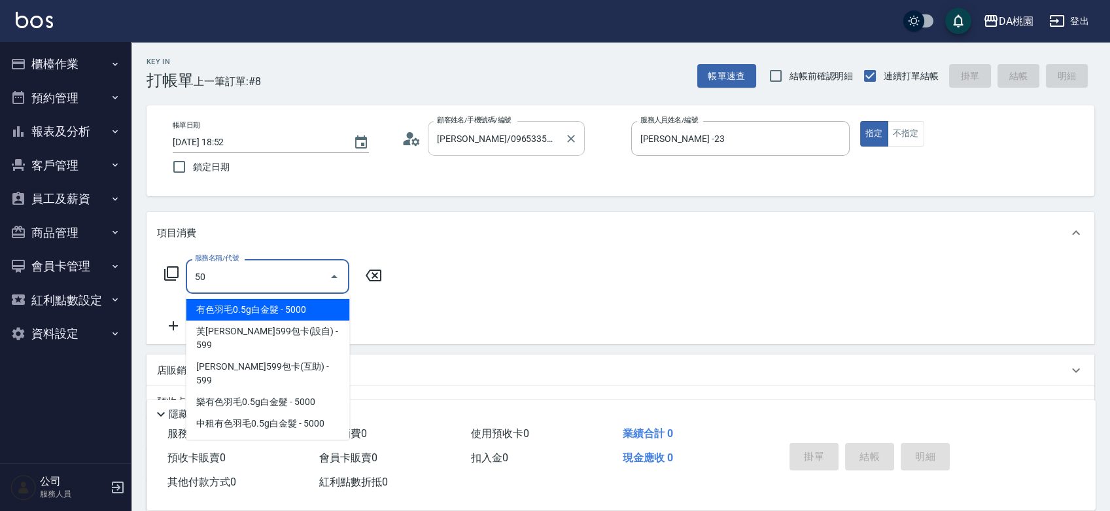
type input "501"
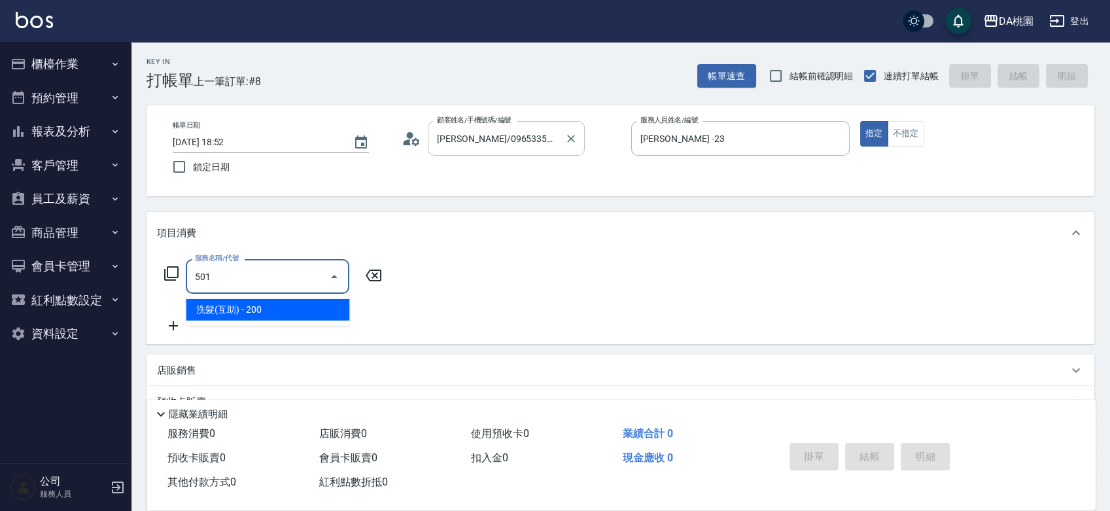
type input "20"
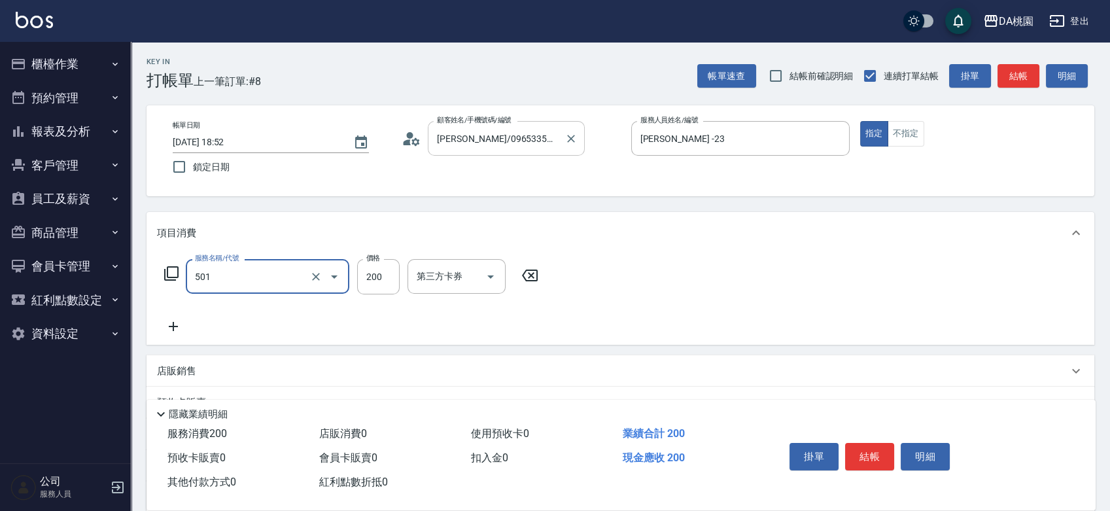
type input "洗髮(互助)(501)"
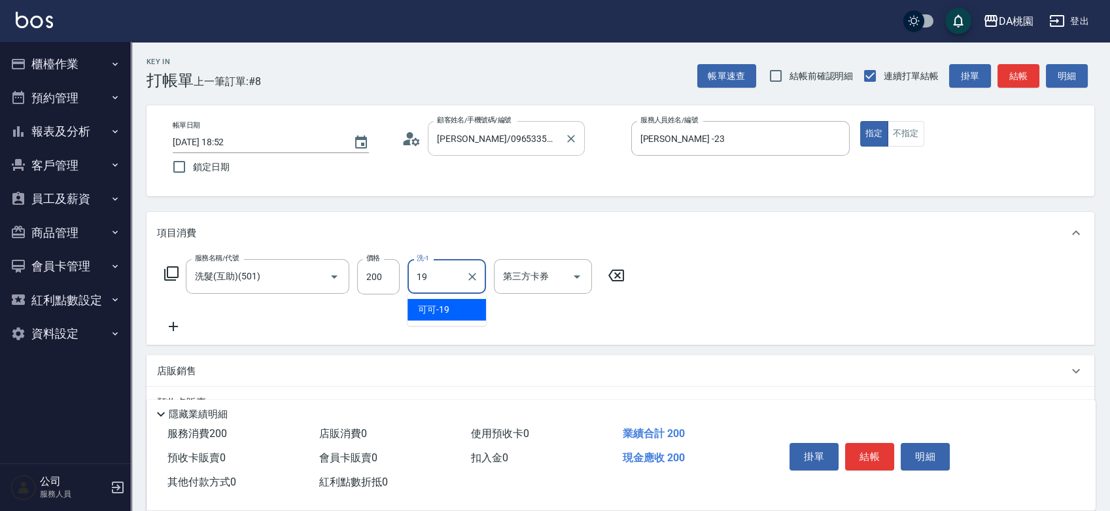
type input "可可-19"
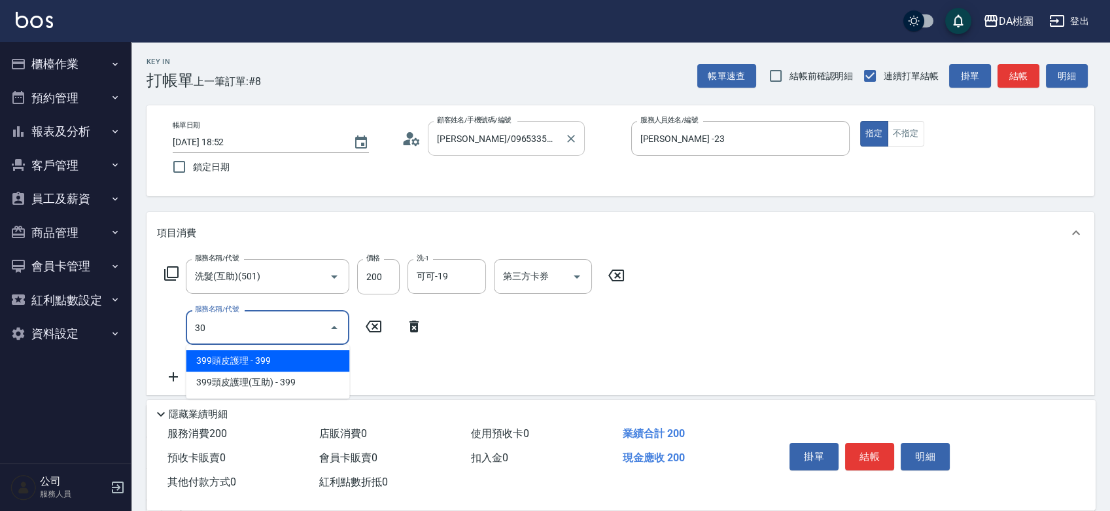
type input "303"
type input "50"
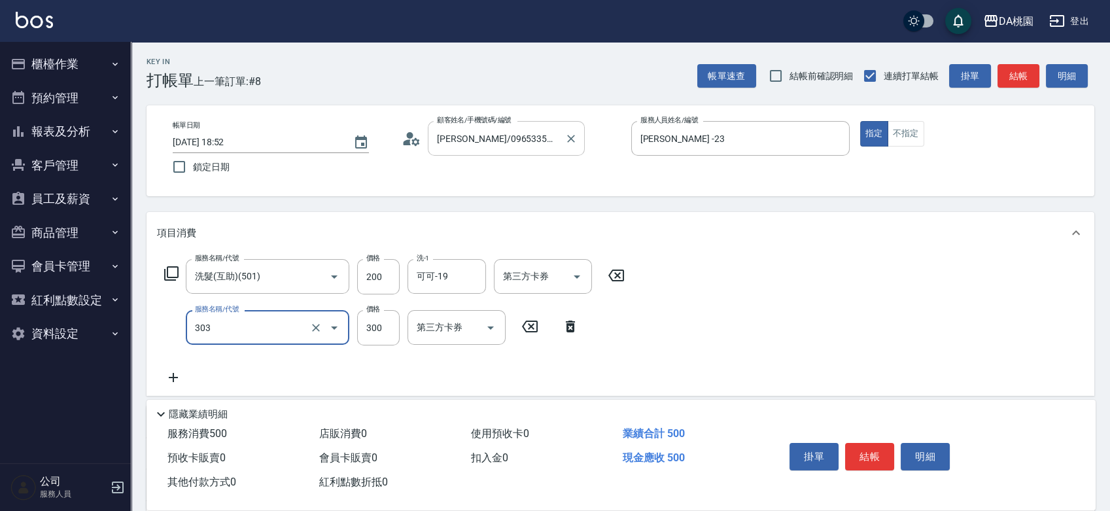
type input "A級剪髮(303)"
type input "5"
type input "20"
type input "500"
type input "70"
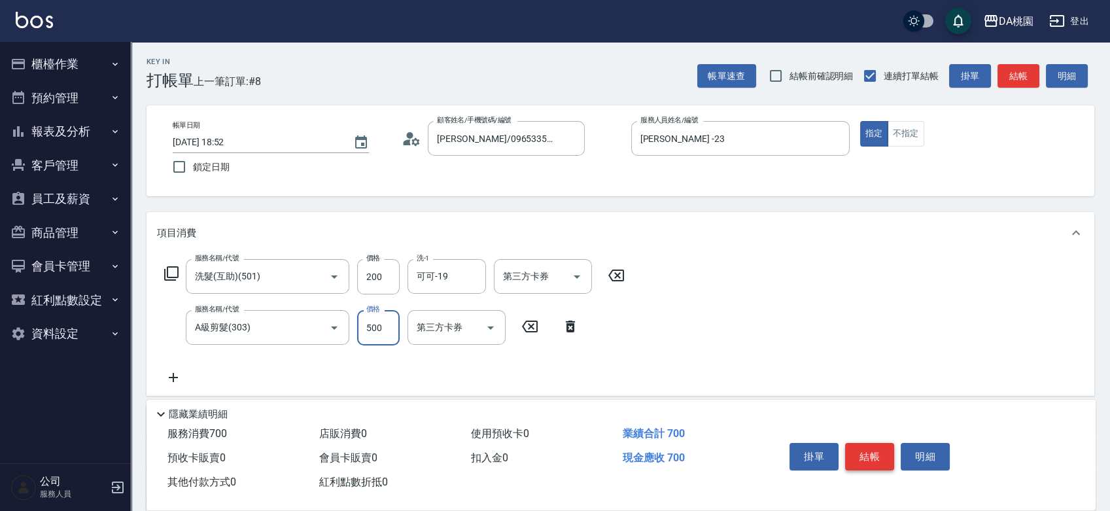
type input "500"
click at [862, 447] on button "結帳" at bounding box center [869, 456] width 49 height 27
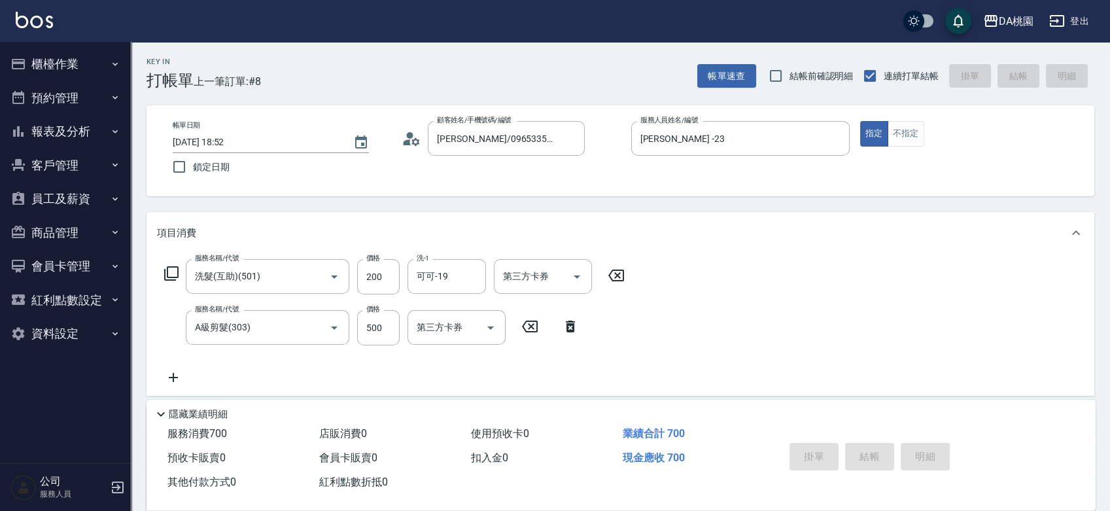
type input "2025/09/04 18:59"
type input "0"
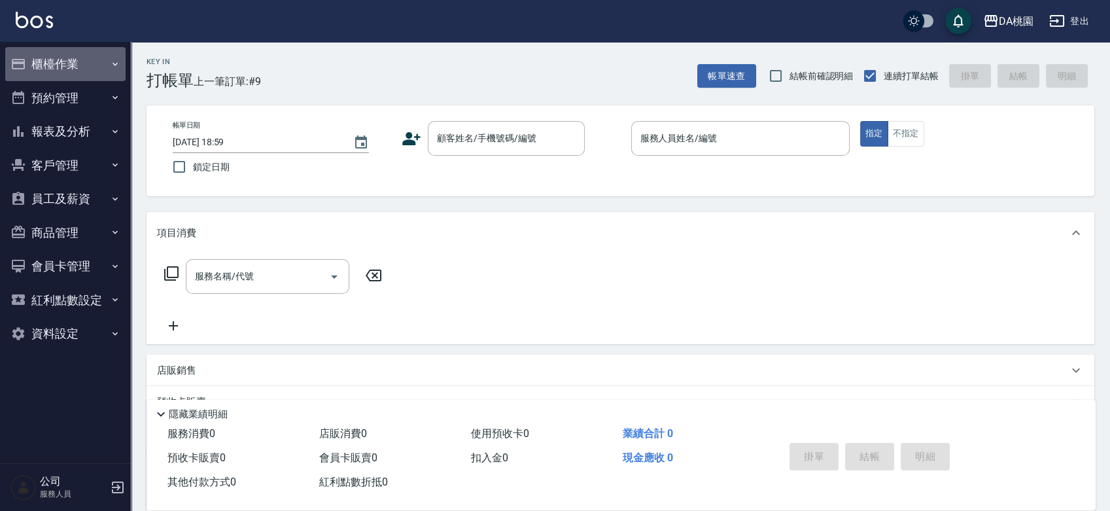
click at [51, 66] on button "櫃檯作業" at bounding box center [65, 64] width 120 height 34
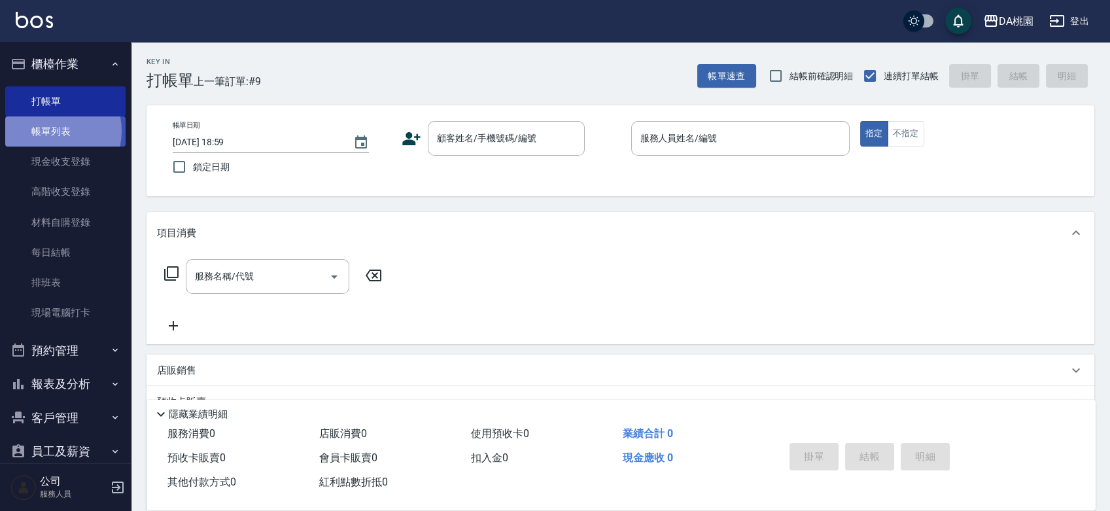
click at [48, 131] on link "帳單列表" at bounding box center [65, 131] width 120 height 30
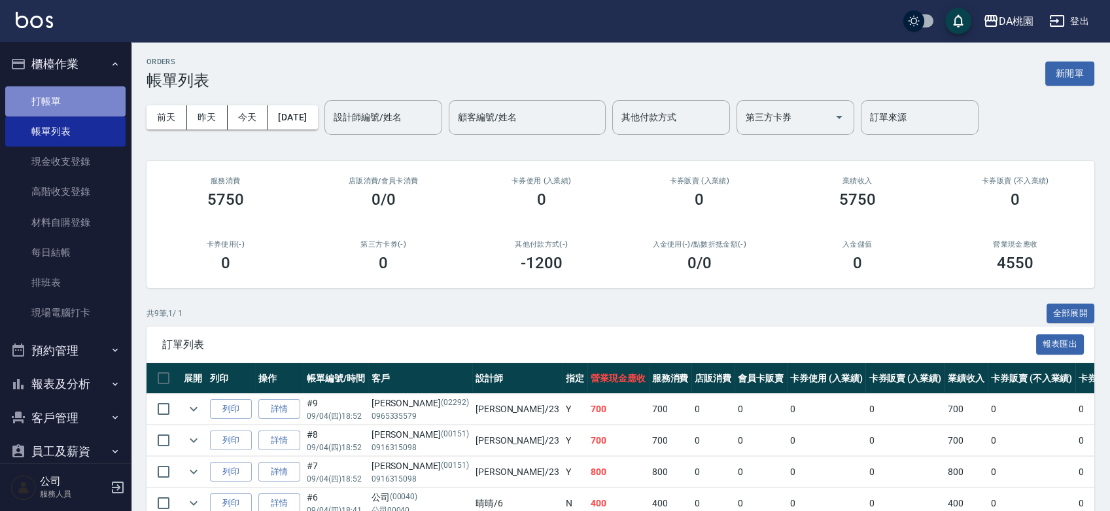
click at [78, 102] on link "打帳單" at bounding box center [65, 101] width 120 height 30
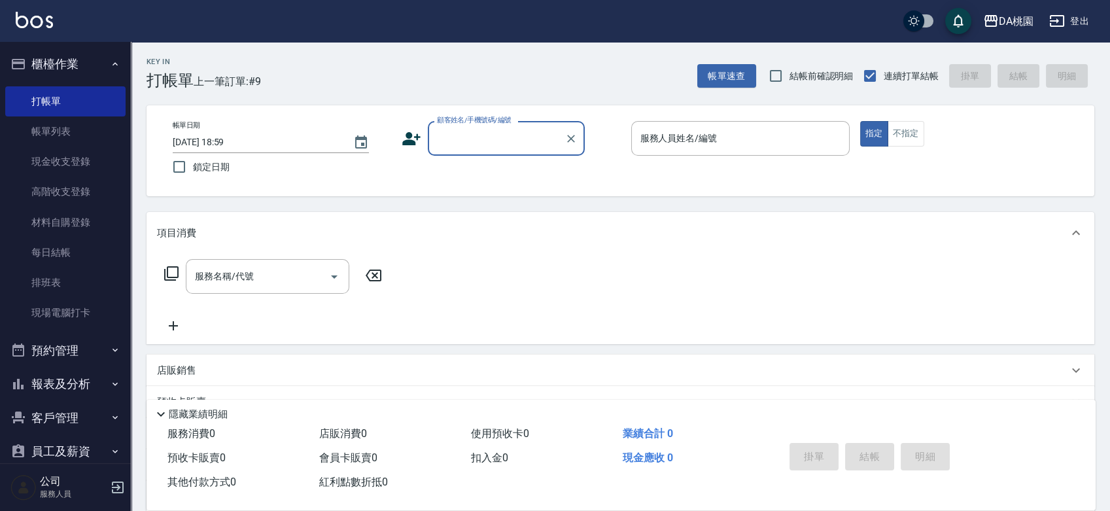
click at [625, 165] on div "帳單日期 2025/09/04 18:59 鎖定日期 顧客姓名/手機號碼/編號 顧客姓名/手機號碼/編號 服務人員姓名/編號 服務人員姓名/編號 指定 不指定" at bounding box center [620, 151] width 916 height 60
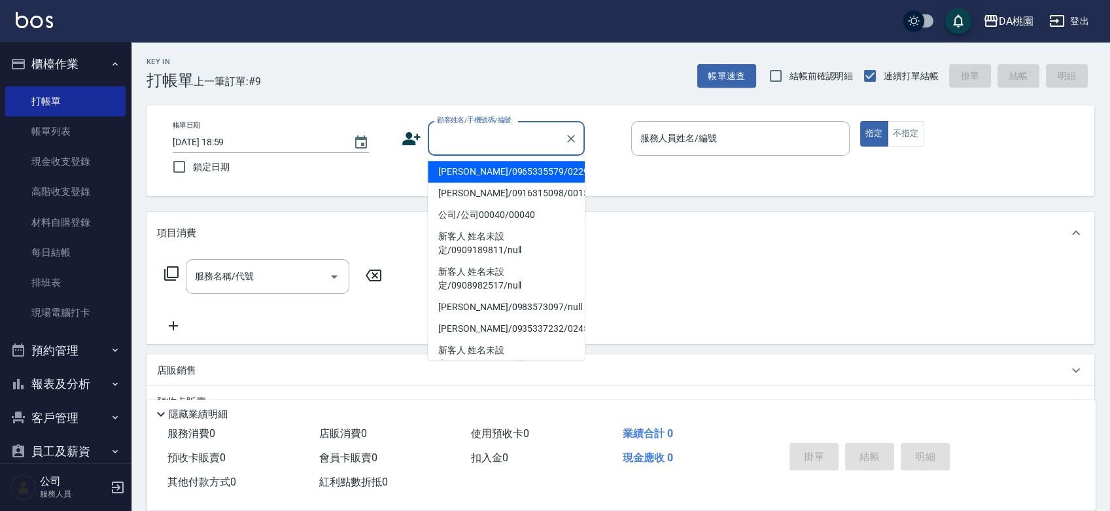
click at [461, 145] on input "顧客姓名/手機號碼/編號" at bounding box center [497, 138] width 126 height 23
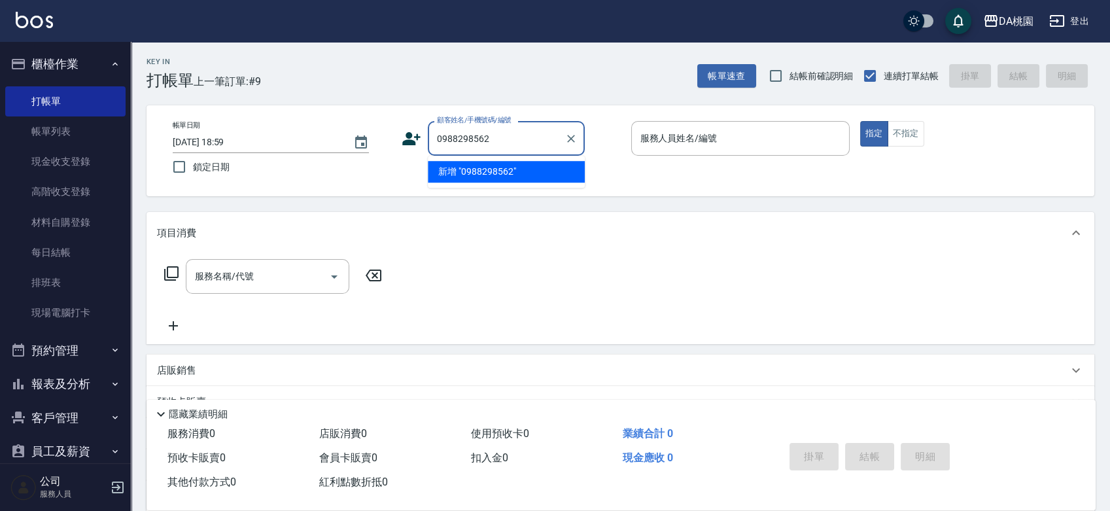
type input "0988298562"
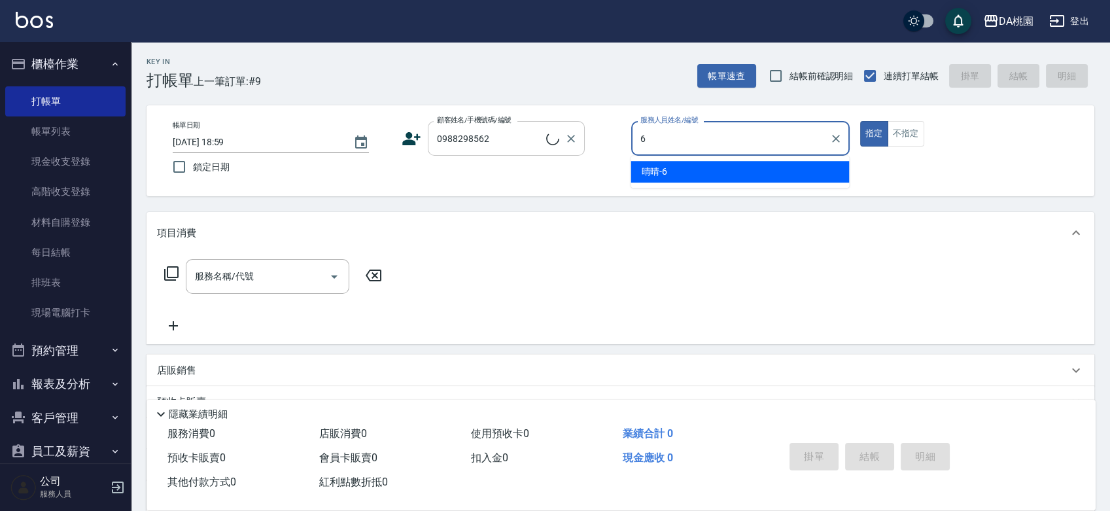
type input "晴晴-6"
type button "true"
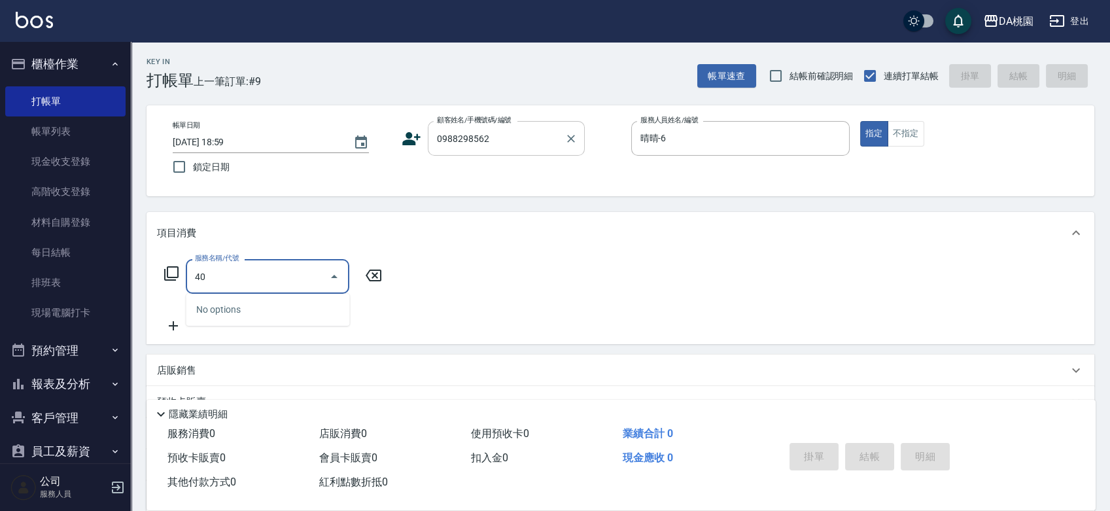
type input "400"
type input "150"
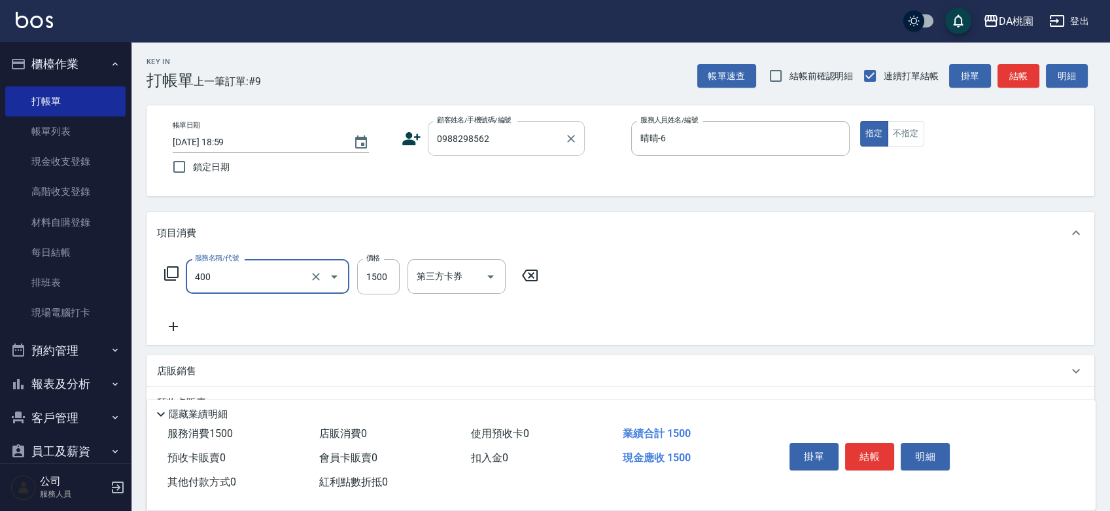
type input "染髮(400)"
type input "4"
type input "0"
type input "41"
type input "40"
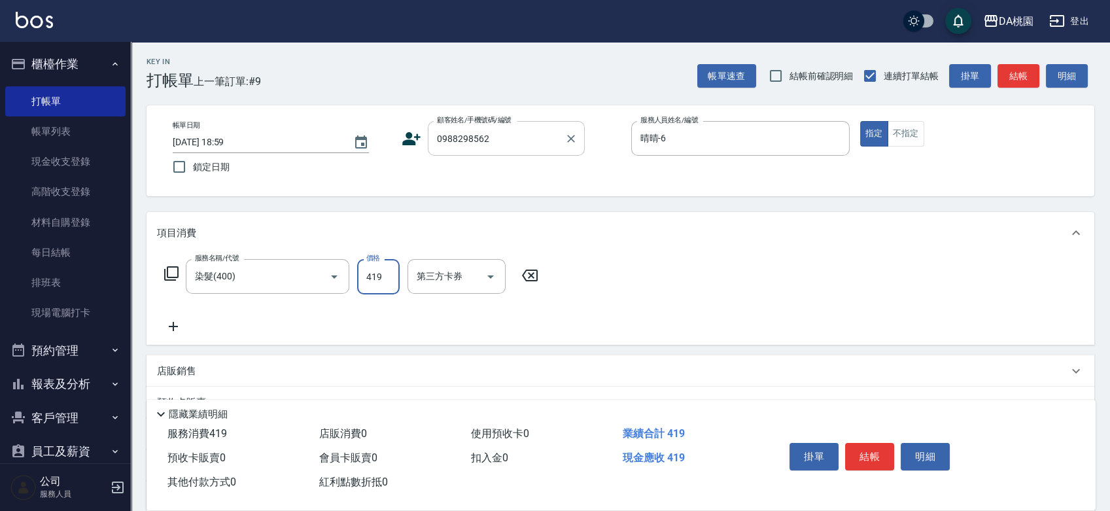
type input "4199"
type input "410"
type input "4199"
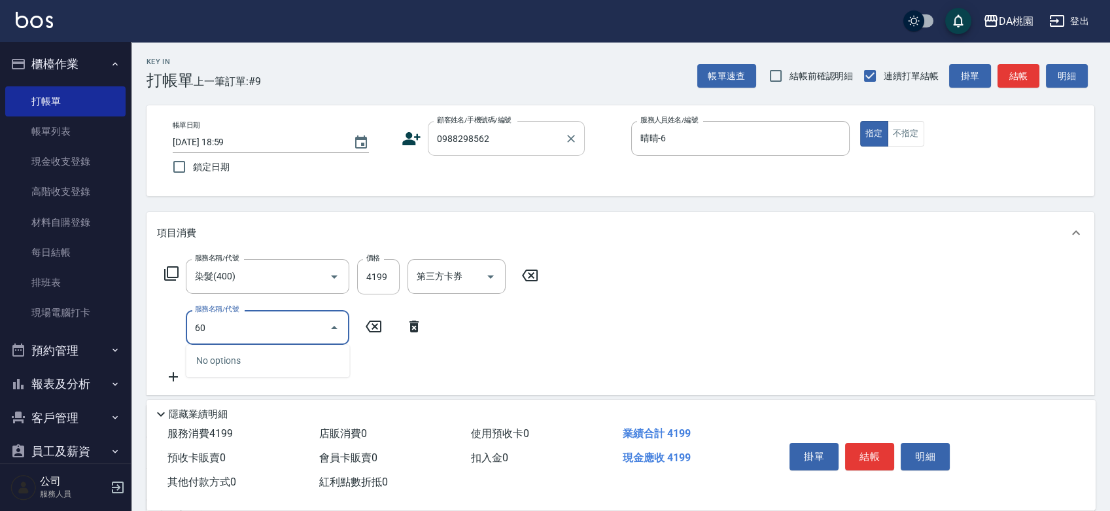
type input "608"
type input "530"
type input "鱗脂質護髮(608)"
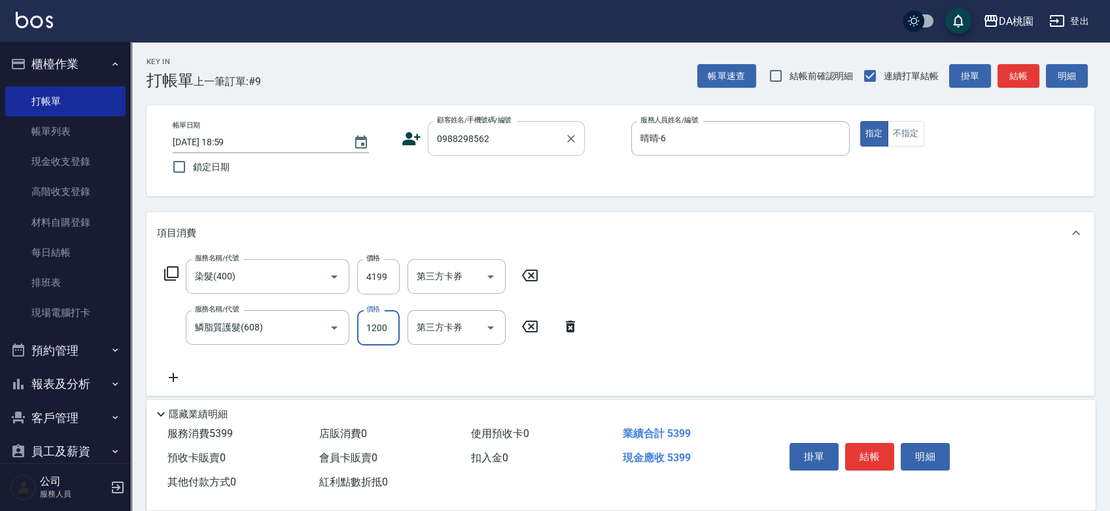
type input "2"
type input "420"
type input "20"
type input "430"
type input "200"
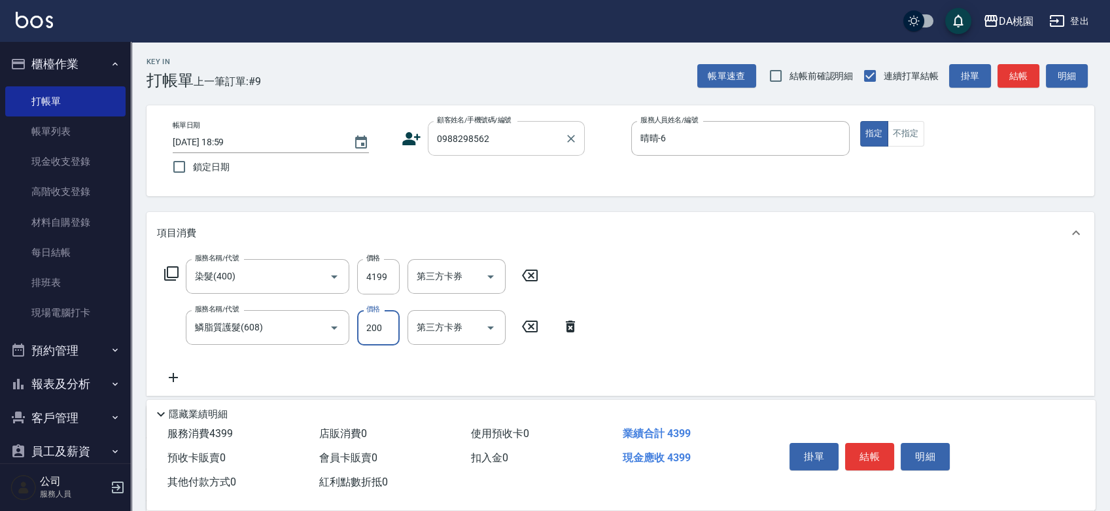
type input "610"
type input "2000"
click at [874, 457] on button "結帳" at bounding box center [869, 456] width 49 height 27
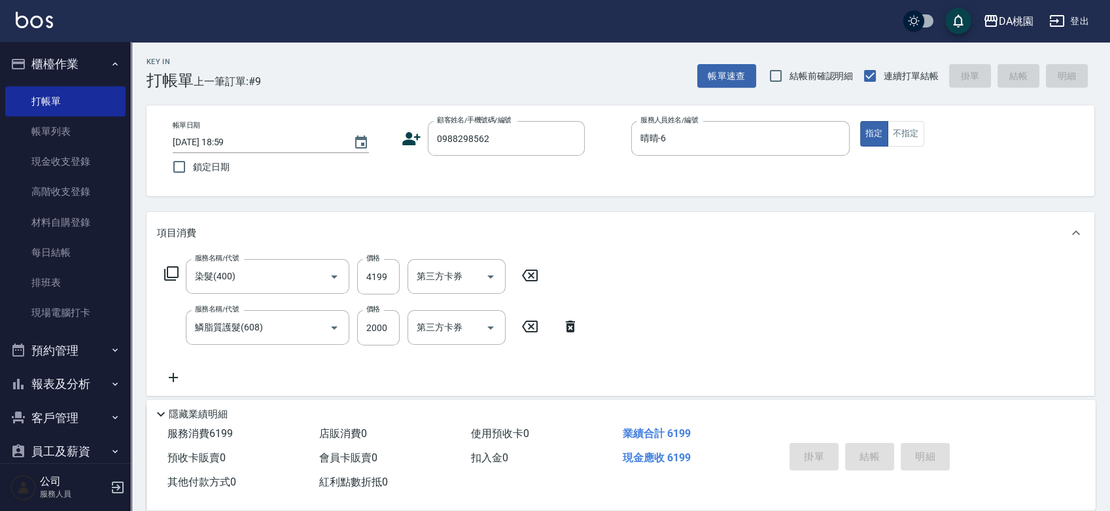
type input "2025/09/04 19:05"
type input "0"
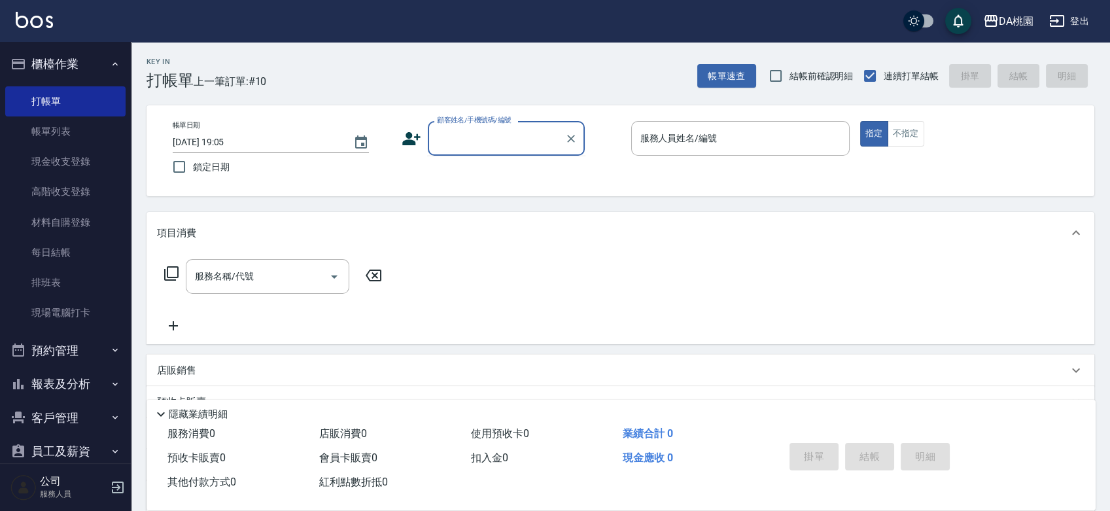
click at [463, 143] on input "顧客姓名/手機號碼/編號" at bounding box center [497, 138] width 126 height 23
type input "00040"
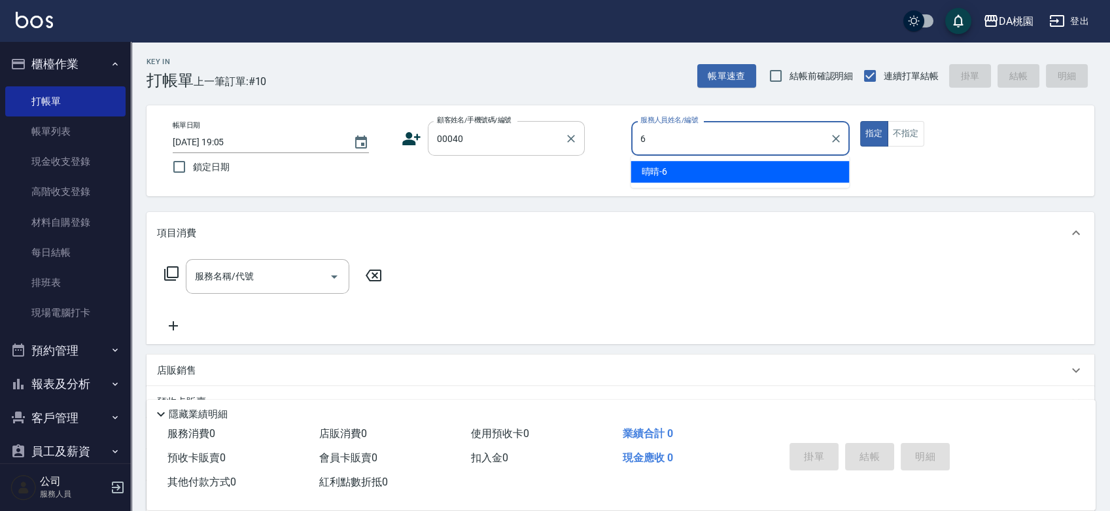
type input "晴晴-6"
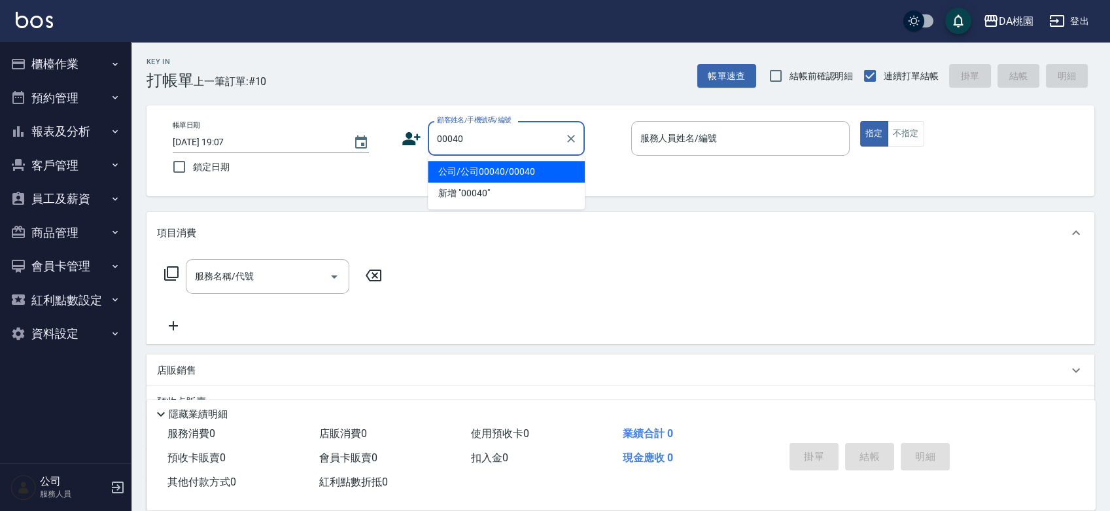
type input "公司/公司00040/00040"
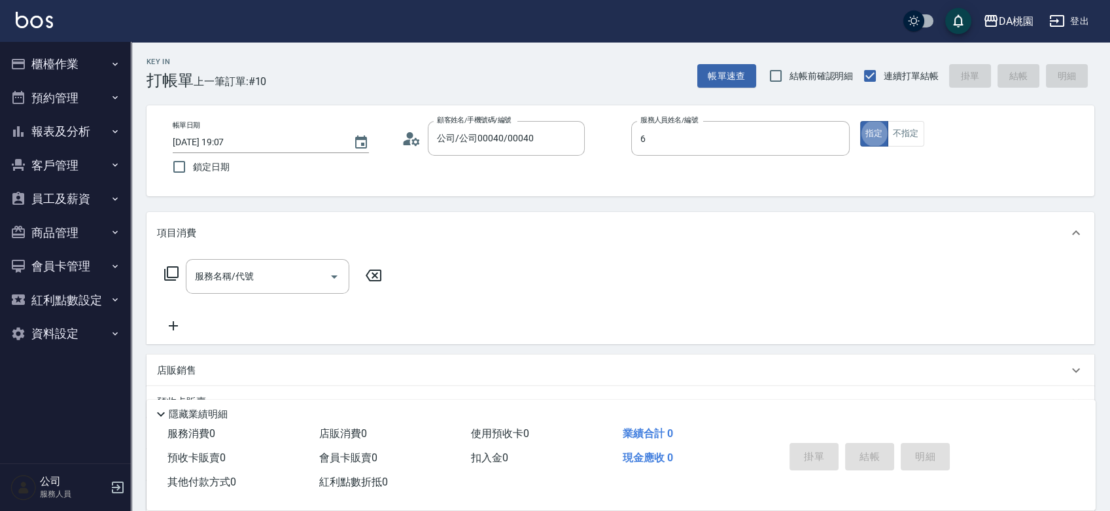
type input "晴晴-6"
type button "true"
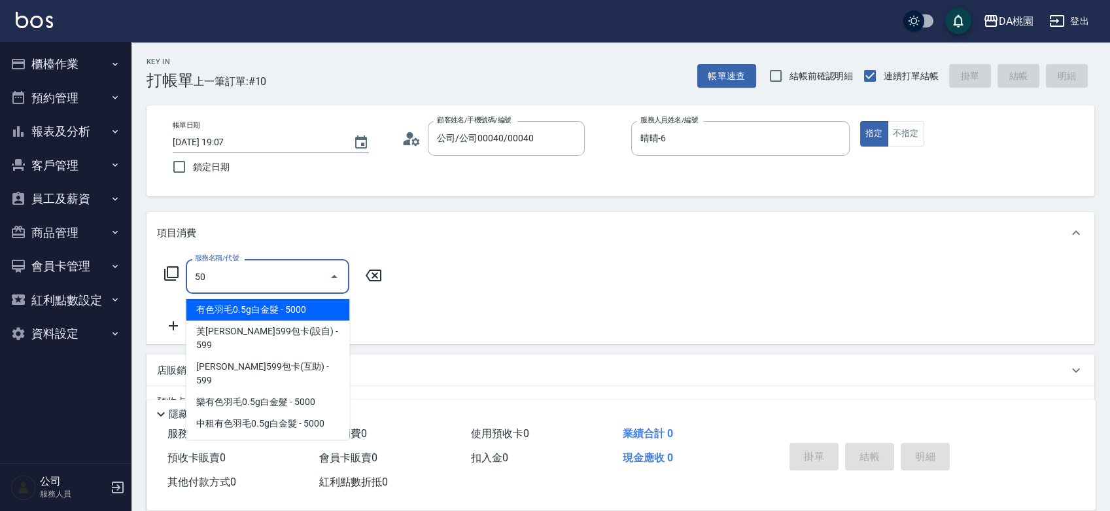
type input "501"
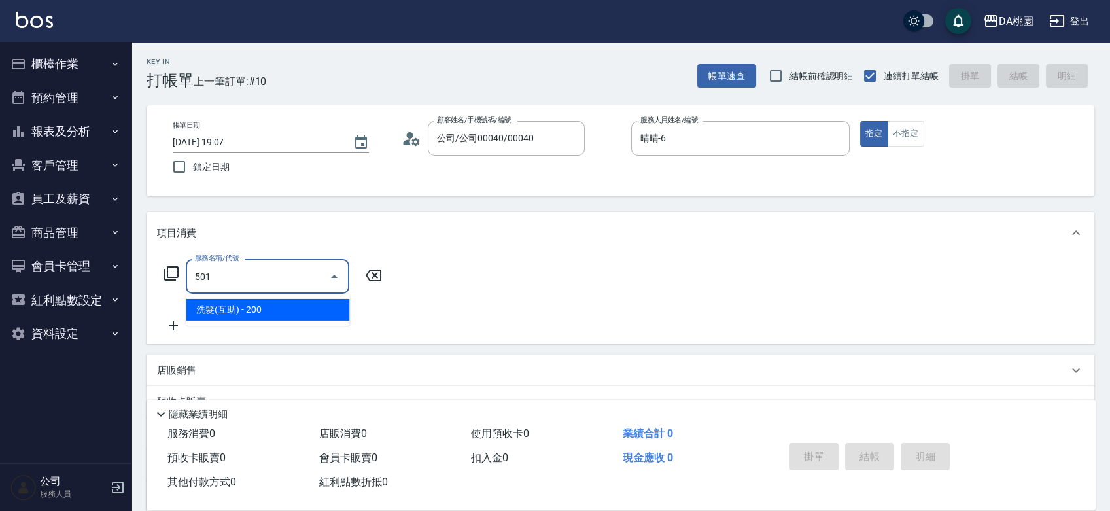
type input "20"
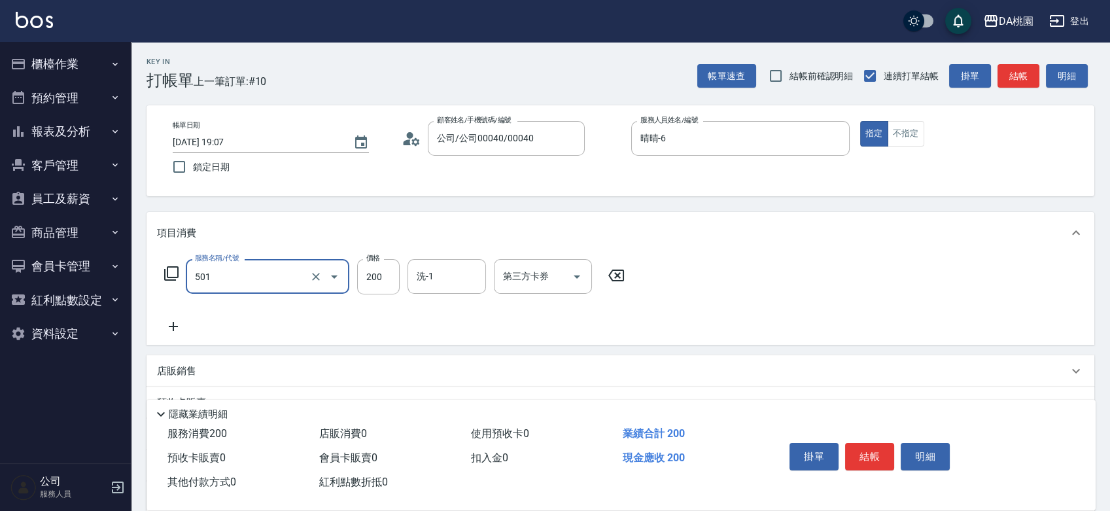
type input "洗髮(互助)(501)"
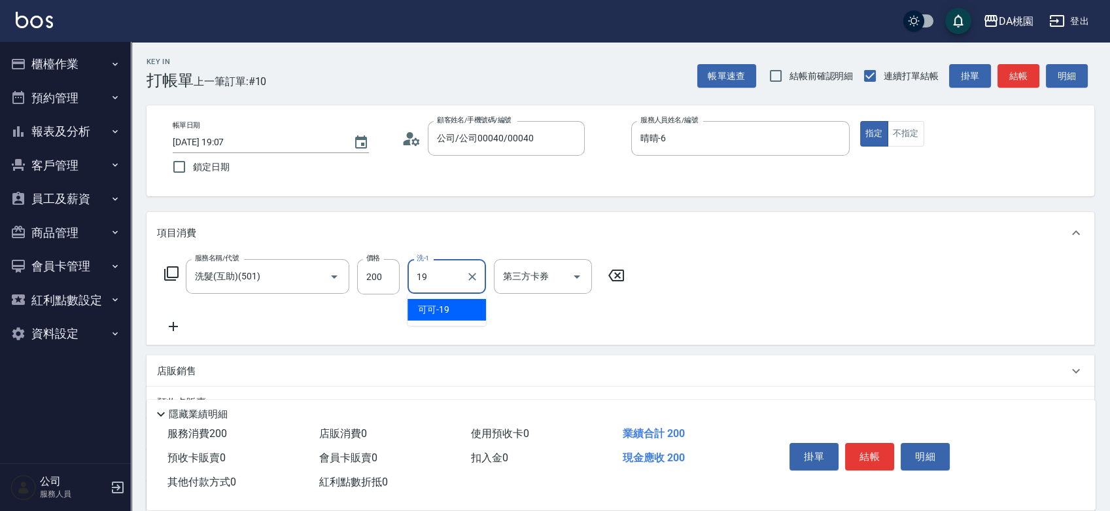
type input "可可-19"
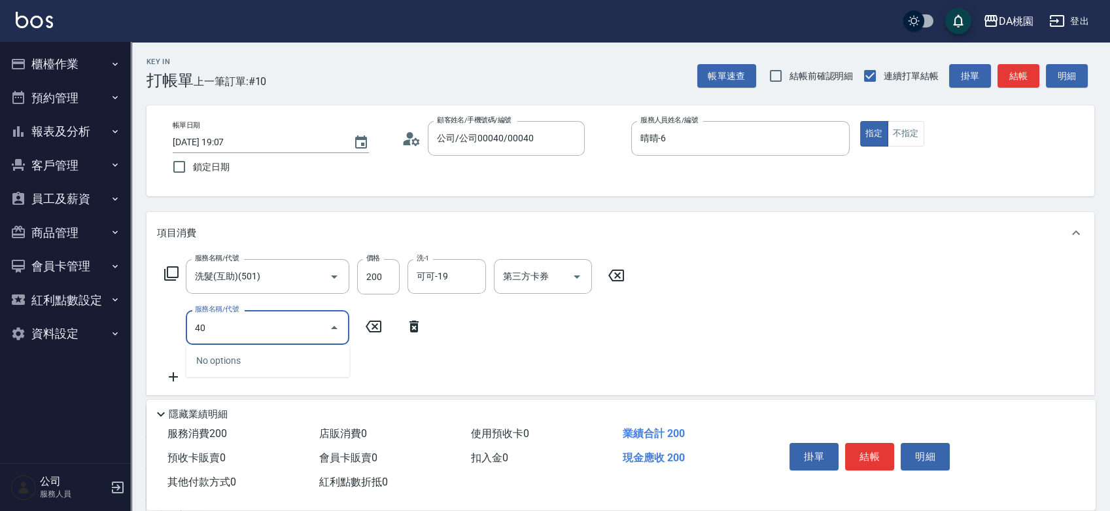
type input "400"
type input "170"
type input "20"
type input "303"
type input "50"
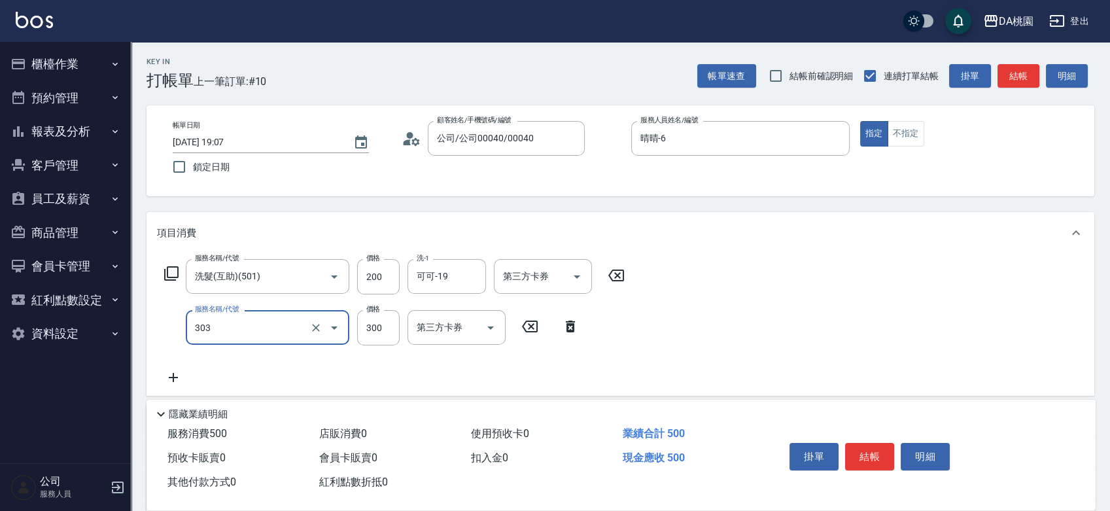
type input "A級剪髮(303)"
type input "20"
type input "35"
type input "50"
type input "350"
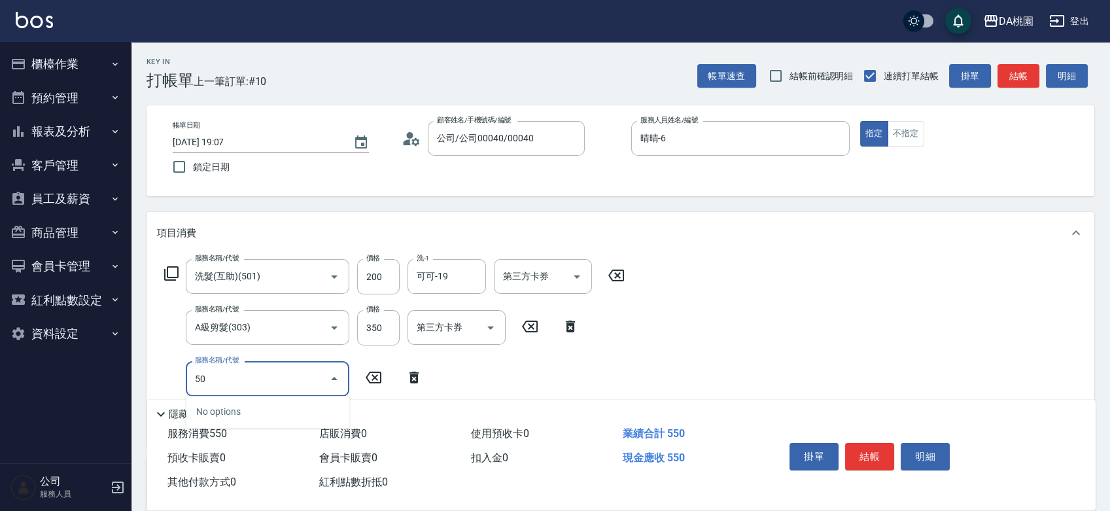
type input "503"
type input "60"
type input "精油-快速修護髮(互助)(503)"
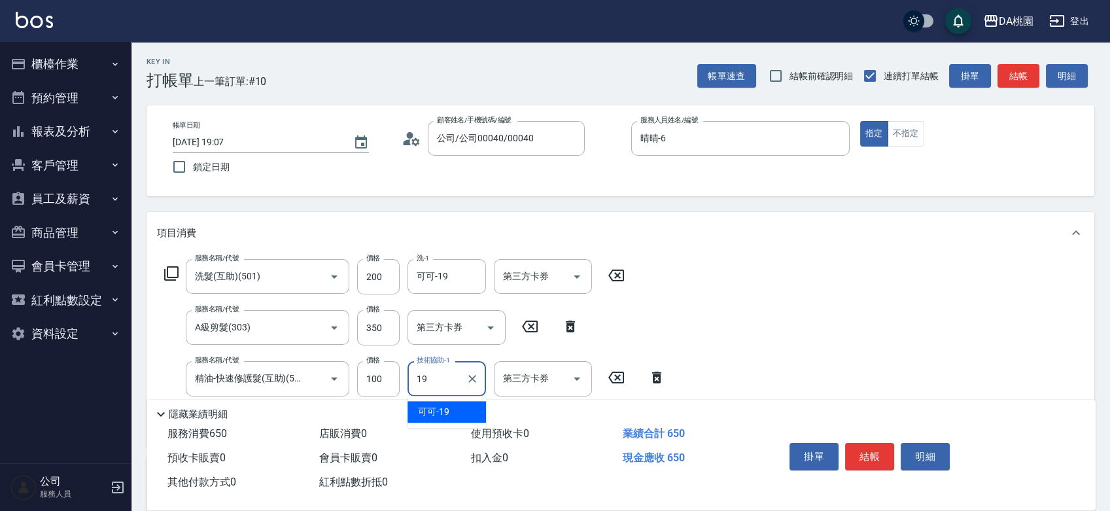
type input "可可-19"
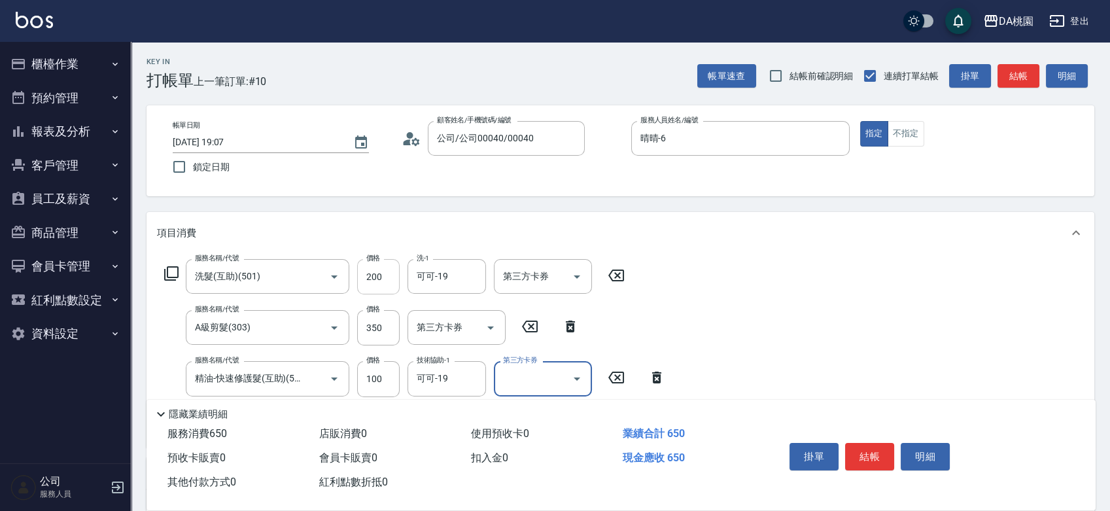
click at [369, 277] on input "200" at bounding box center [378, 276] width 43 height 35
type input "300"
type input "70"
type input "300"
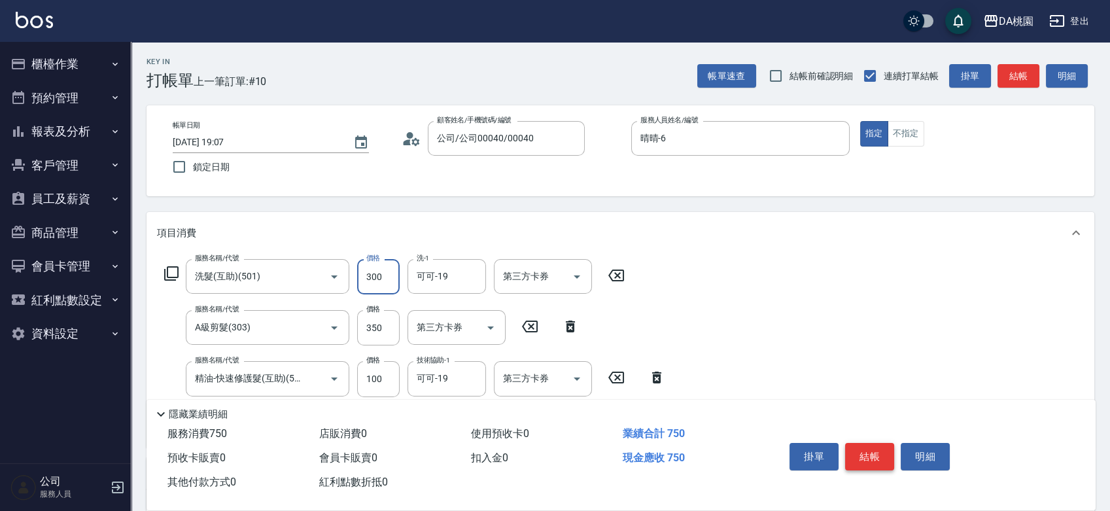
click at [875, 445] on button "結帳" at bounding box center [869, 456] width 49 height 27
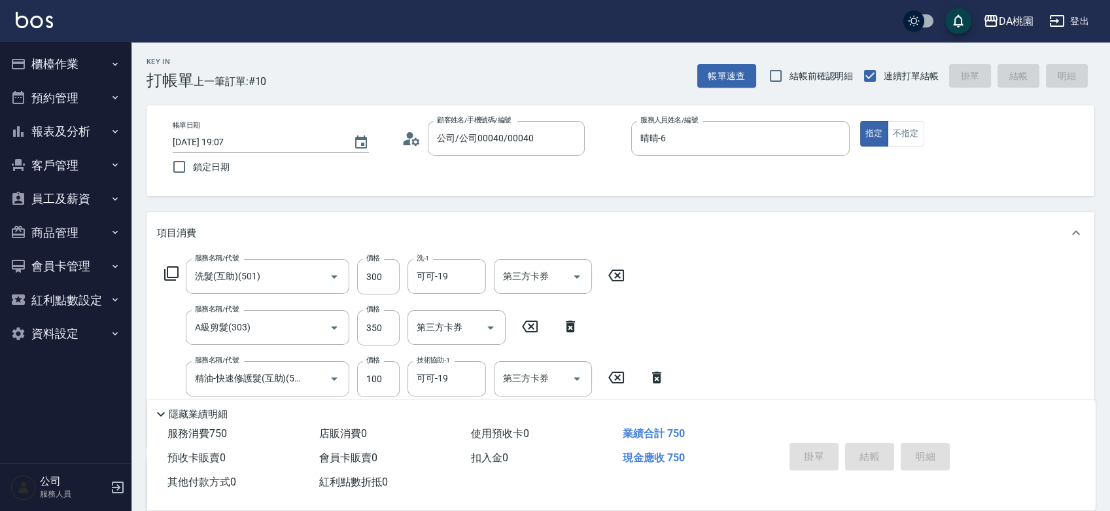
type input "2025/09/04 19:09"
type input "0"
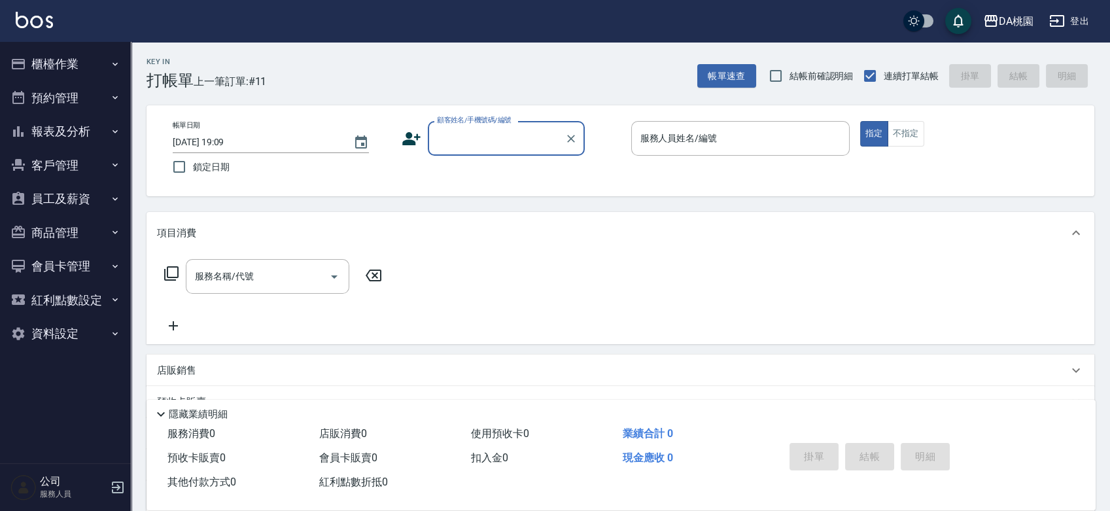
click at [66, 66] on button "櫃檯作業" at bounding box center [65, 64] width 120 height 34
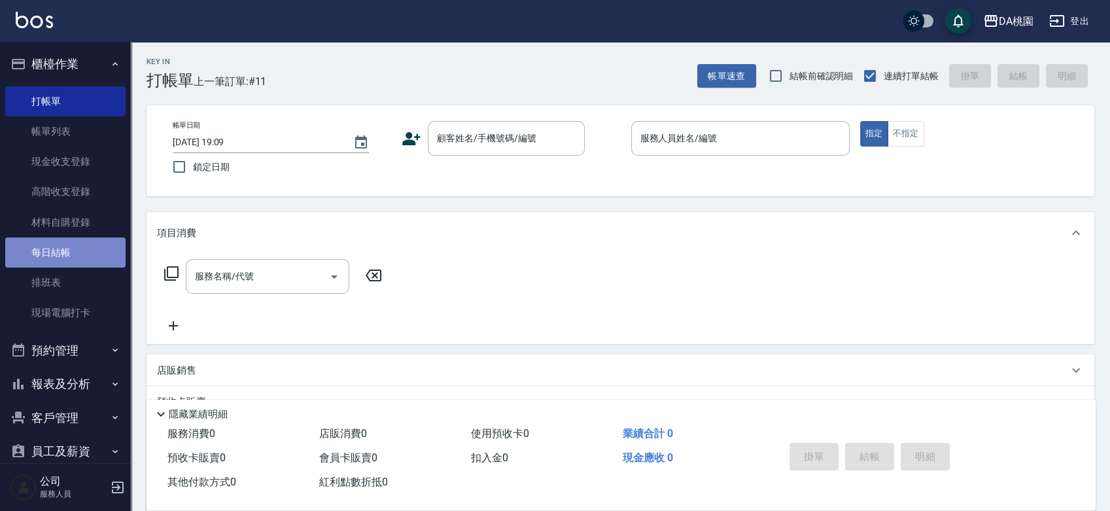
click at [72, 255] on link "每日結帳" at bounding box center [65, 252] width 120 height 30
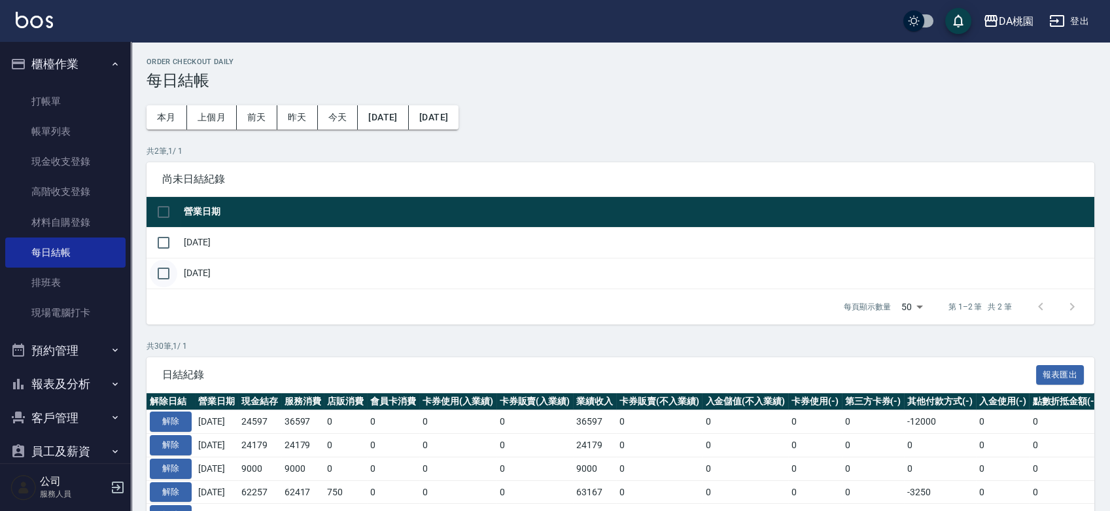
click at [175, 271] on input "checkbox" at bounding box center [163, 273] width 27 height 27
checkbox input "true"
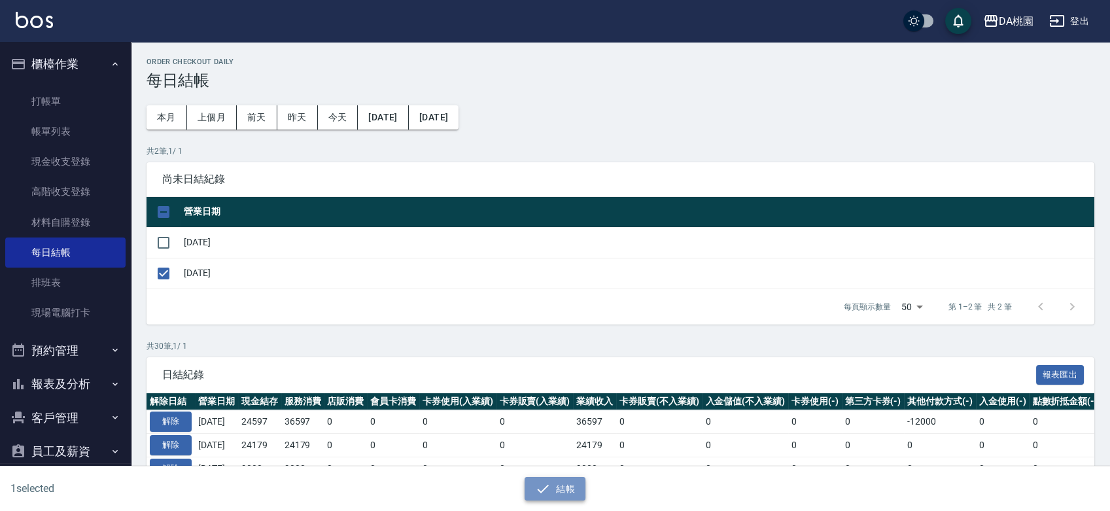
click at [557, 491] on button "結帳" at bounding box center [555, 489] width 61 height 24
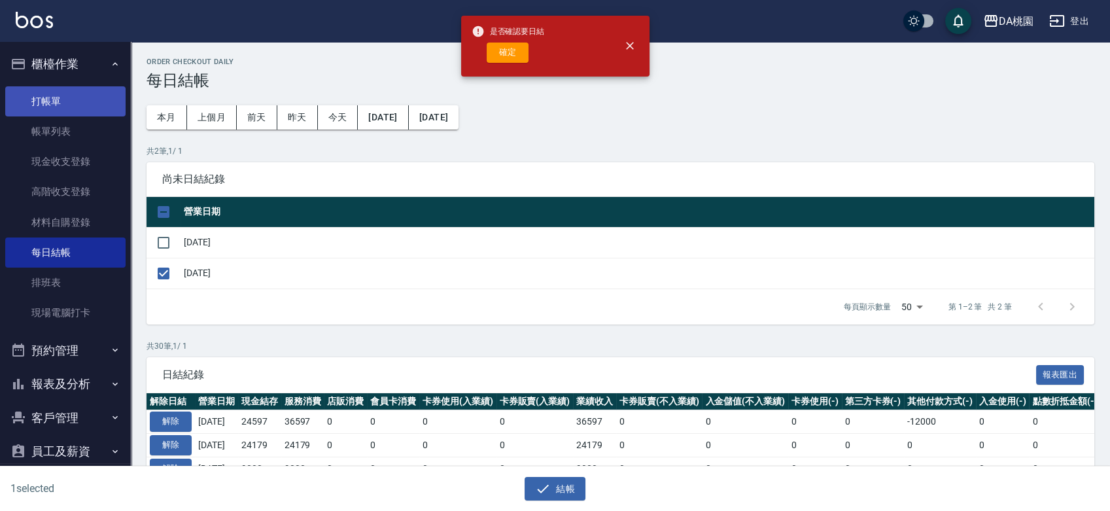
click at [43, 97] on link "打帳單" at bounding box center [65, 101] width 120 height 30
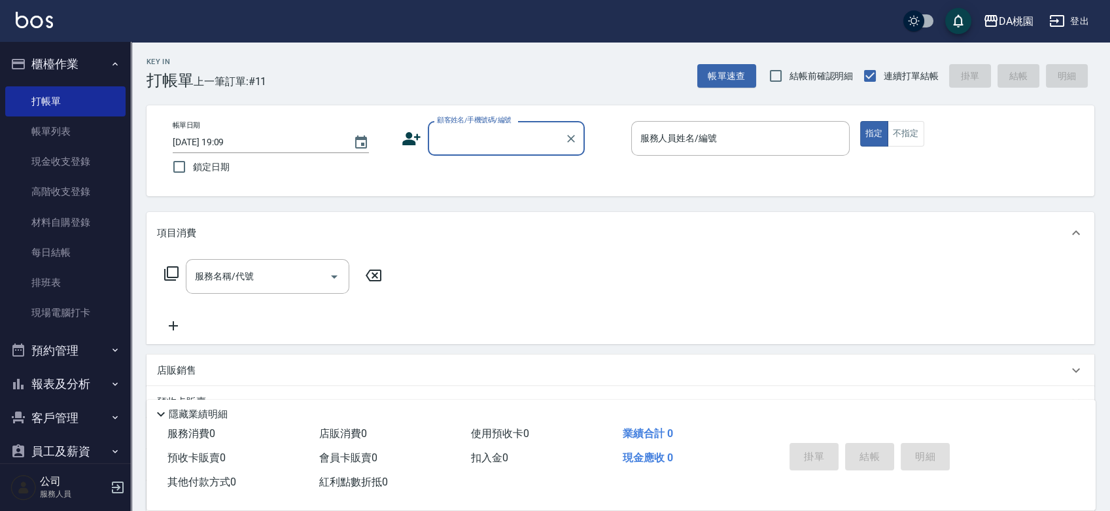
click at [489, 132] on input "顧客姓名/手機號碼/編號" at bounding box center [497, 138] width 126 height 23
type input "公司/公司00040/00040"
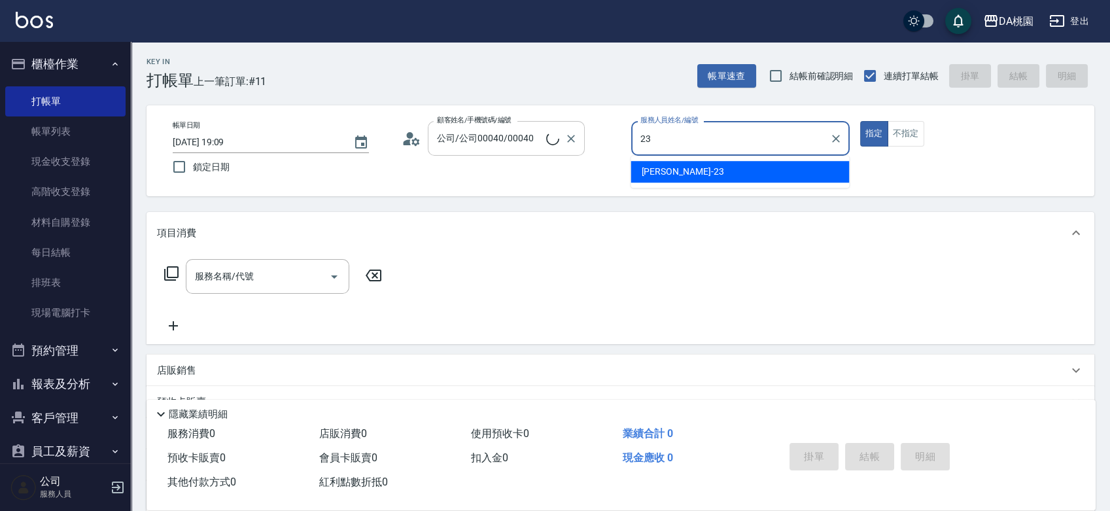
type input "亞瑟 -23"
type button "true"
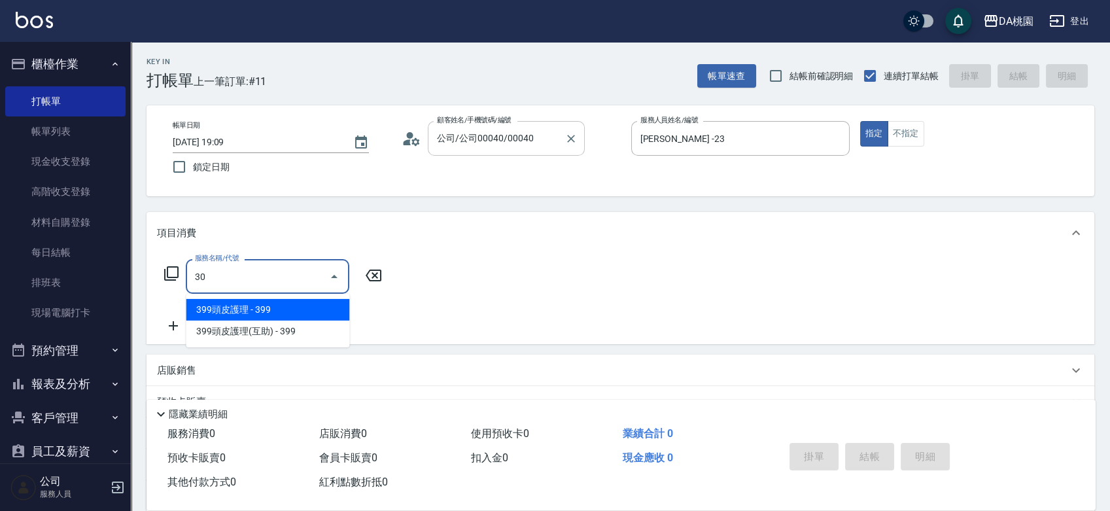
type input "303"
type input "30"
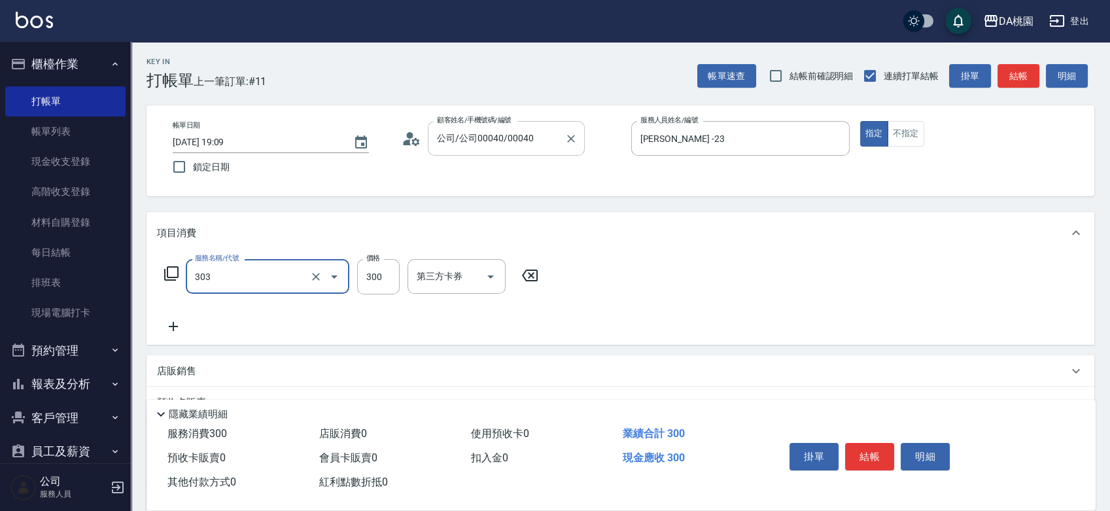
type input "A級剪髮(303)"
type input "0"
type input "50"
type input "500"
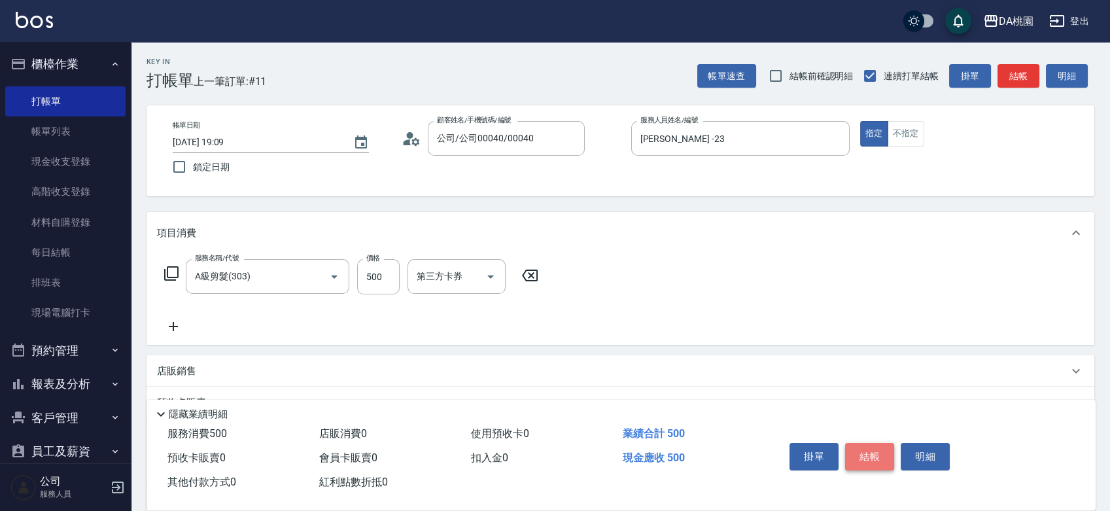
click at [867, 454] on button "結帳" at bounding box center [869, 456] width 49 height 27
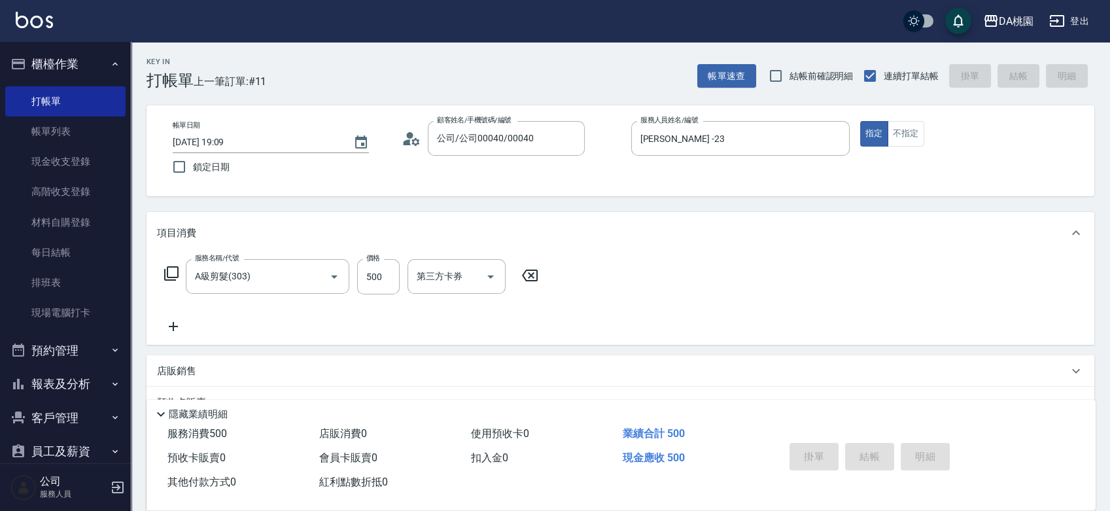
type input "2025/09/04 19:10"
type input "0"
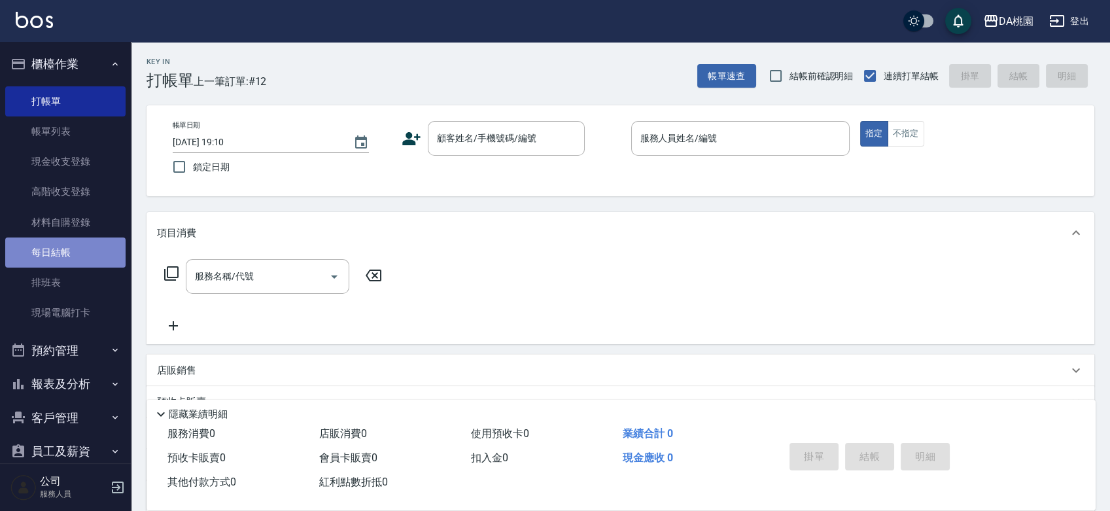
click at [67, 259] on link "每日結帳" at bounding box center [65, 252] width 120 height 30
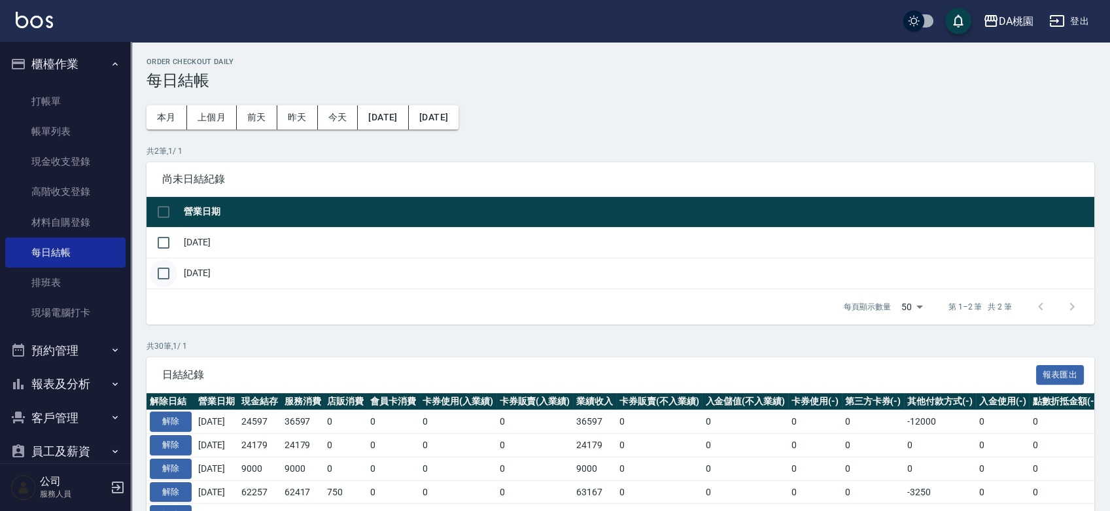
click at [167, 276] on input "checkbox" at bounding box center [163, 273] width 27 height 27
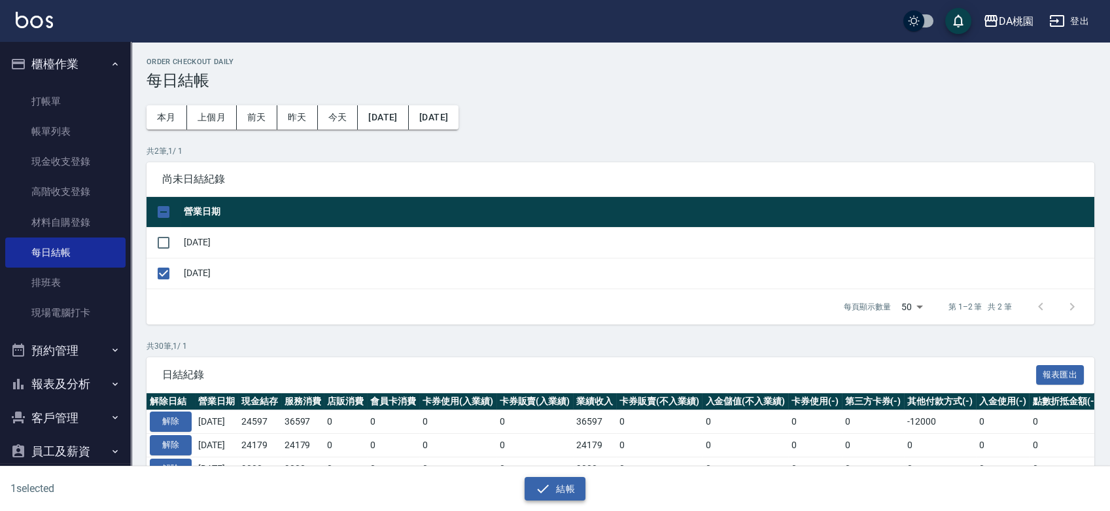
click at [544, 487] on icon "button" at bounding box center [543, 489] width 16 height 16
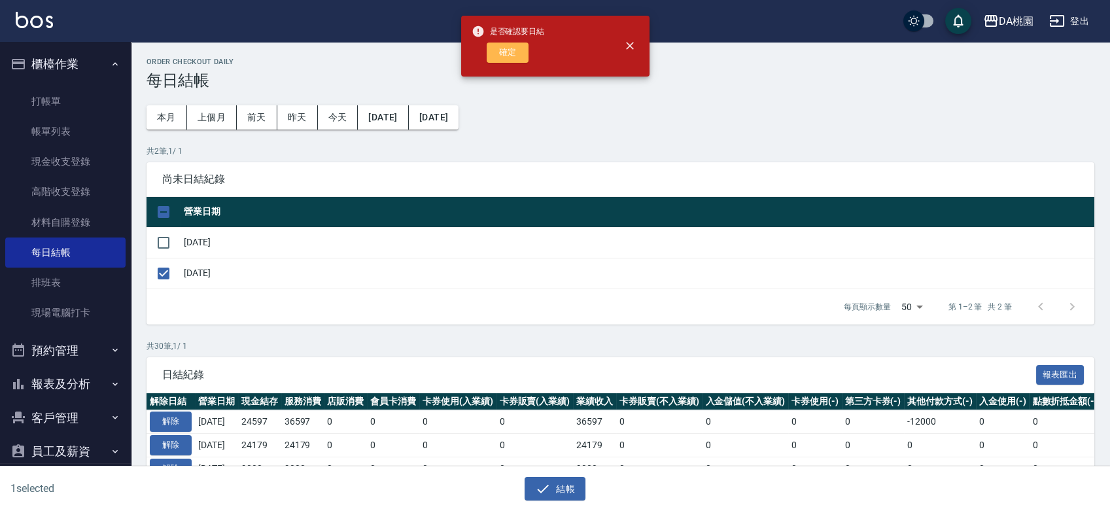
click at [525, 56] on button "確定" at bounding box center [508, 53] width 42 height 20
checkbox input "false"
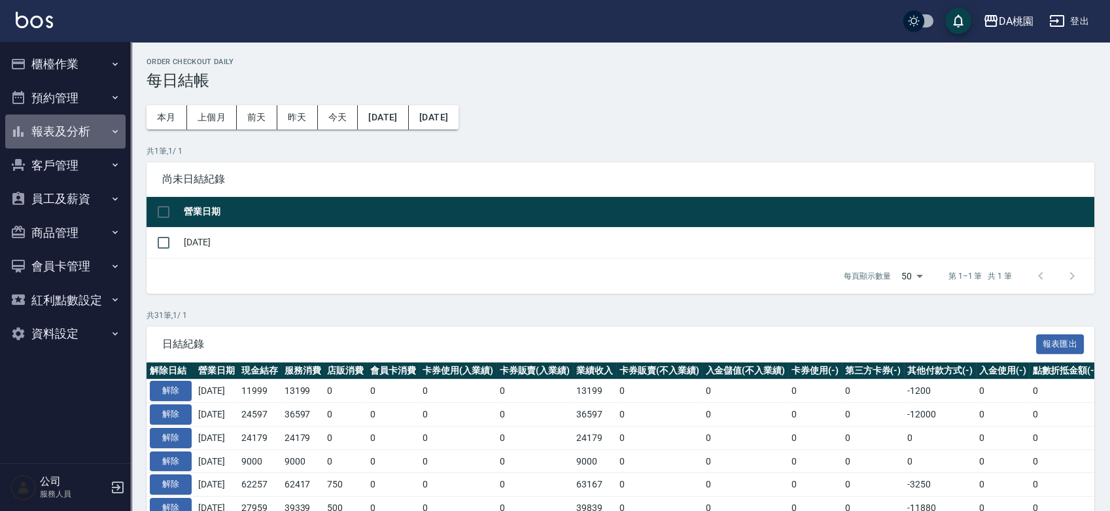
click at [75, 137] on button "報表及分析" at bounding box center [65, 131] width 120 height 34
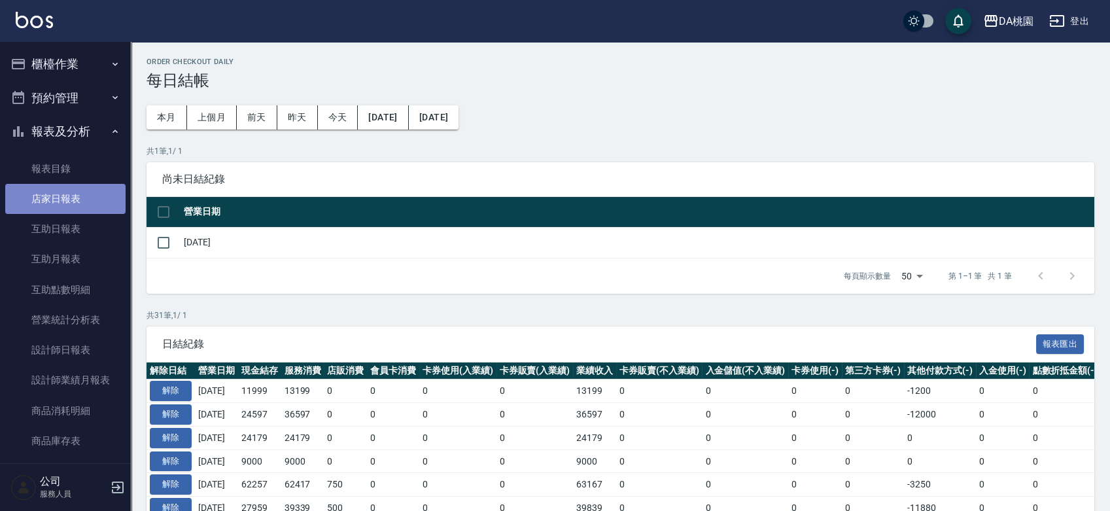
click at [65, 204] on link "店家日報表" at bounding box center [65, 199] width 120 height 30
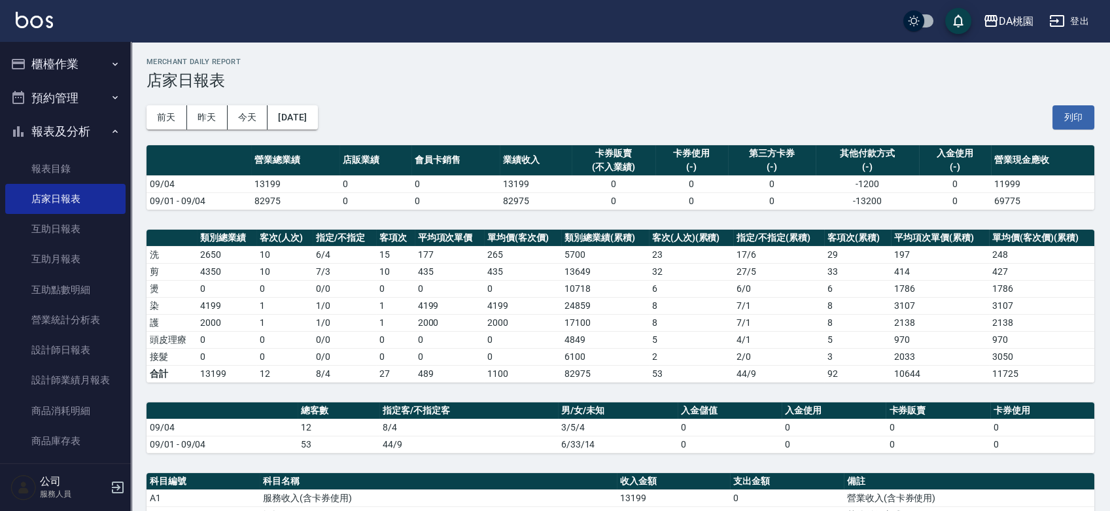
click at [44, 75] on button "櫃檯作業" at bounding box center [65, 64] width 120 height 34
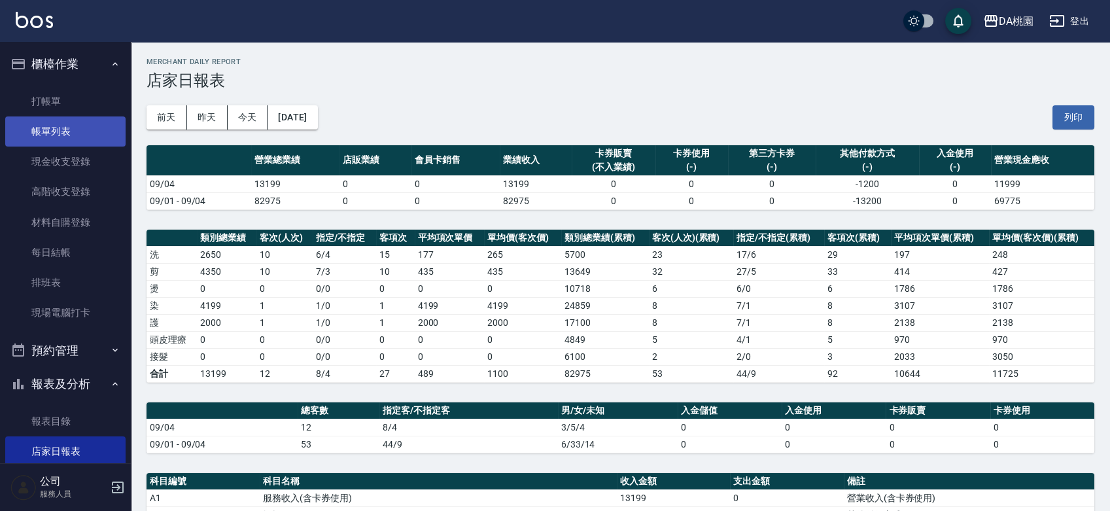
click at [51, 121] on link "帳單列表" at bounding box center [65, 131] width 120 height 30
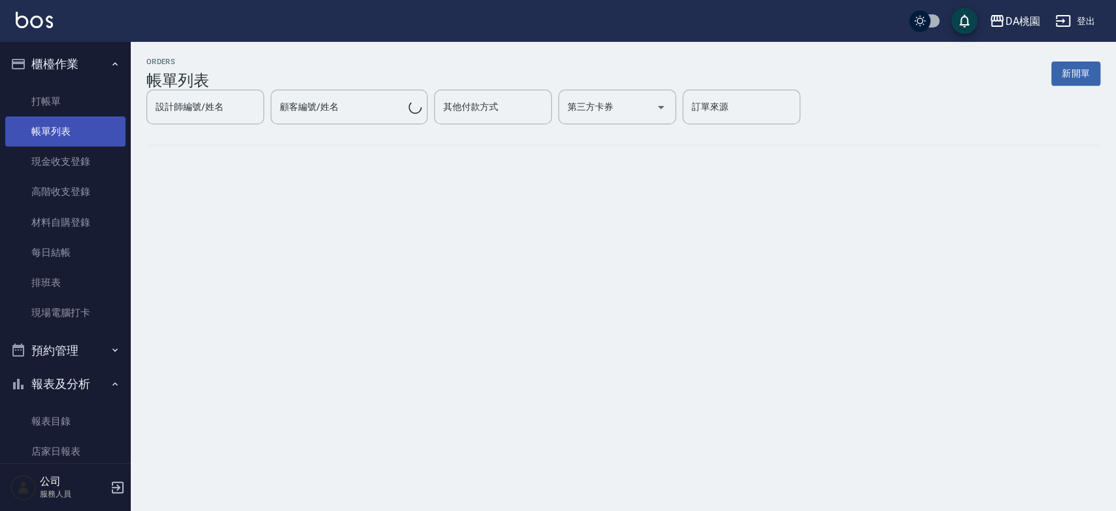
click at [50, 135] on link "帳單列表" at bounding box center [65, 131] width 120 height 30
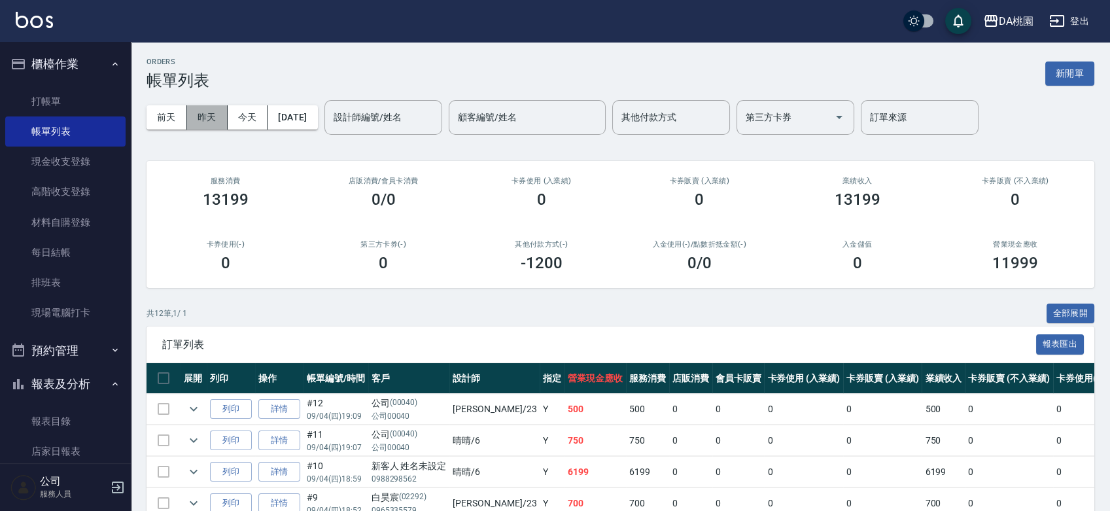
click at [213, 117] on button "昨天" at bounding box center [207, 117] width 41 height 24
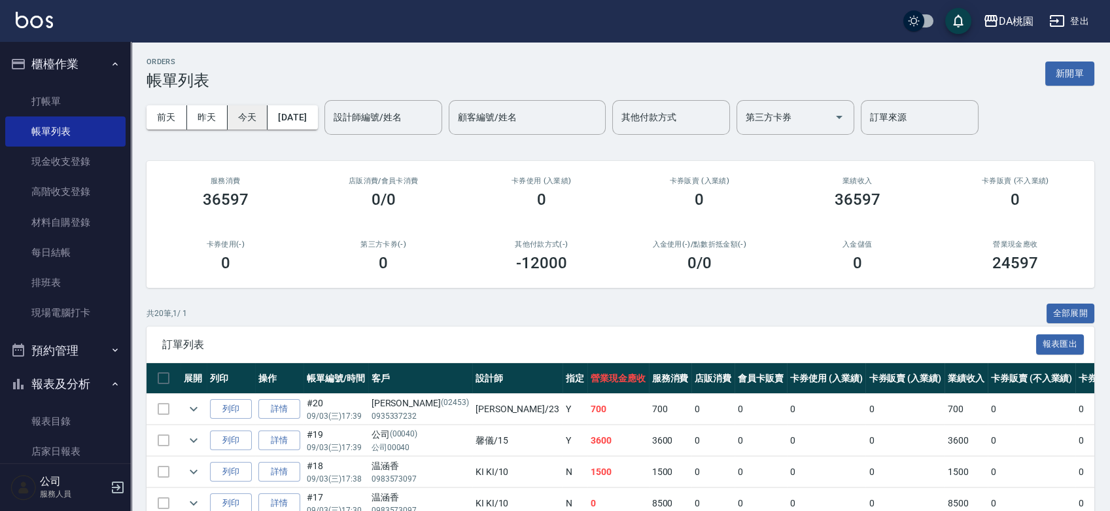
click at [243, 118] on button "今天" at bounding box center [248, 117] width 41 height 24
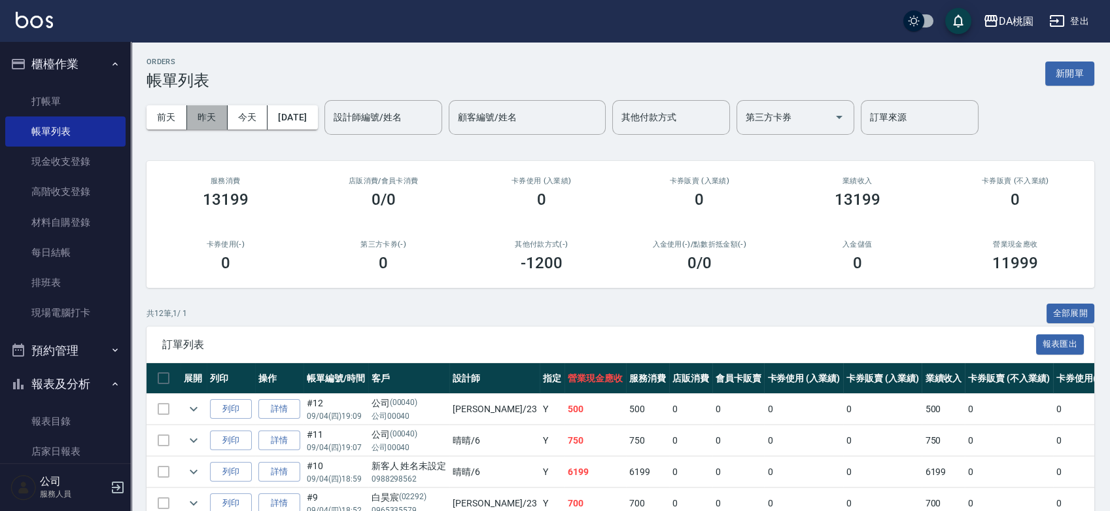
click at [213, 115] on button "昨天" at bounding box center [207, 117] width 41 height 24
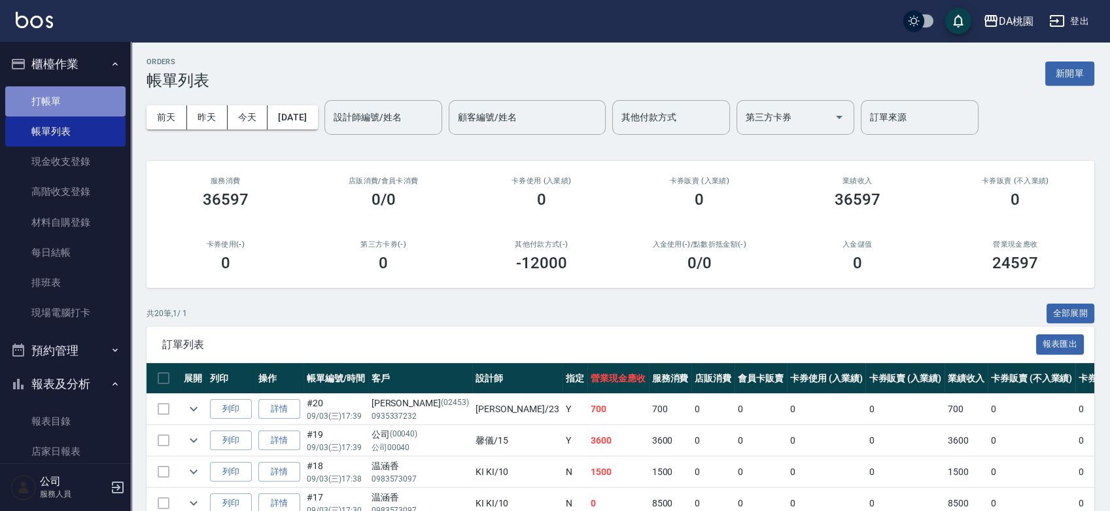
click at [78, 96] on link "打帳單" at bounding box center [65, 101] width 120 height 30
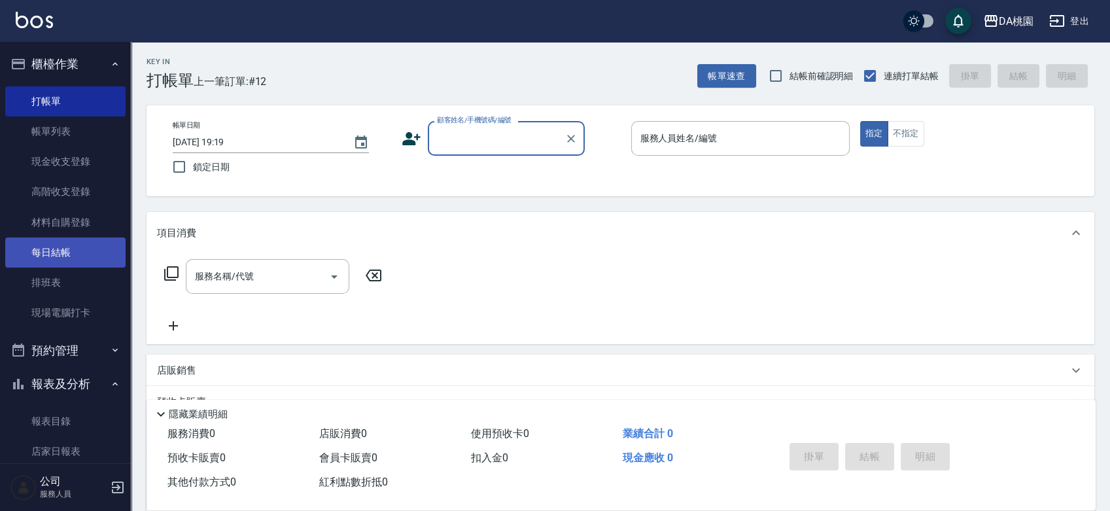
click at [45, 252] on link "每日結帳" at bounding box center [65, 252] width 120 height 30
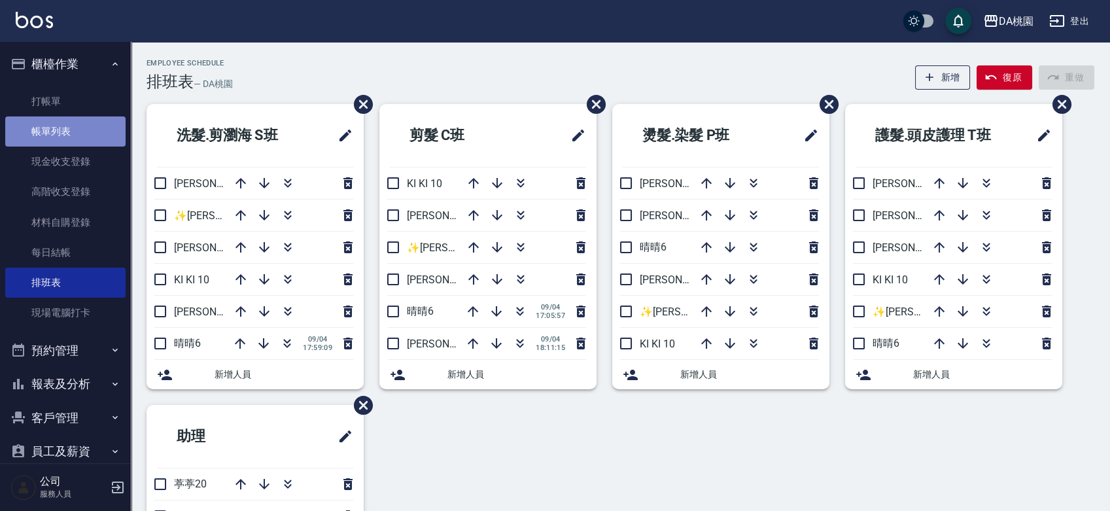
click at [79, 126] on link "帳單列表" at bounding box center [65, 131] width 120 height 30
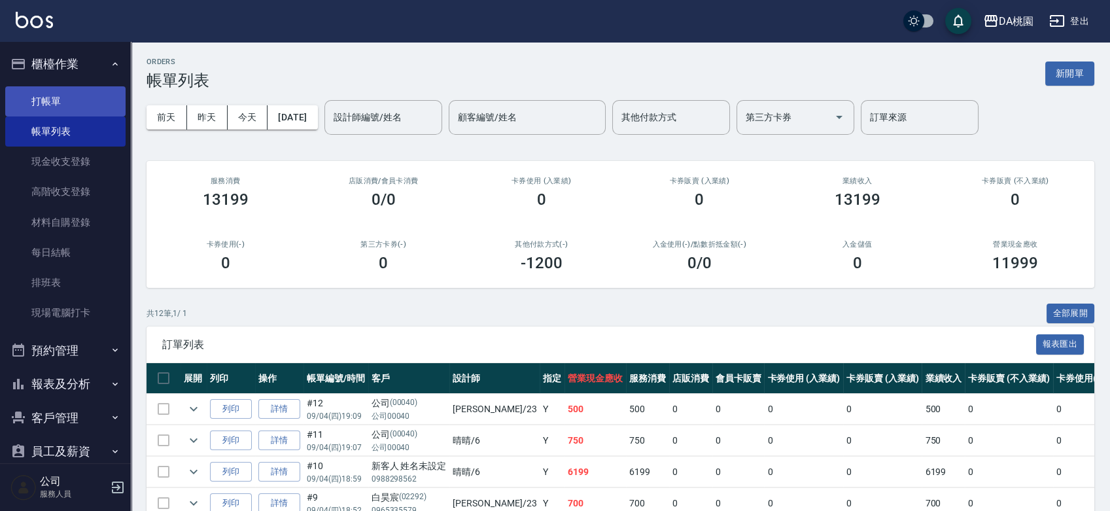
click at [80, 105] on link "打帳單" at bounding box center [65, 101] width 120 height 30
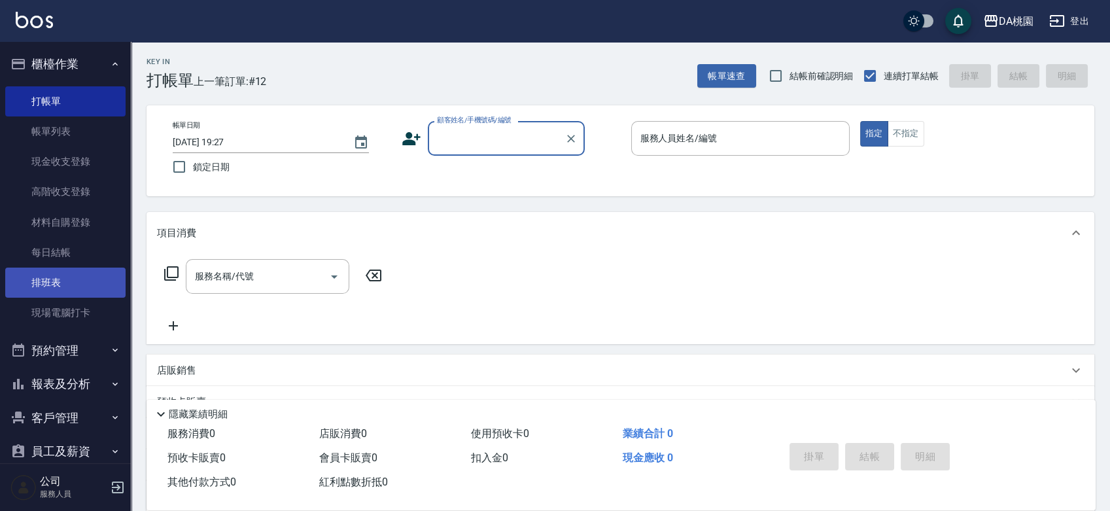
click at [66, 290] on link "排班表" at bounding box center [65, 283] width 120 height 30
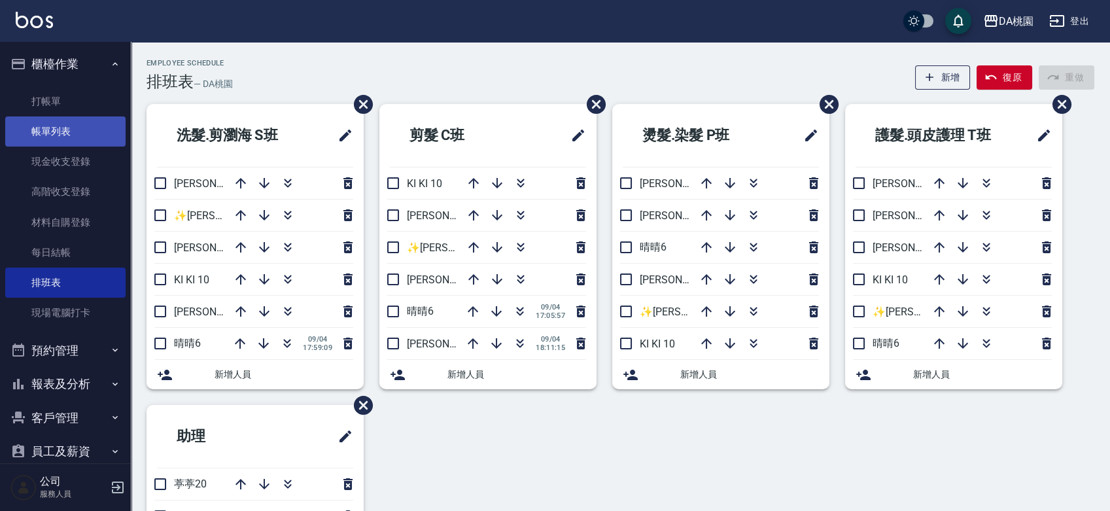
click at [70, 128] on link "帳單列表" at bounding box center [65, 131] width 120 height 30
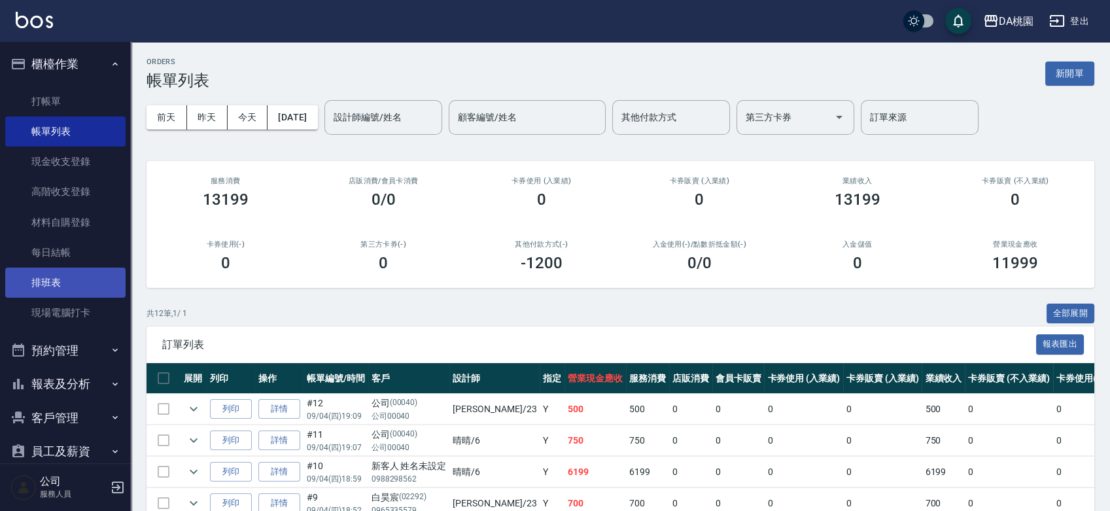
scroll to position [73, 0]
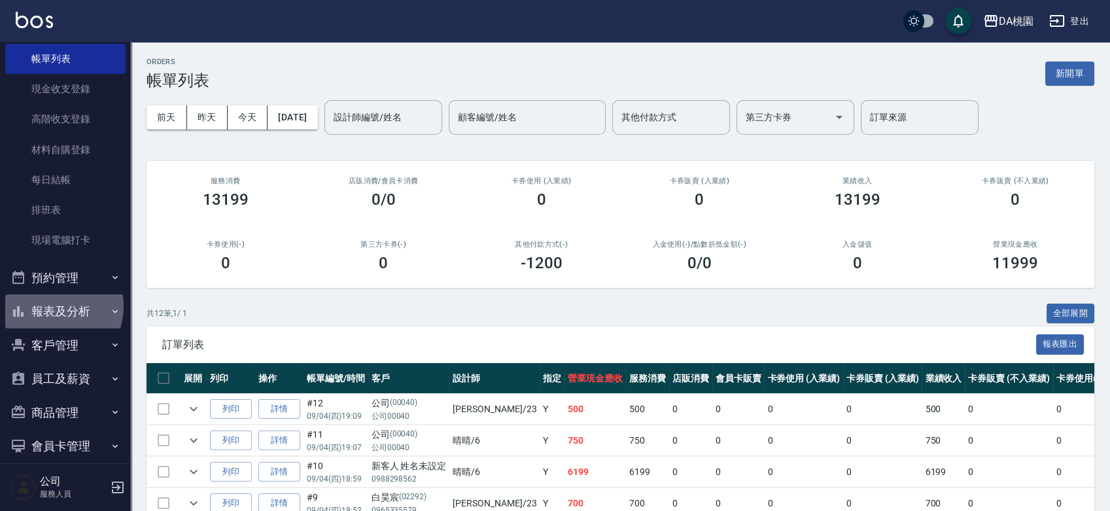
click at [50, 306] on button "報表及分析" at bounding box center [65, 311] width 120 height 34
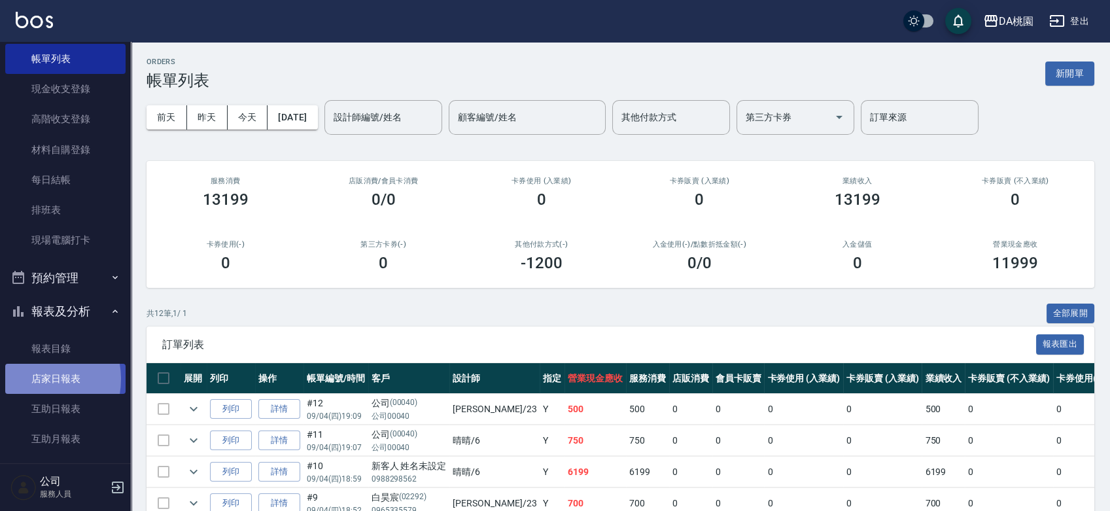
click at [37, 379] on link "店家日報表" at bounding box center [65, 379] width 120 height 30
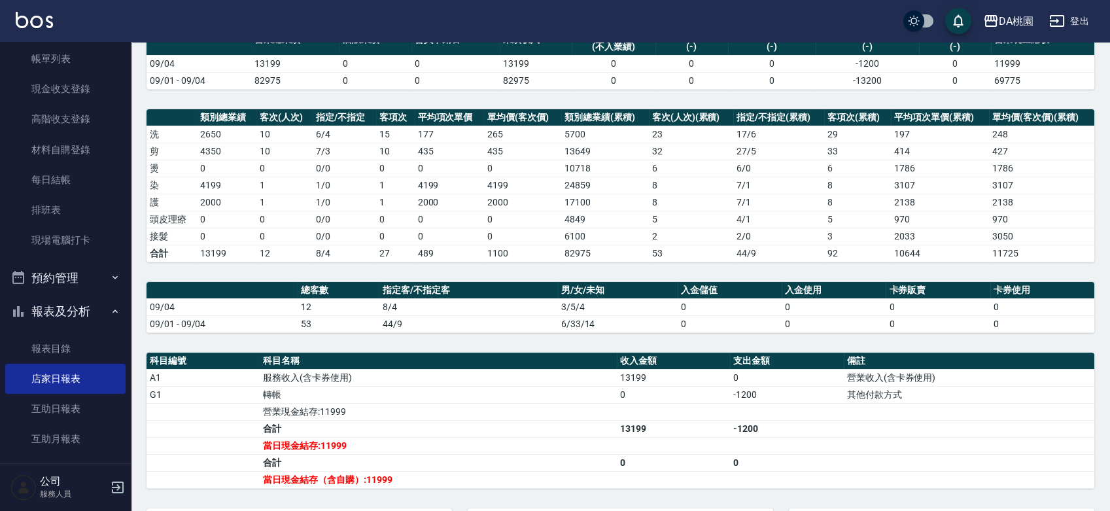
scroll to position [145, 0]
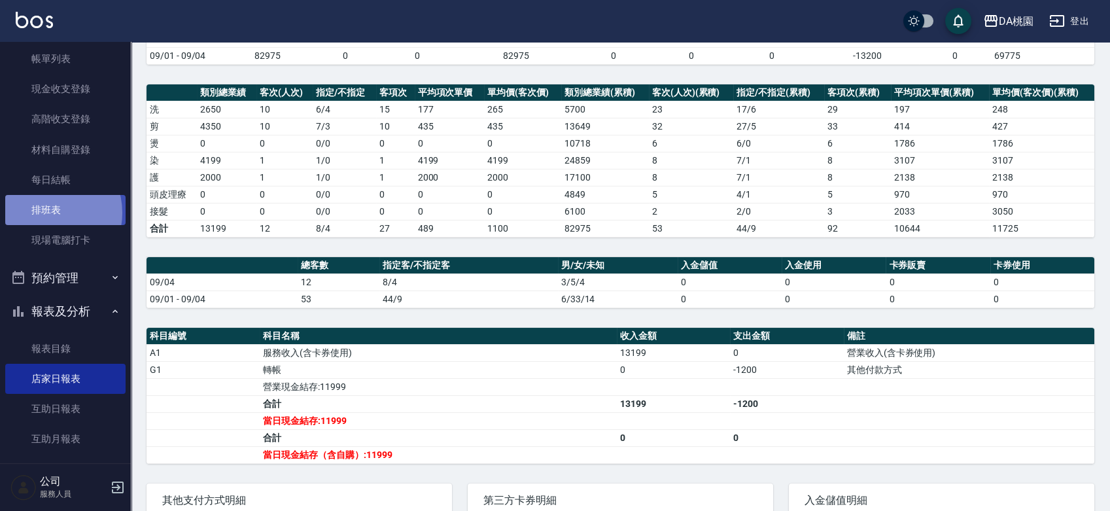
click at [48, 213] on link "排班表" at bounding box center [65, 210] width 120 height 30
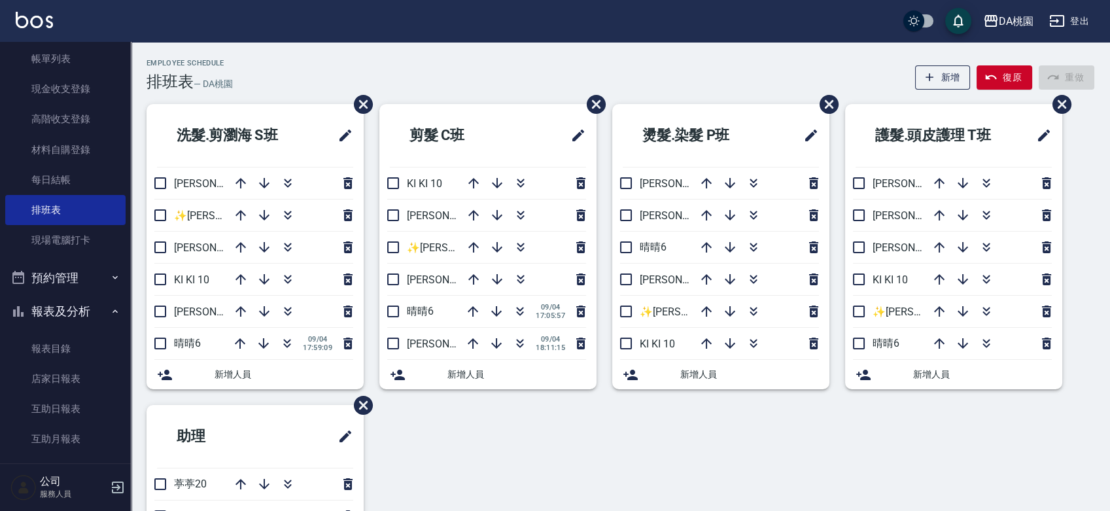
click at [580, 436] on div "洗髮.剪瀏海 S[PERSON_NAME]3 ✨[PERSON_NAME][PERSON_NAME] ✨16 [PERSON_NAME]8 KI KI 10 …" at bounding box center [612, 389] width 963 height 570
